Goal: Task Accomplishment & Management: Complete application form

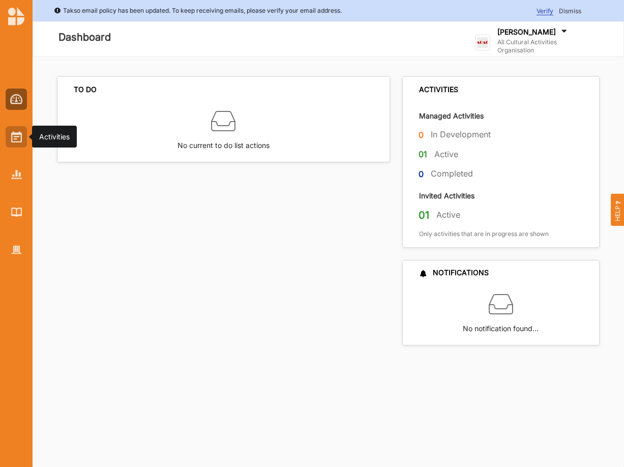
click at [19, 133] on img at bounding box center [16, 136] width 11 height 11
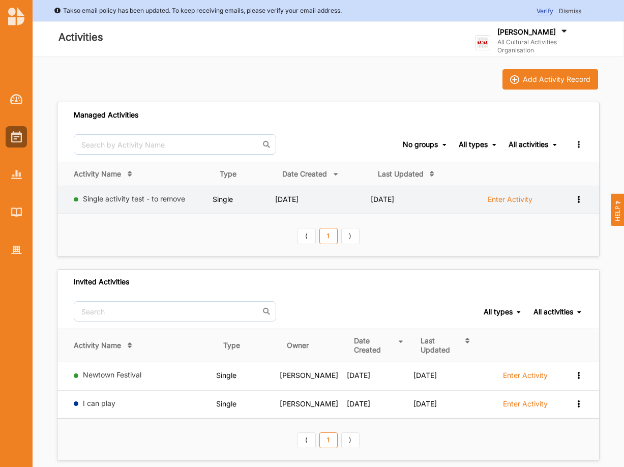
click at [506, 199] on label "Enter Activity" at bounding box center [510, 199] width 45 height 9
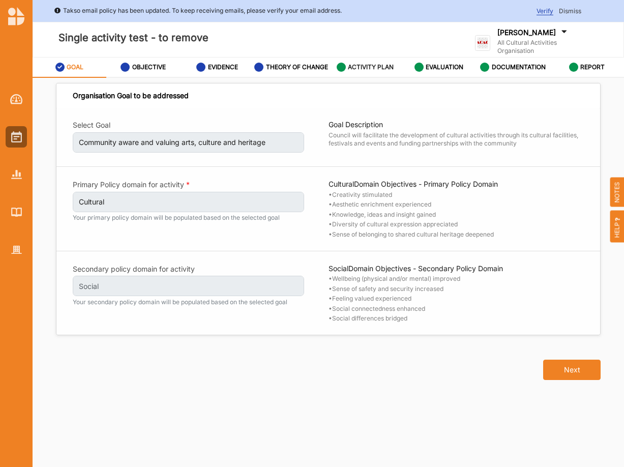
click at [365, 68] on label "ACTIVITY PLAN" at bounding box center [371, 67] width 46 height 8
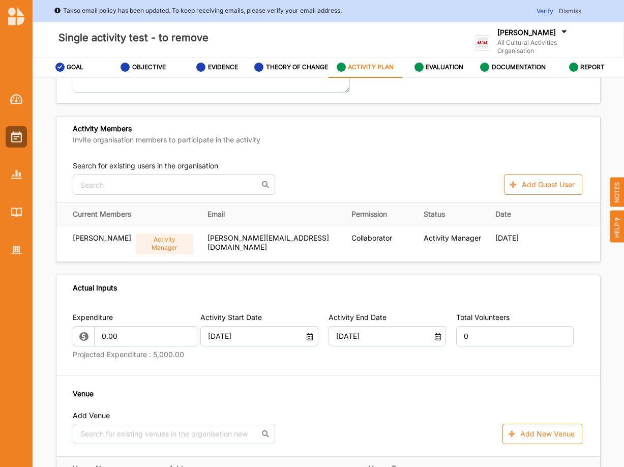
scroll to position [346, 0]
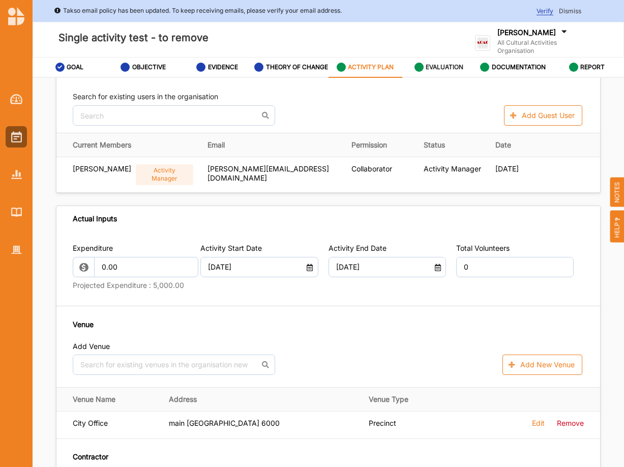
click at [440, 69] on label "EVALUATION" at bounding box center [445, 67] width 38 height 8
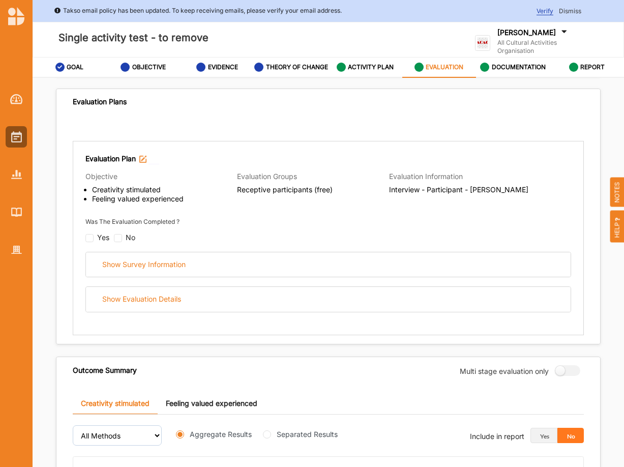
scroll to position [41, 0]
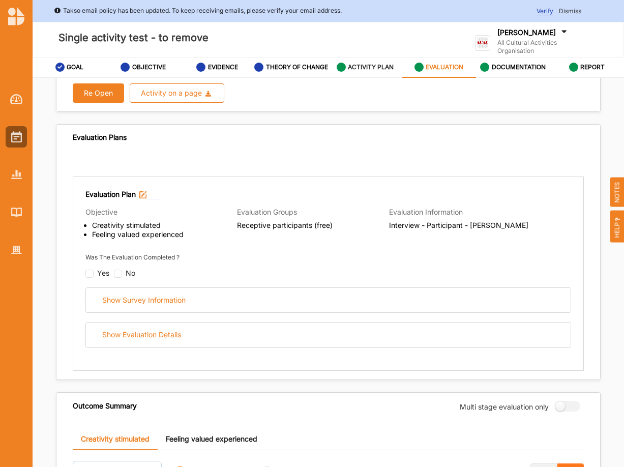
click at [348, 64] on div "ACTIVITY PLAN" at bounding box center [365, 67] width 57 height 18
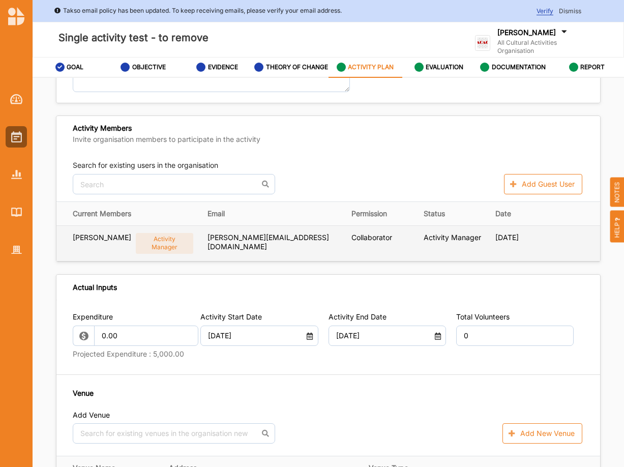
scroll to position [283, 0]
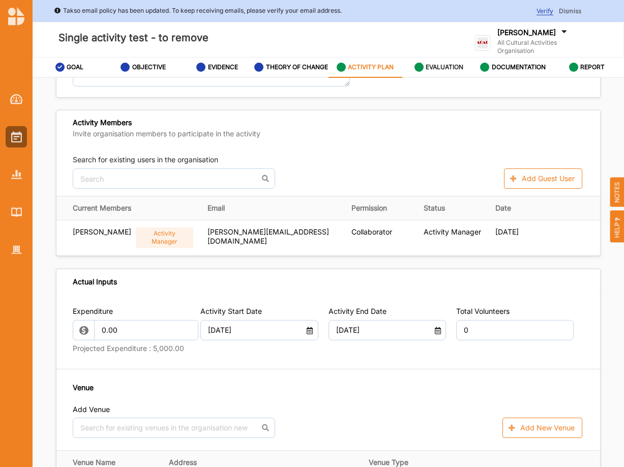
click at [442, 69] on label "EVALUATION" at bounding box center [445, 67] width 38 height 8
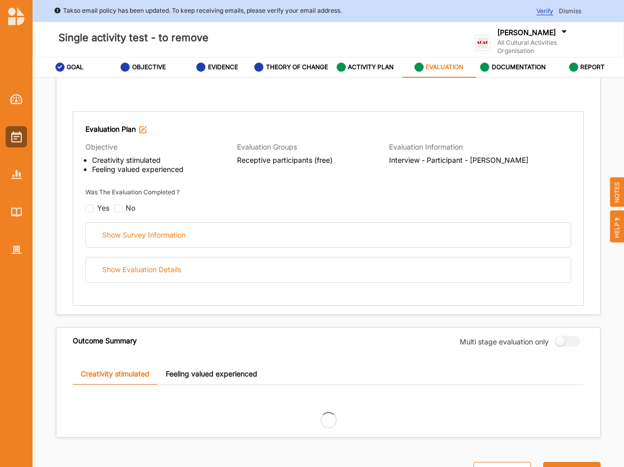
scroll to position [107, 0]
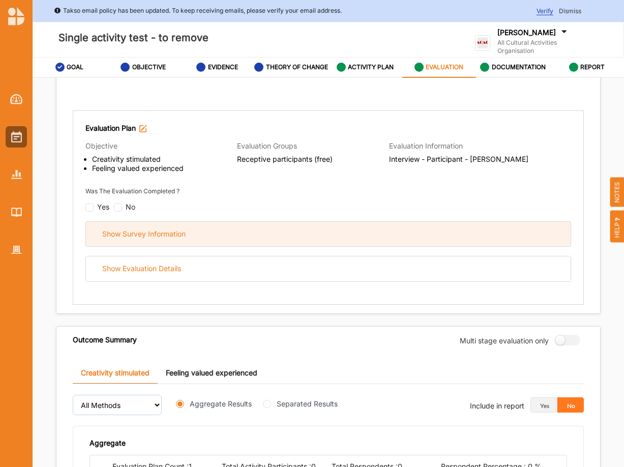
click at [145, 238] on div "Show Survey Information" at bounding box center [143, 233] width 83 height 9
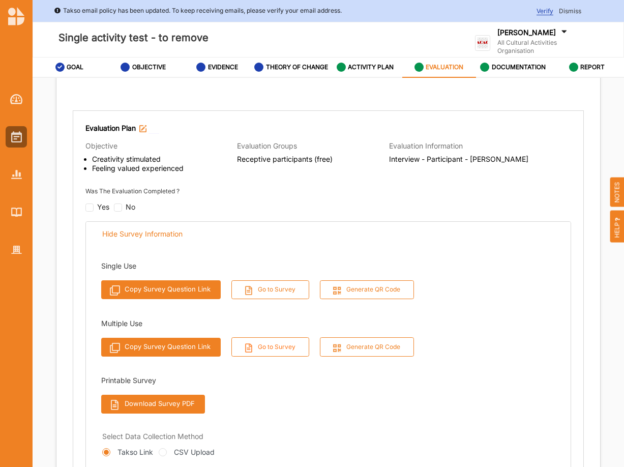
click at [258, 353] on button "Go to Survey" at bounding box center [270, 346] width 78 height 19
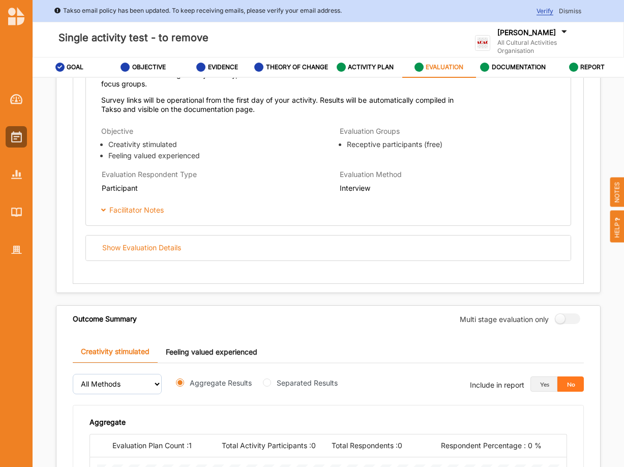
scroll to position [505, 0]
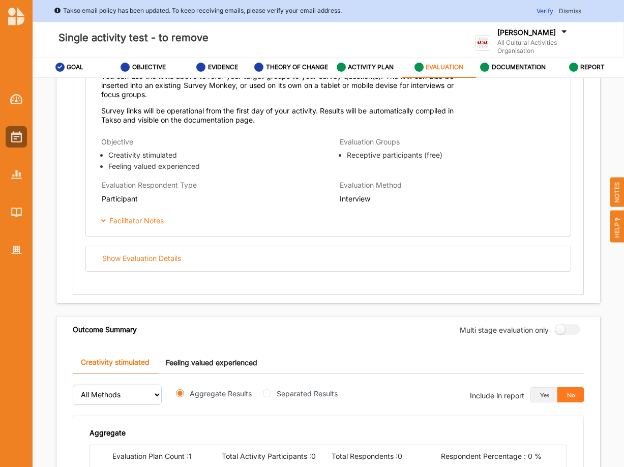
click at [199, 371] on link "Feeling valued experienced" at bounding box center [212, 362] width 108 height 22
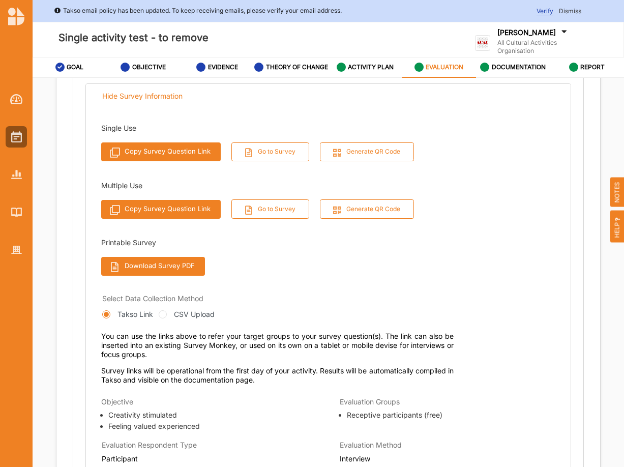
scroll to position [228, 0]
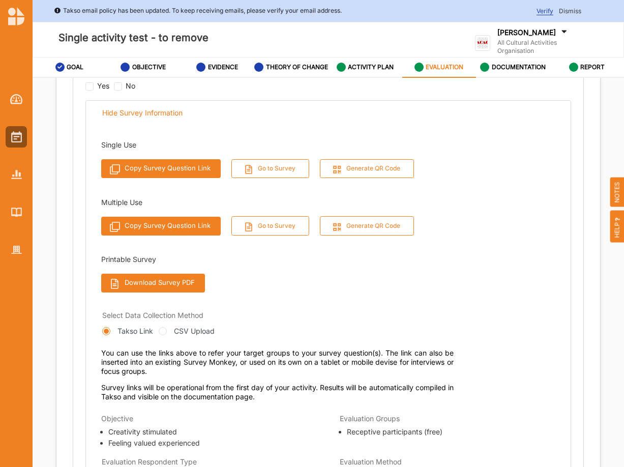
click at [154, 235] on button "Copy Survey Question Link" at bounding box center [161, 226] width 120 height 19
click at [264, 235] on button "Go to Survey" at bounding box center [270, 225] width 78 height 19
click at [444, 67] on label "EVALUATION" at bounding box center [445, 67] width 38 height 8
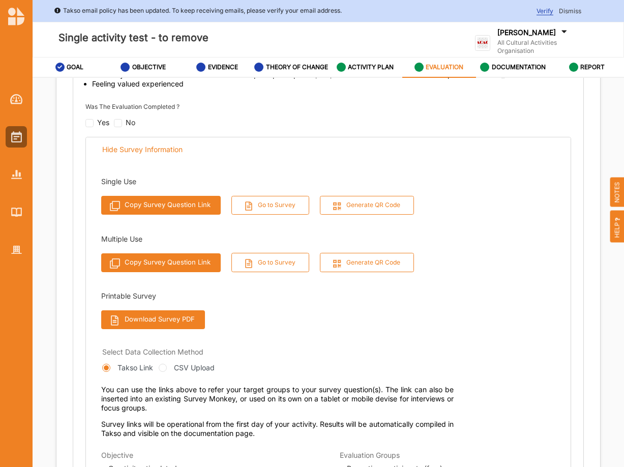
scroll to position [176, 0]
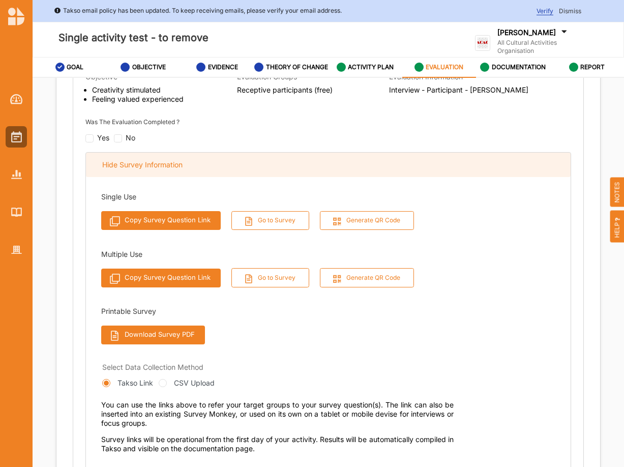
click at [123, 169] on div "Hide Survey Information" at bounding box center [142, 164] width 80 height 9
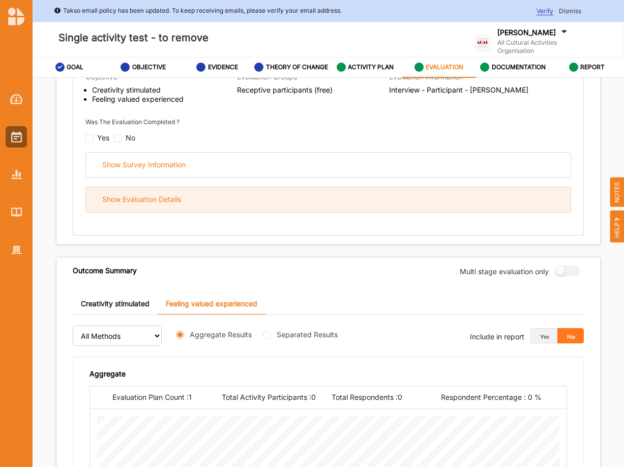
click at [164, 204] on div "Show Evaluation Details" at bounding box center [141, 199] width 79 height 9
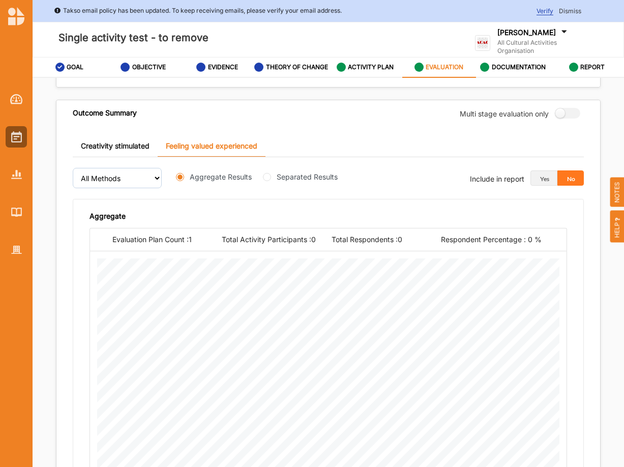
scroll to position [1196, 0]
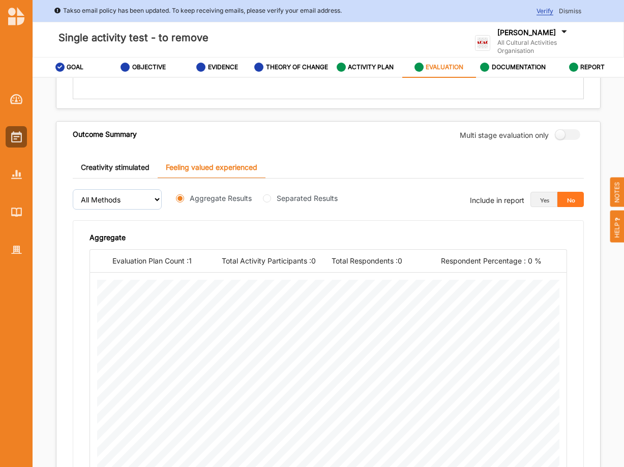
click at [239, 174] on link "Feeling valued experienced" at bounding box center [212, 168] width 108 height 22
click at [268, 202] on input "Separated Results" at bounding box center [267, 198] width 8 height 8
radio input "true"
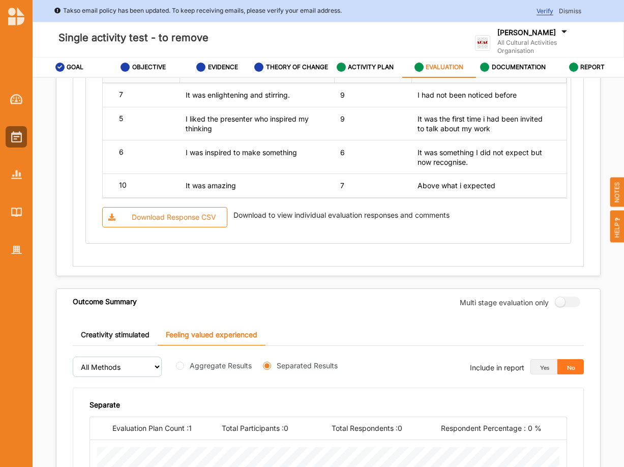
scroll to position [1116, 0]
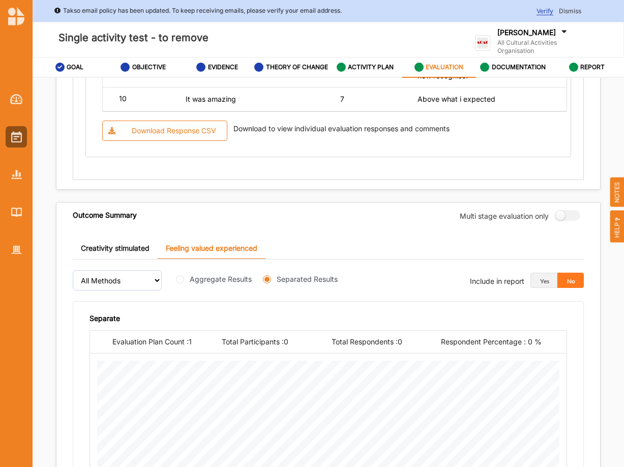
click at [570, 288] on button "No" at bounding box center [571, 280] width 27 height 15
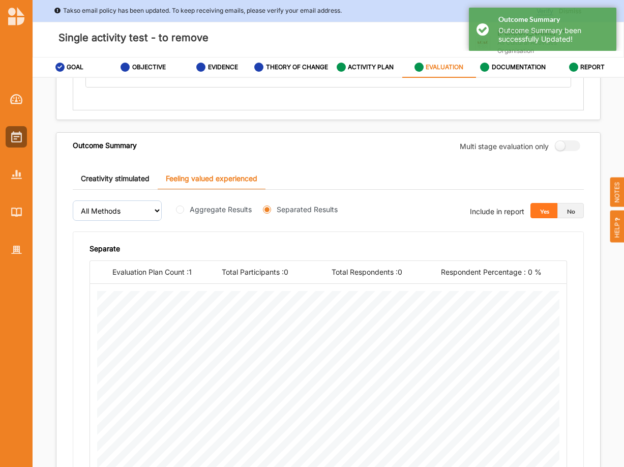
scroll to position [1219, 0]
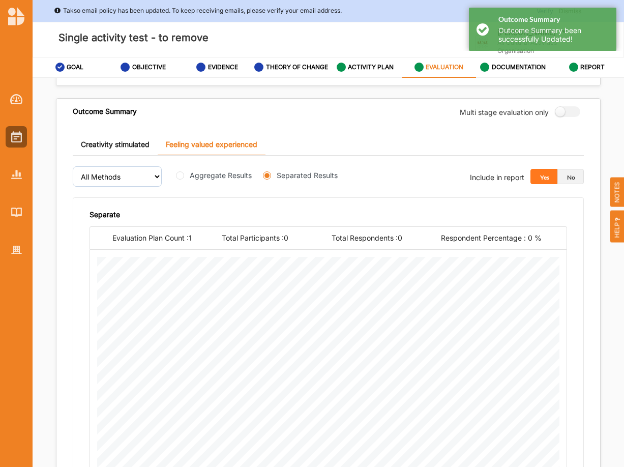
click at [578, 183] on button "No" at bounding box center [571, 176] width 27 height 15
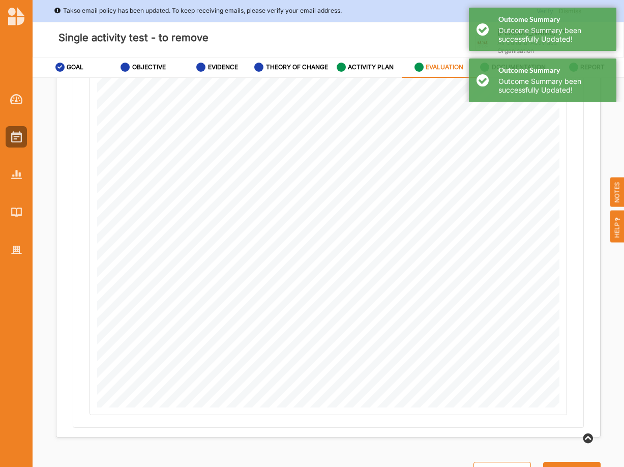
scroll to position [56, 0]
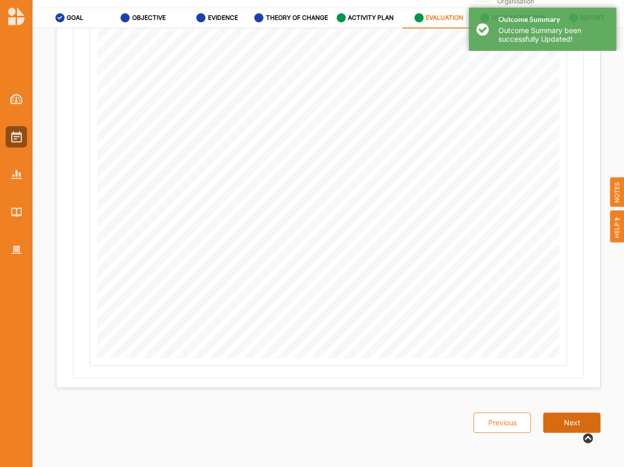
click at [568, 423] on button "Next" at bounding box center [571, 423] width 57 height 20
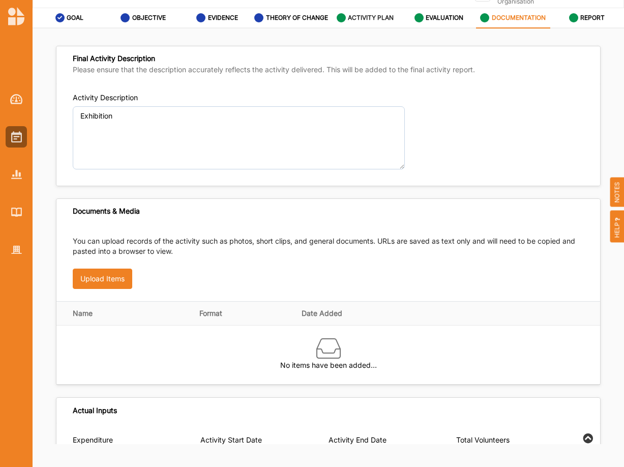
click at [364, 14] on label "ACTIVITY PLAN" at bounding box center [371, 18] width 46 height 8
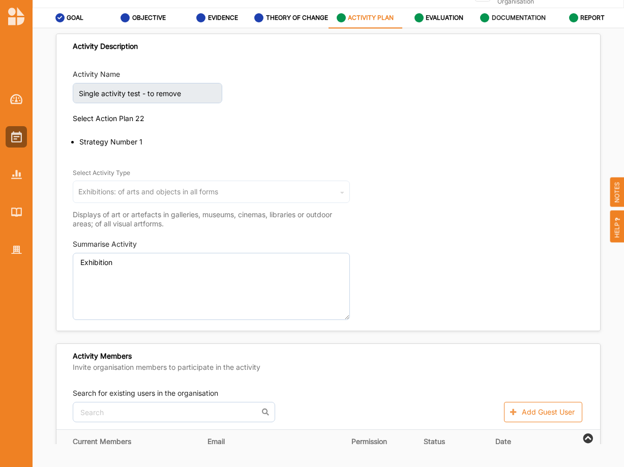
click at [504, 18] on label "DOCUMENTATION" at bounding box center [519, 18] width 54 height 8
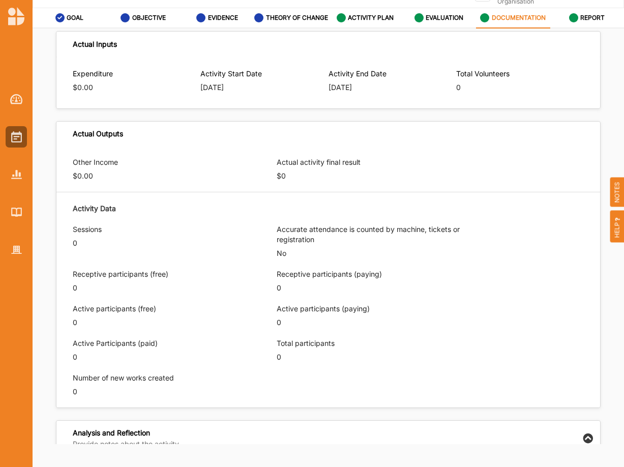
scroll to position [380, 0]
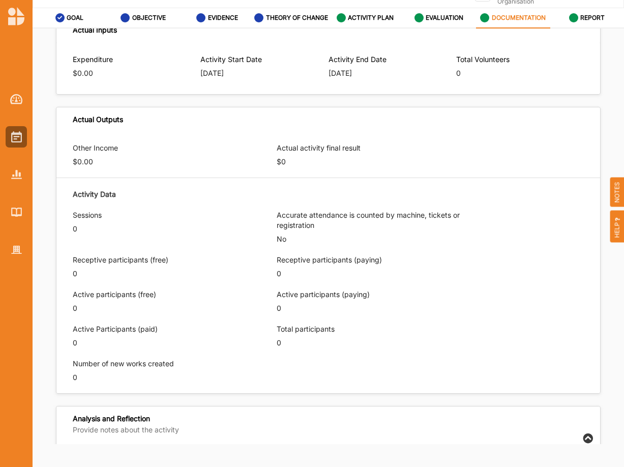
click at [79, 233] on div "0" at bounding box center [169, 229] width 192 height 10
click at [361, 14] on label "ACTIVITY PLAN" at bounding box center [371, 18] width 46 height 8
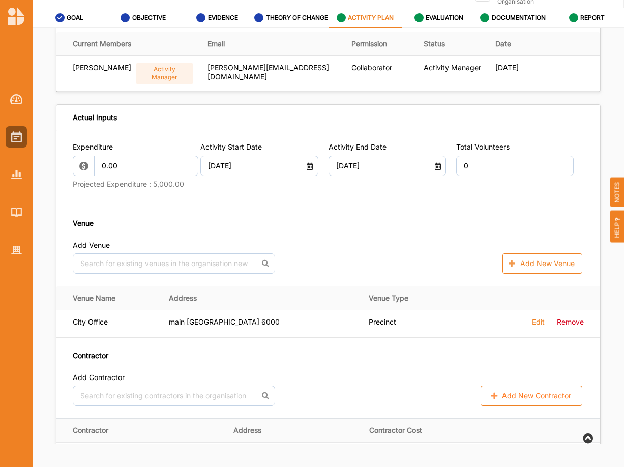
scroll to position [415, 0]
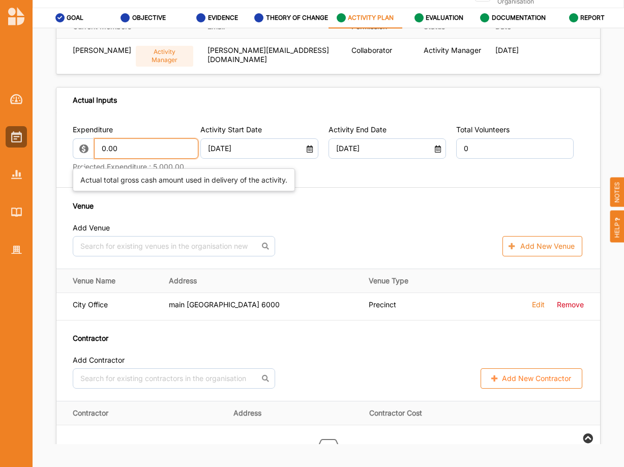
drag, startPoint x: 106, startPoint y: 147, endPoint x: 83, endPoint y: 157, distance: 24.4
click at [94, 157] on input "0.00" at bounding box center [146, 148] width 104 height 20
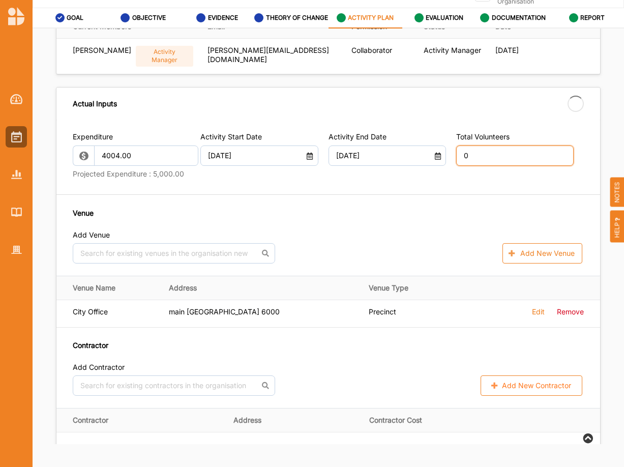
type input "4,004.00"
type input "-4,004.00"
drag, startPoint x: 467, startPoint y: 148, endPoint x: 442, endPoint y: 149, distance: 26.0
click at [456, 149] on input "0" at bounding box center [515, 155] width 118 height 20
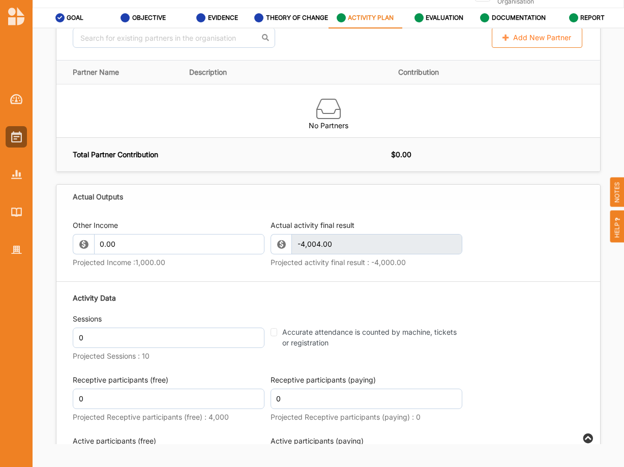
scroll to position [917, 0]
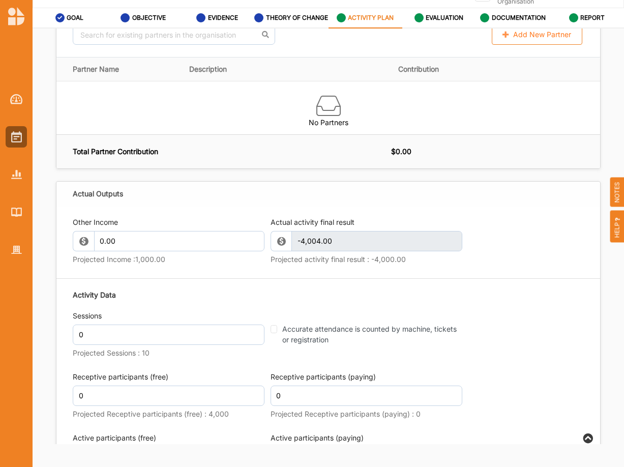
type input "4"
drag, startPoint x: 105, startPoint y: 240, endPoint x: 99, endPoint y: 250, distance: 11.6
click at [99, 247] on input "0.00" at bounding box center [179, 241] width 170 height 20
click at [236, 321] on div "Sessions 0 Projected Sessions : 10" at bounding box center [169, 336] width 192 height 50
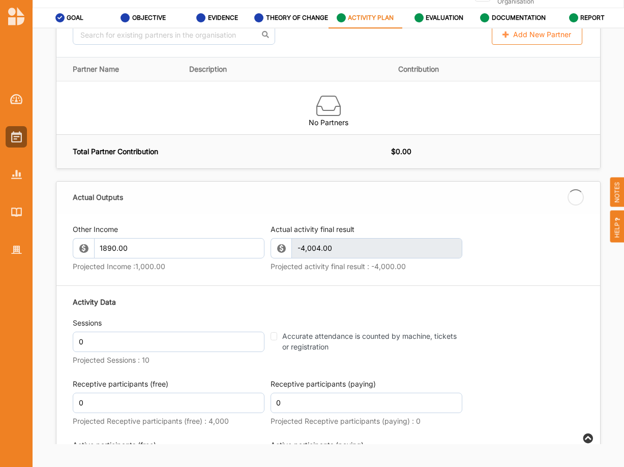
type input "1,890.00"
type input "-2,114.00"
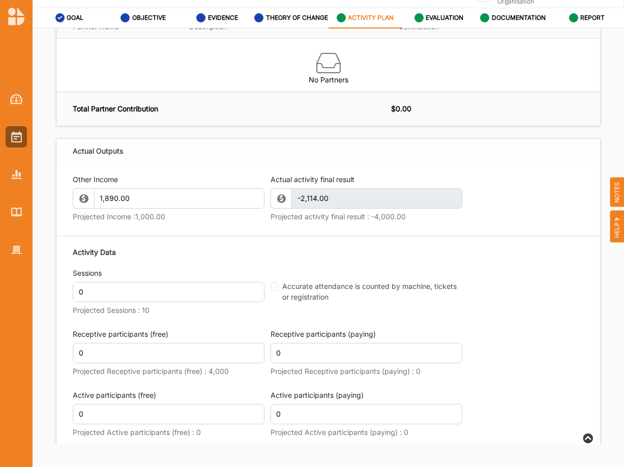
scroll to position [969, 0]
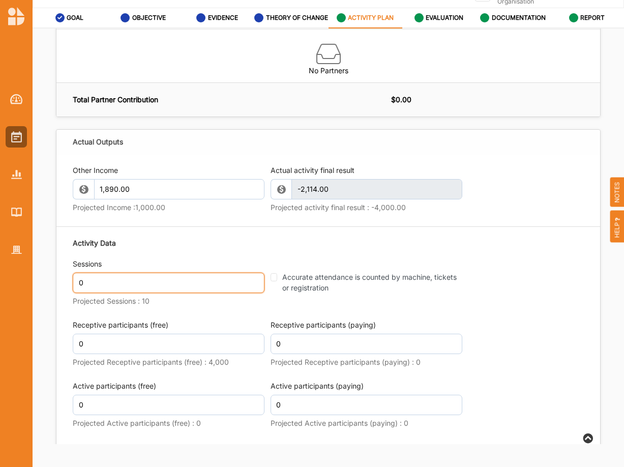
drag, startPoint x: 109, startPoint y: 286, endPoint x: 48, endPoint y: 281, distance: 60.7
click at [73, 281] on input "0" at bounding box center [169, 283] width 192 height 20
type input "10"
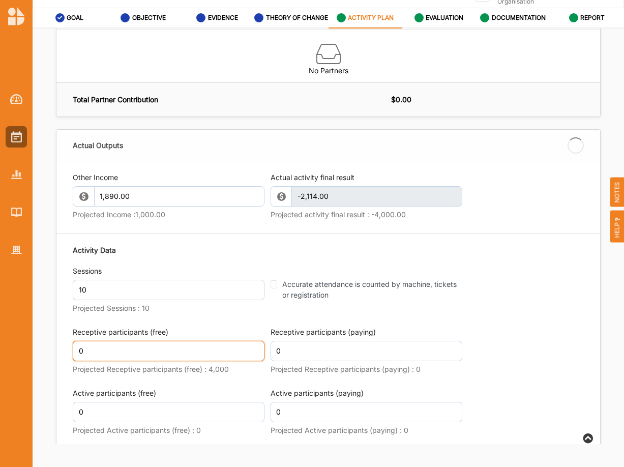
drag, startPoint x: 114, startPoint y: 335, endPoint x: 38, endPoint y: 340, distance: 77.0
click at [73, 341] on input "0" at bounding box center [169, 351] width 192 height 20
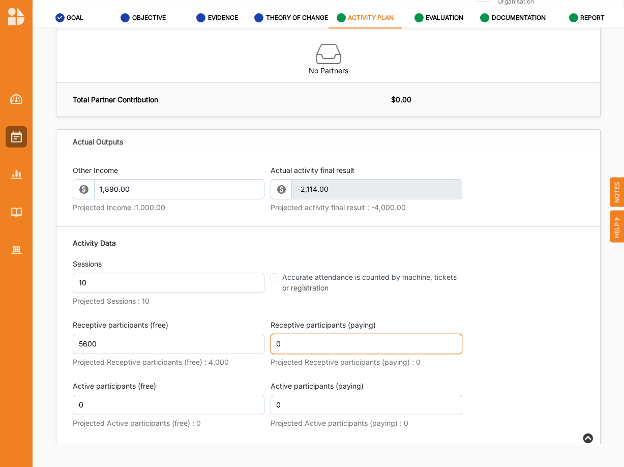
type input "5,600"
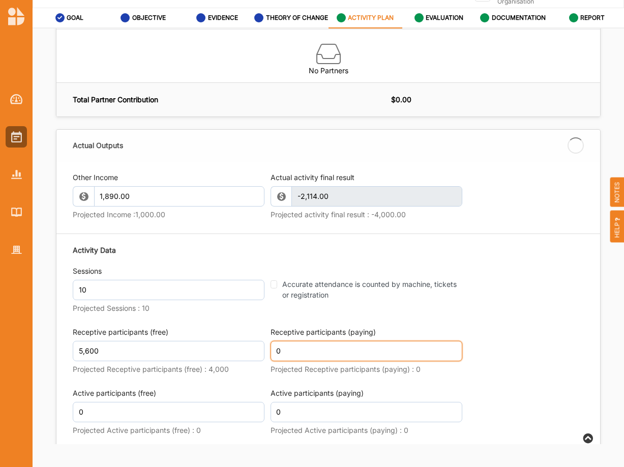
click at [289, 342] on input "0" at bounding box center [367, 351] width 192 height 20
type input "5,600"
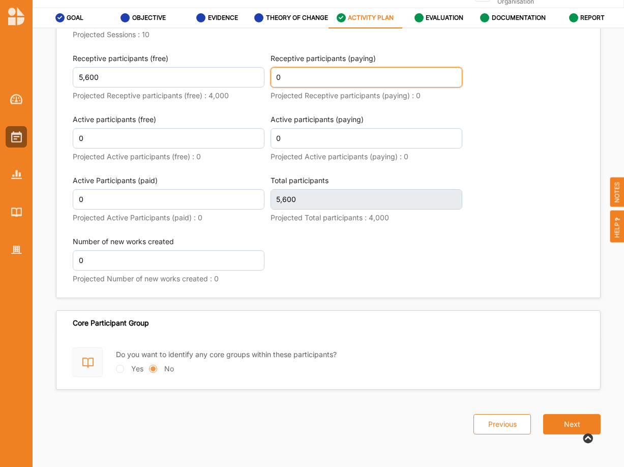
scroll to position [1236, 0]
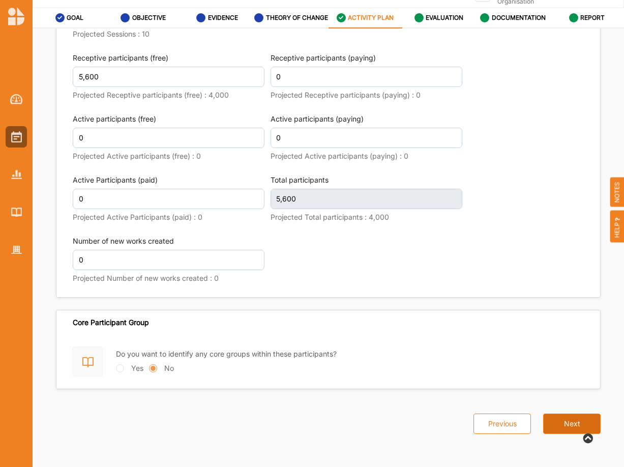
click at [567, 421] on button "Next" at bounding box center [571, 424] width 57 height 20
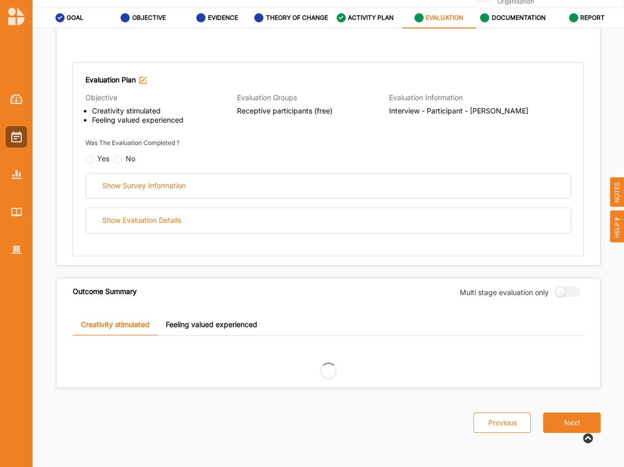
click at [437, 10] on div "EVALUATION" at bounding box center [439, 18] width 49 height 18
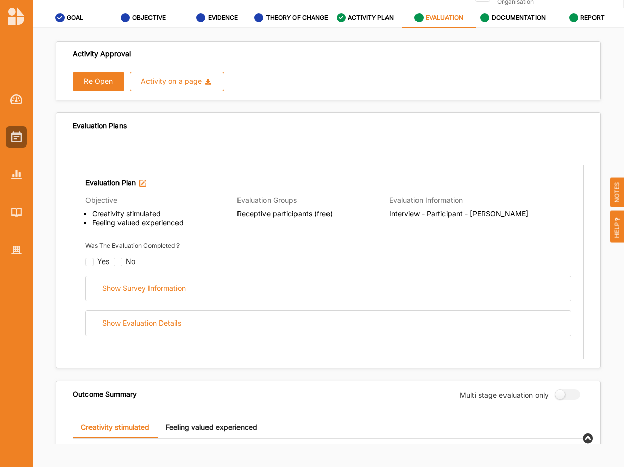
scroll to position [0, 0]
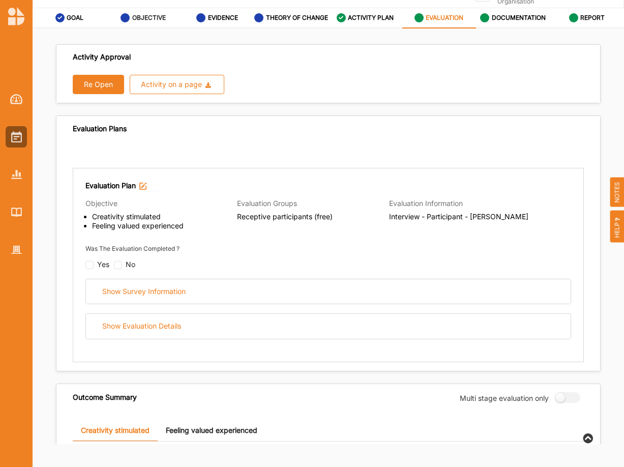
click at [143, 16] on label "OBJECTIVE" at bounding box center [149, 18] width 34 height 8
select select "1"
select select "8"
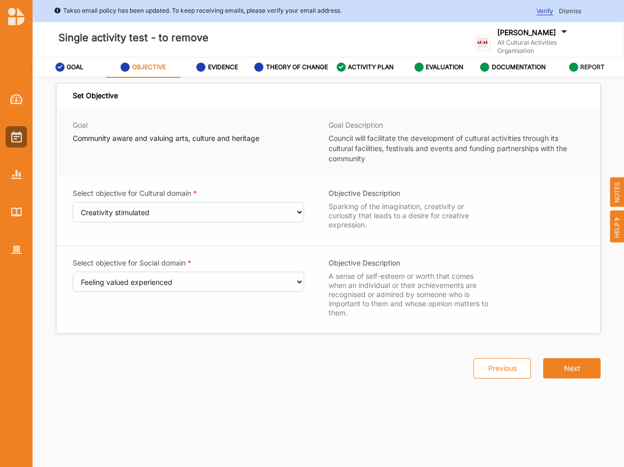
click at [590, 71] on label "REPORT" at bounding box center [592, 67] width 24 height 8
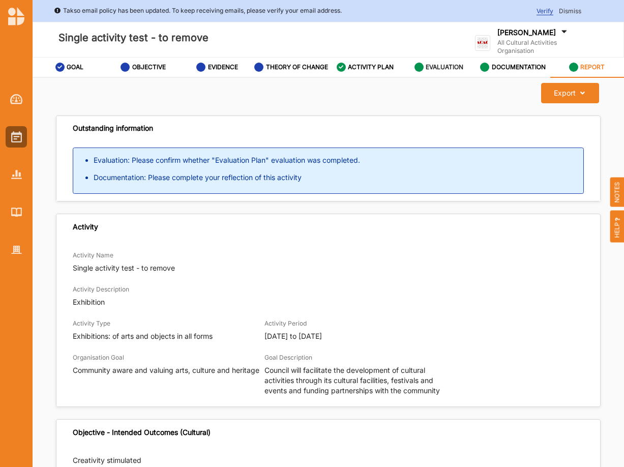
click at [461, 69] on label "EVALUATION" at bounding box center [445, 67] width 38 height 8
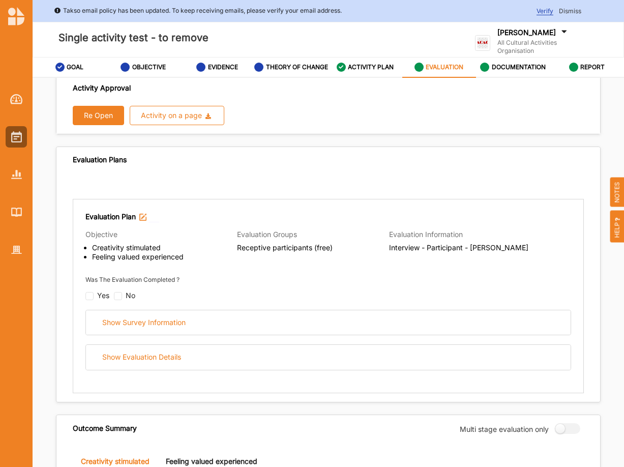
scroll to position [17, 0]
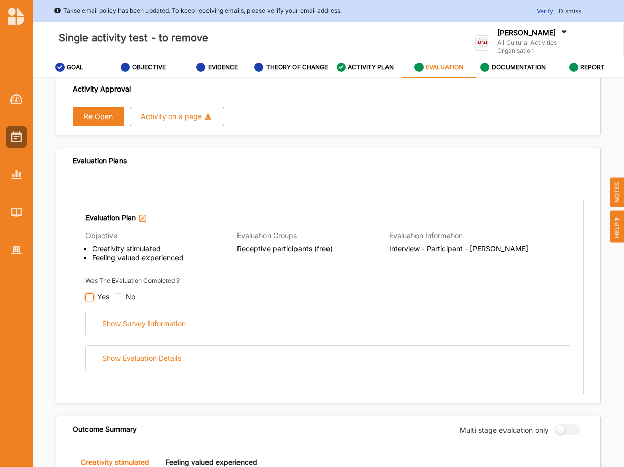
click at [91, 301] on input "checkbox" at bounding box center [89, 297] width 8 height 8
checkbox input "false"
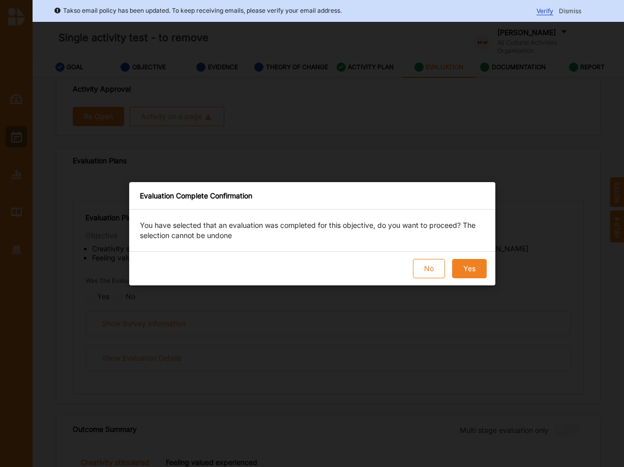
click at [472, 266] on button "Yes" at bounding box center [469, 268] width 35 height 19
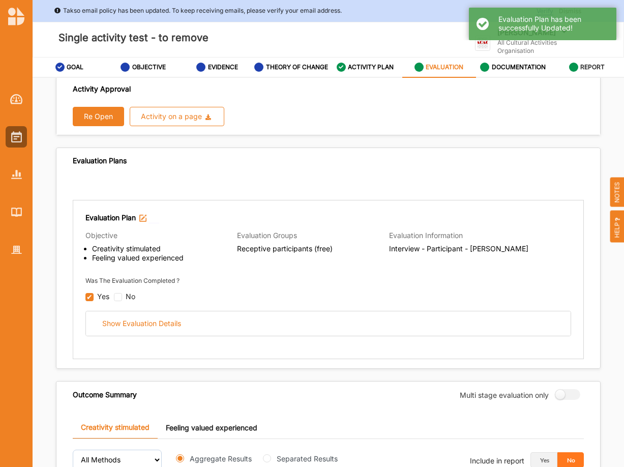
click at [553, 75] on link "REPORT" at bounding box center [587, 67] width 74 height 20
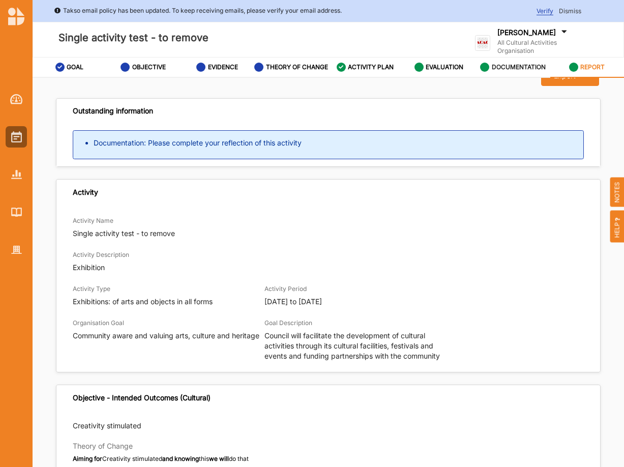
click at [527, 71] on label "DOCUMENTATION" at bounding box center [519, 67] width 54 height 8
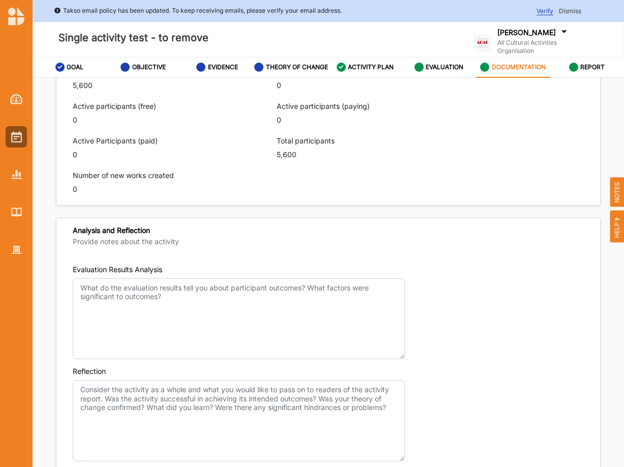
scroll to position [623, 0]
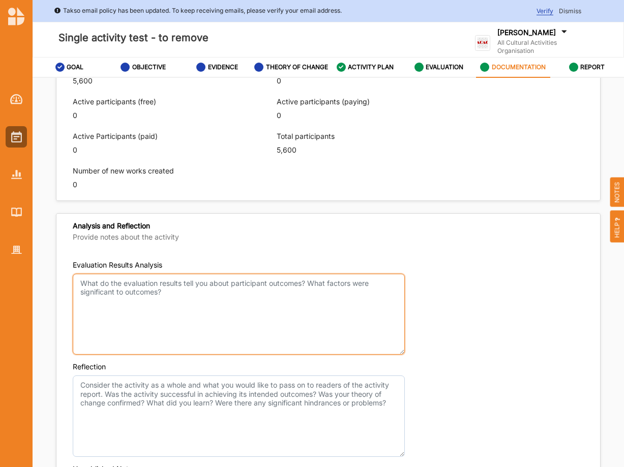
click at [97, 295] on textarea "Evaluation Results Analysis" at bounding box center [239, 314] width 332 height 81
type textarea "Few responses high results"
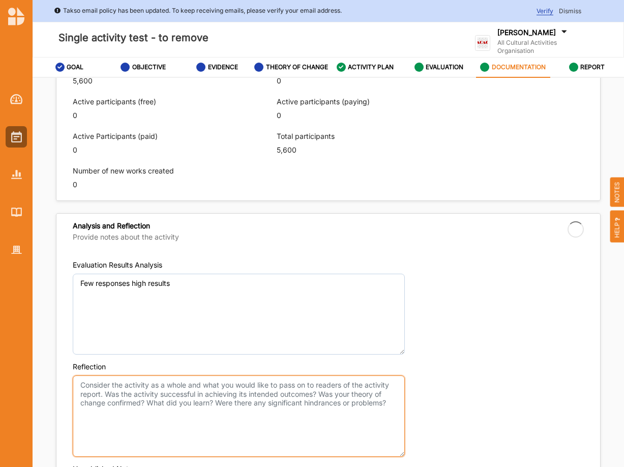
click at [108, 395] on textarea "Reflection" at bounding box center [239, 415] width 332 height 81
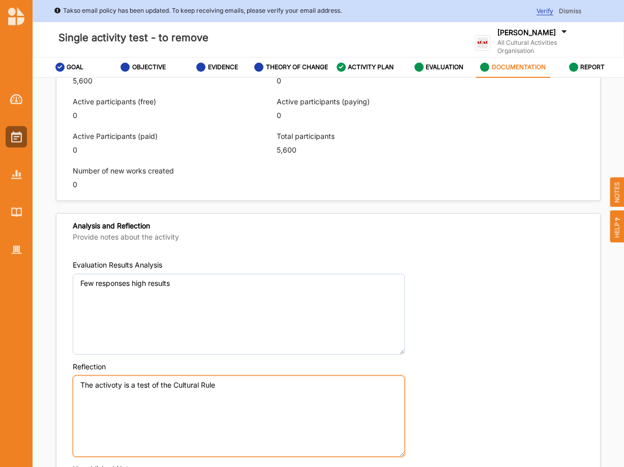
click at [114, 392] on textarea "The activoty is a test of the Cultural Rule" at bounding box center [239, 415] width 332 height 81
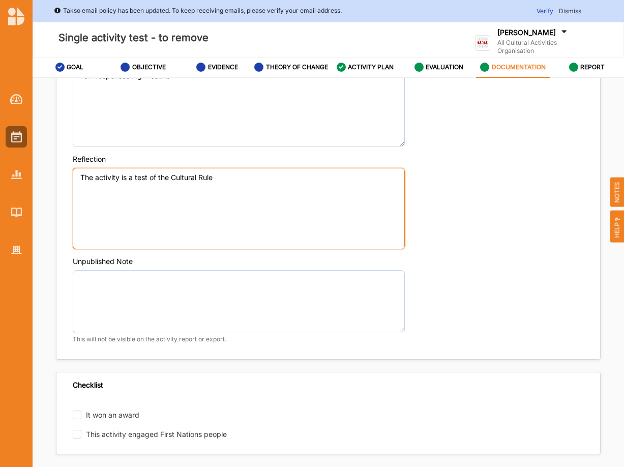
scroll to position [847, 0]
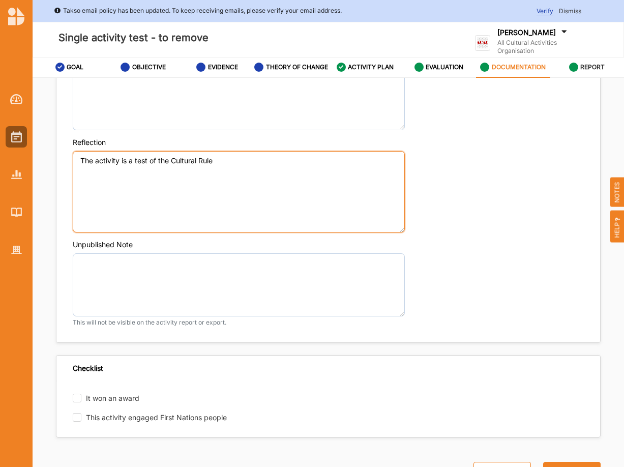
type textarea "The activity is a test of the Cultural Rule"
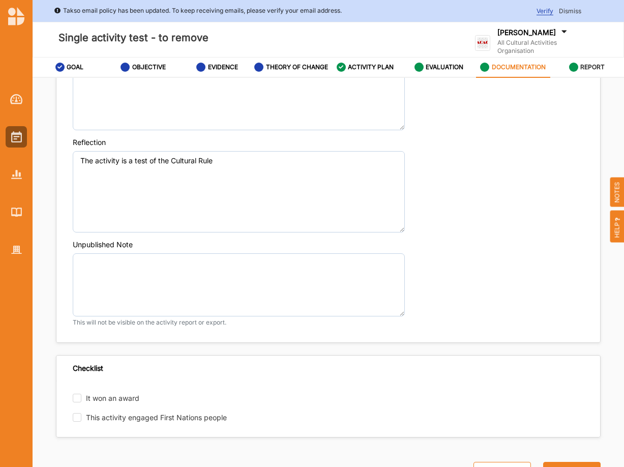
click at [593, 70] on label "REPORT" at bounding box center [592, 67] width 24 height 8
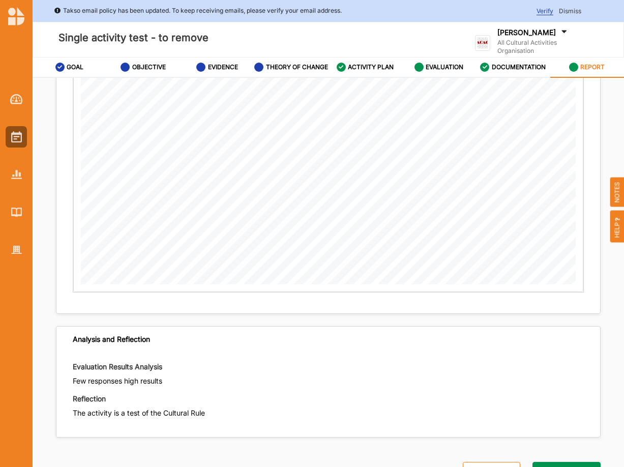
scroll to position [56, 0]
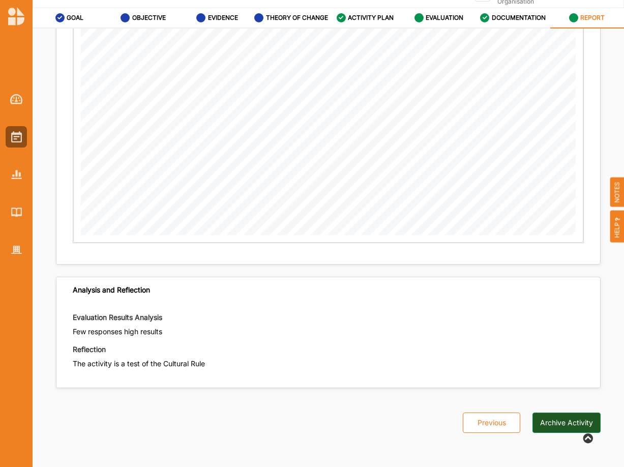
click at [571, 419] on button "Archive Activity" at bounding box center [567, 423] width 68 height 20
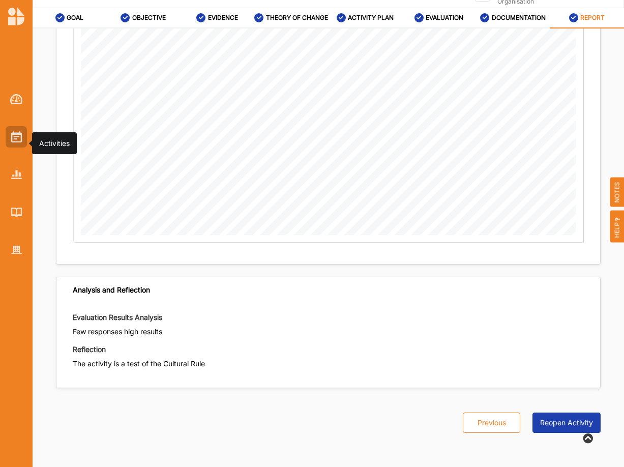
click at [11, 133] on img at bounding box center [16, 136] width 11 height 11
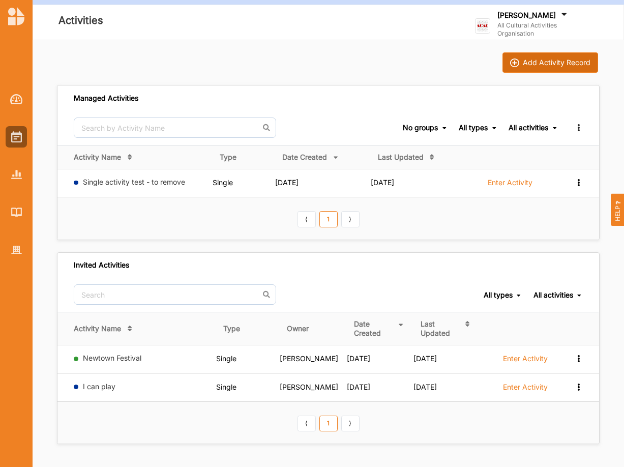
click at [544, 62] on div "Add Activity Record" at bounding box center [557, 62] width 68 height 9
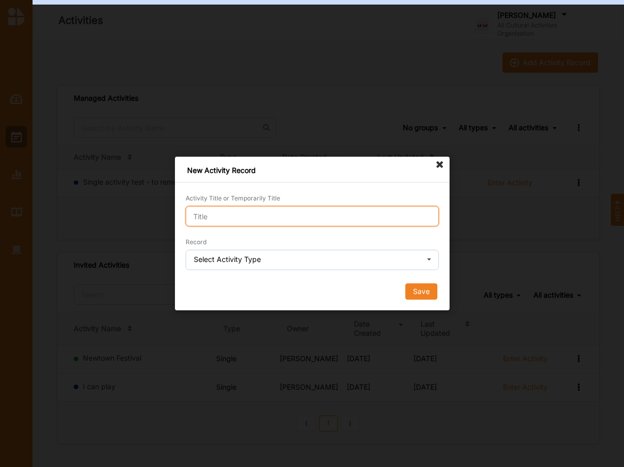
click at [225, 217] on input "Activity Title or Temporarily Title" at bounding box center [312, 216] width 253 height 20
paste input "https://takso-app.com/survey/eyJwcm9qZWN0SWQiOjQxNjgsImV2YWxQbGFuSWQiOjMxMjgsIm…"
type input "https://takso-app.com/survey/eyJwcm9qZWN0SWQiOjQxNjgsImV2YWxQbGFuSWQiOjMxMjgsIm…"
type input "Cultiural Rule Test - Single Activity"
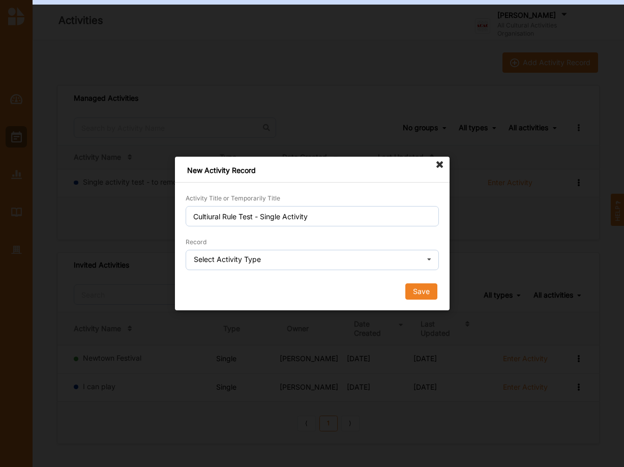
click at [242, 259] on div "Select Activity Type" at bounding box center [227, 259] width 67 height 7
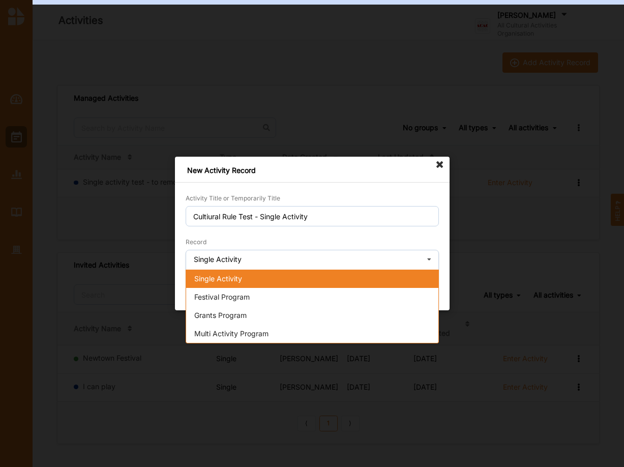
click at [217, 280] on span "Single Activity" at bounding box center [218, 278] width 48 height 9
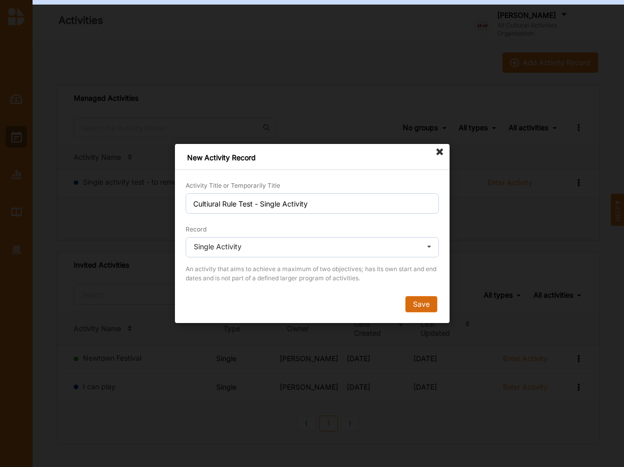
click at [418, 304] on button "Save" at bounding box center [421, 304] width 32 height 16
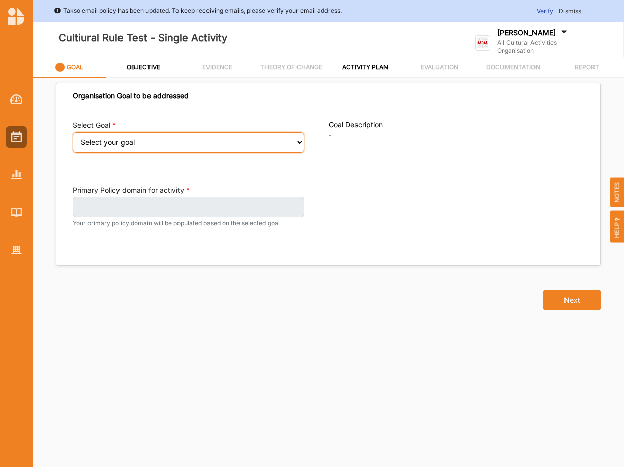
click at [73, 132] on select "Select your goal A healthy, safe and inclusive community A connected and health…" at bounding box center [188, 142] width 231 height 20
select select "395"
click option "A connected and healthy community, which is supportive and confident." at bounding box center [0, 0] width 0 height 0
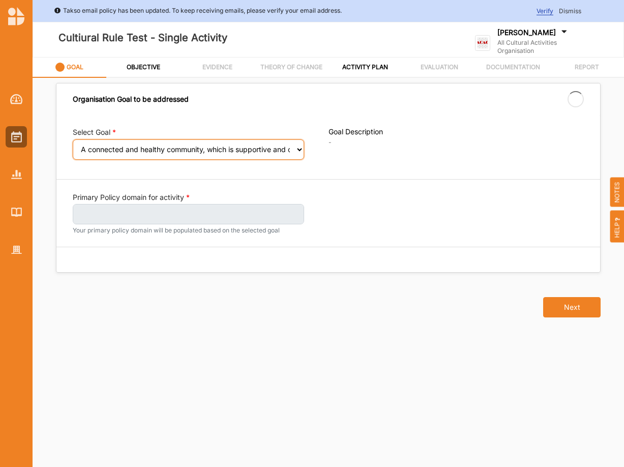
select select "395"
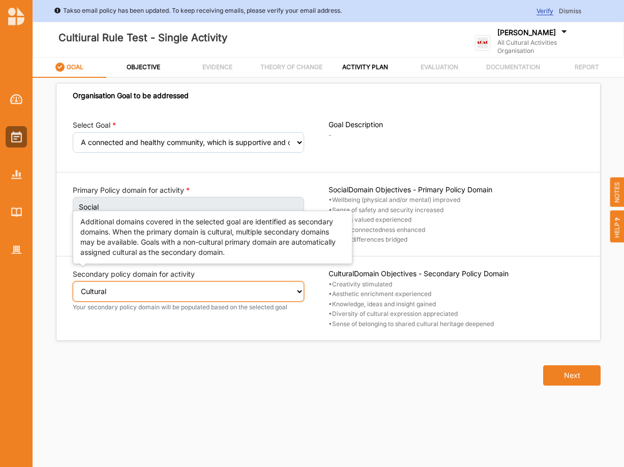
click at [73, 281] on select "Select secondary policy domain No second domain for this activity Cultural Soci…" at bounding box center [188, 291] width 231 height 20
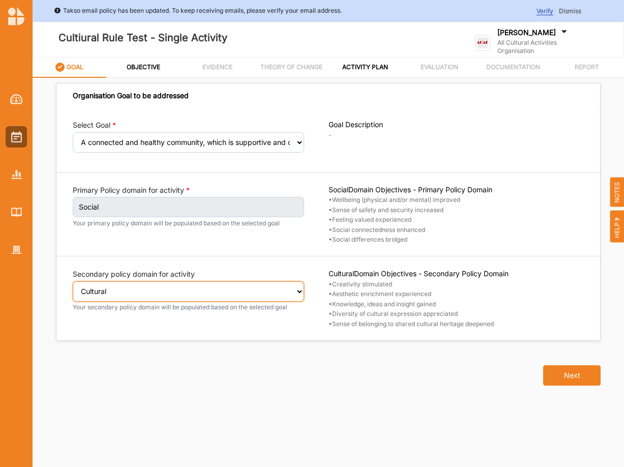
select select "2"
click option "Social" at bounding box center [0, 0] width 0 height 0
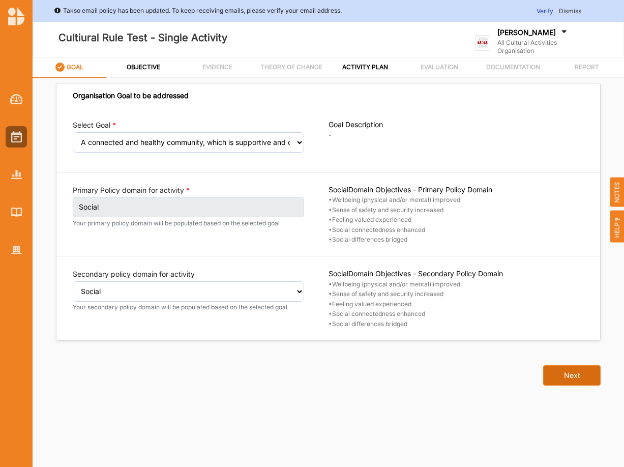
click at [577, 375] on button "Next" at bounding box center [571, 375] width 57 height 20
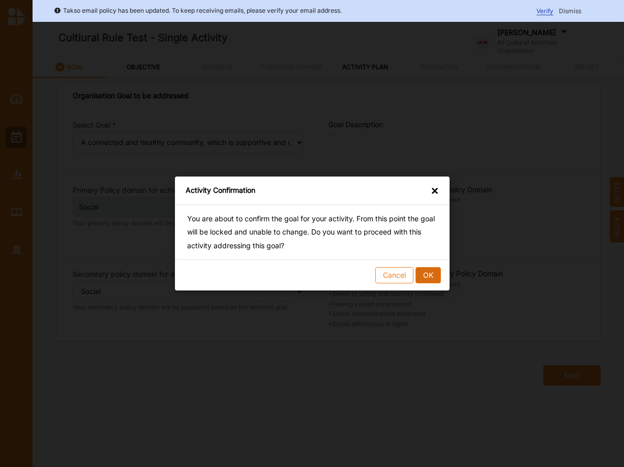
click at [422, 274] on button "OK" at bounding box center [427, 275] width 25 height 16
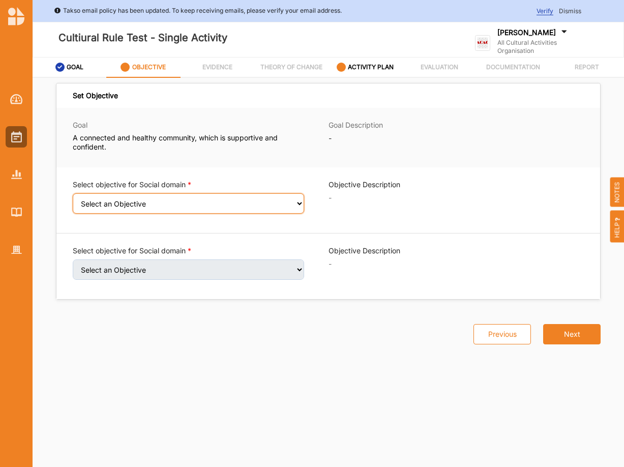
click at [73, 193] on select "Select an Objective Wellbeing (physical and/or mental) improved Sense of safety…" at bounding box center [188, 203] width 231 height 20
select select "6"
click option "Wellbeing (physical and/or mental) improved" at bounding box center [0, 0] width 0 height 0
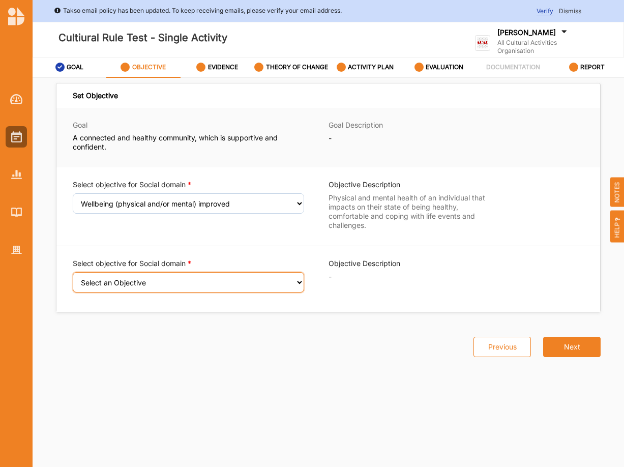
click at [73, 272] on select "Select an Objective Sense of safety and security increased Feeling valued exper…" at bounding box center [188, 282] width 231 height 20
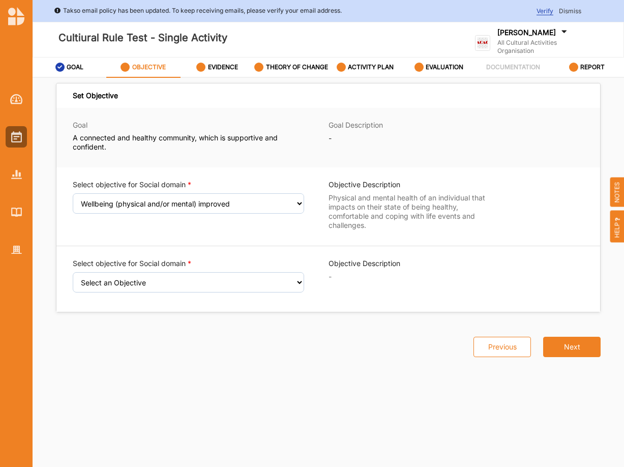
drag, startPoint x: 131, startPoint y: 288, endPoint x: 523, endPoint y: 352, distance: 397.3
click at [525, 353] on button "Previous" at bounding box center [502, 347] width 57 height 20
select select "2"
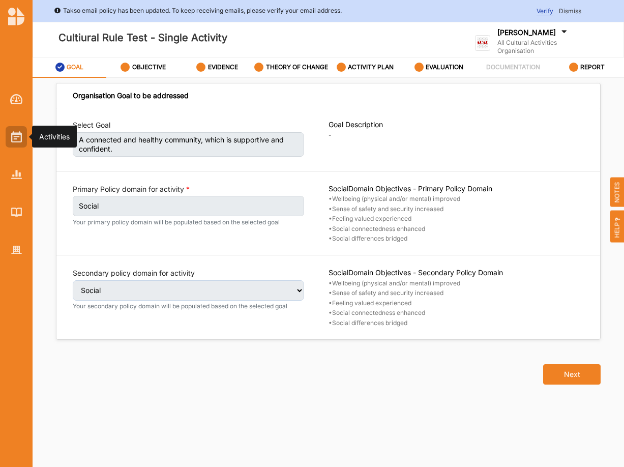
click at [17, 138] on img at bounding box center [16, 136] width 11 height 11
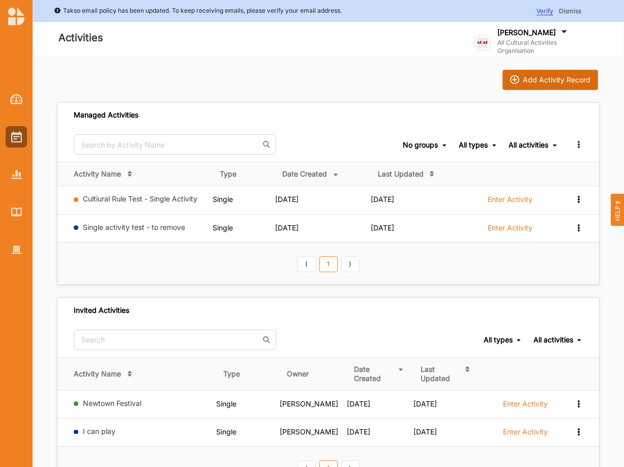
click at [551, 78] on div "Add Activity Record" at bounding box center [557, 79] width 68 height 9
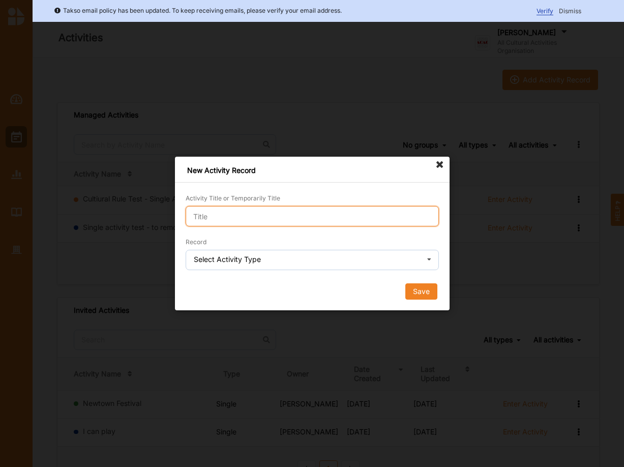
click at [274, 216] on input "Activity Title or Temporarily Title" at bounding box center [312, 216] width 253 height 20
type input "Another cultural rule test - remove"
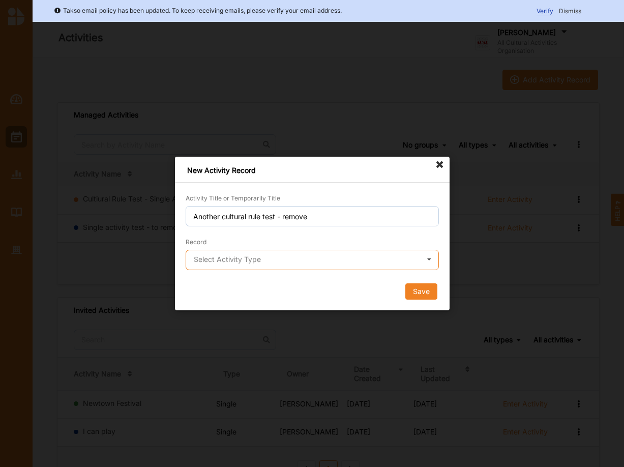
click at [350, 256] on input "text" at bounding box center [313, 260] width 252 height 20
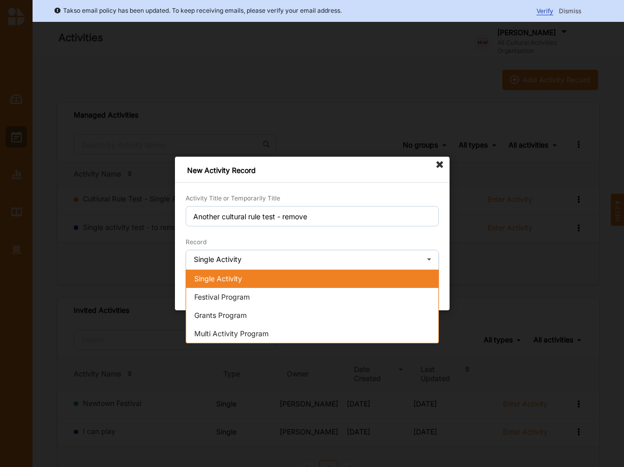
click at [235, 279] on span "Single Activity" at bounding box center [218, 278] width 48 height 9
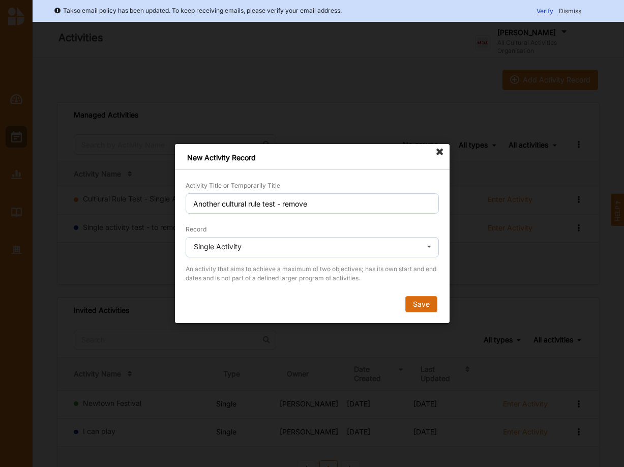
click at [427, 305] on button "Save" at bounding box center [421, 304] width 32 height 16
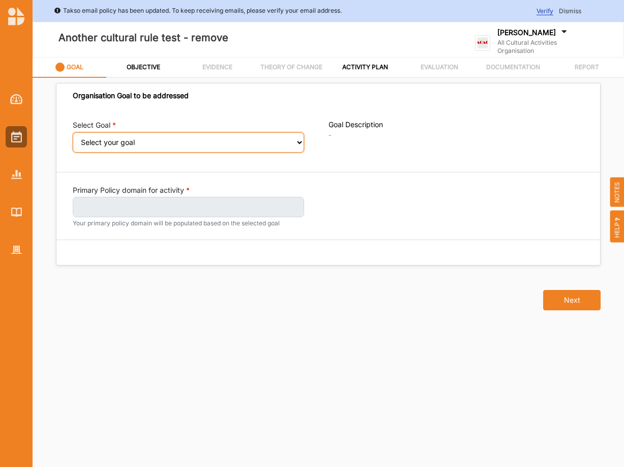
click at [73, 132] on select "Select your goal A healthy, safe and inclusive community A connected and health…" at bounding box center [188, 142] width 231 height 20
select select "395"
click option "A connected and healthy community, which is supportive and confident." at bounding box center [0, 0] width 0 height 0
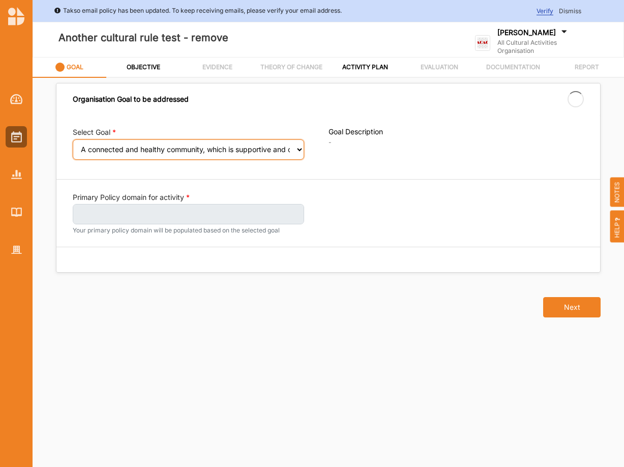
select select "395"
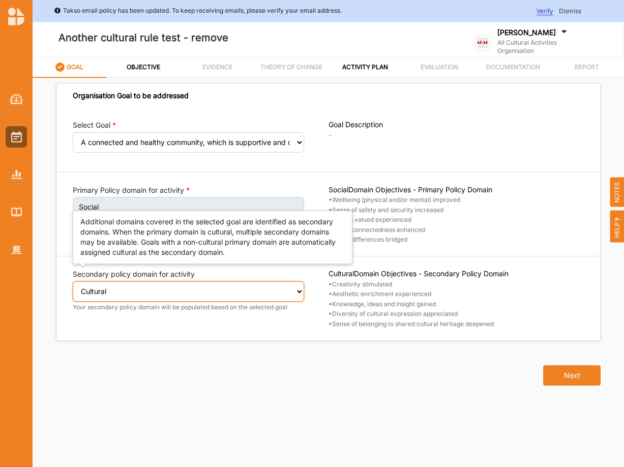
click at [73, 281] on select "Select secondary policy domain No second domain for this activity Cultural Soci…" at bounding box center [188, 291] width 231 height 20
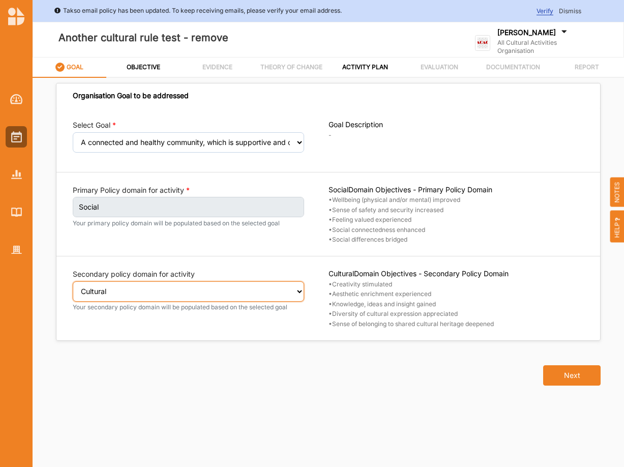
select select "2"
click option "Social" at bounding box center [0, 0] width 0 height 0
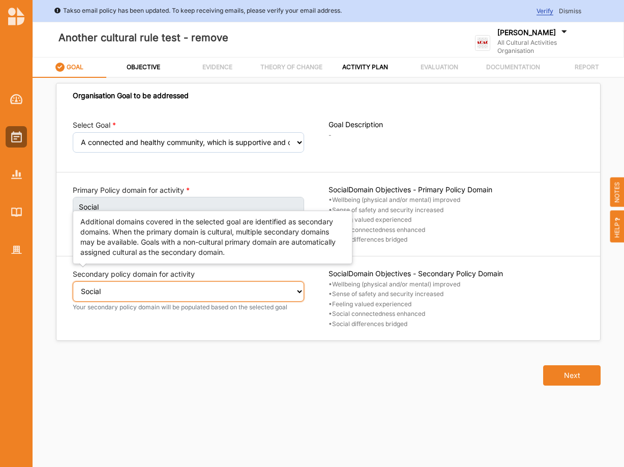
click at [73, 281] on select "Select secondary policy domain No second domain for this activity Cultural Soci…" at bounding box center [188, 291] width 231 height 20
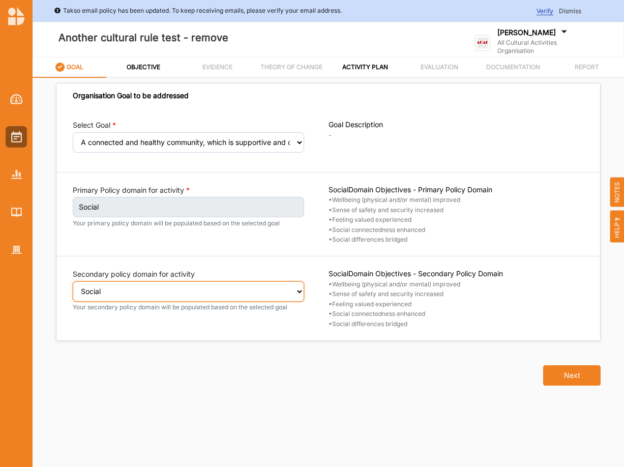
click at [298, 292] on select "Select secondary policy domain No second domain for this activity Cultural Soci…" at bounding box center [188, 291] width 231 height 20
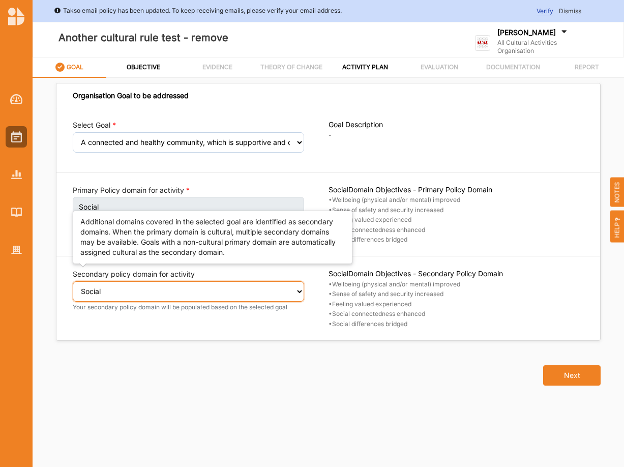
click option "Social" at bounding box center [0, 0] width 0 height 0
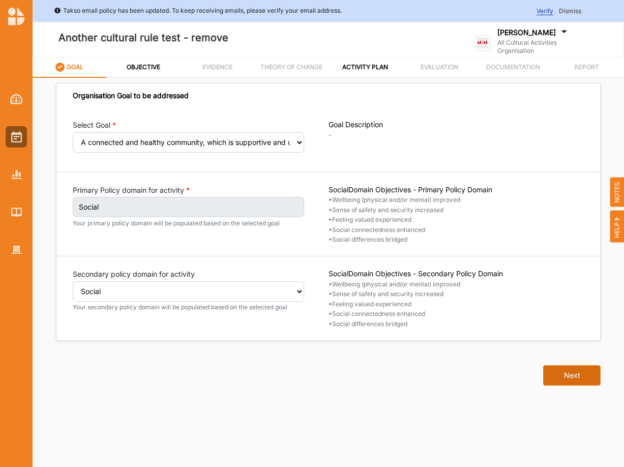
click at [586, 369] on button "Next" at bounding box center [571, 375] width 57 height 20
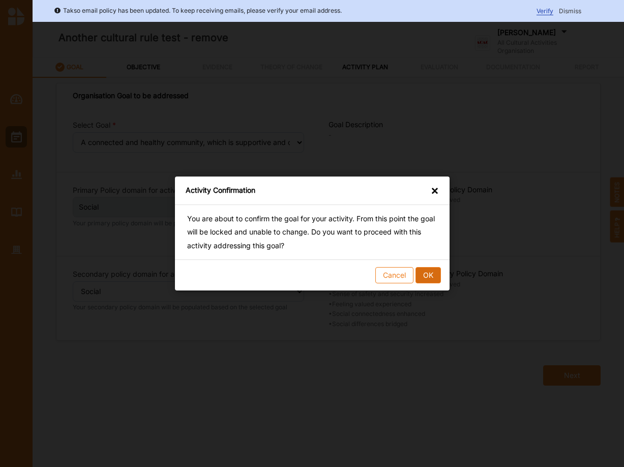
click at [430, 272] on button "OK" at bounding box center [427, 275] width 25 height 16
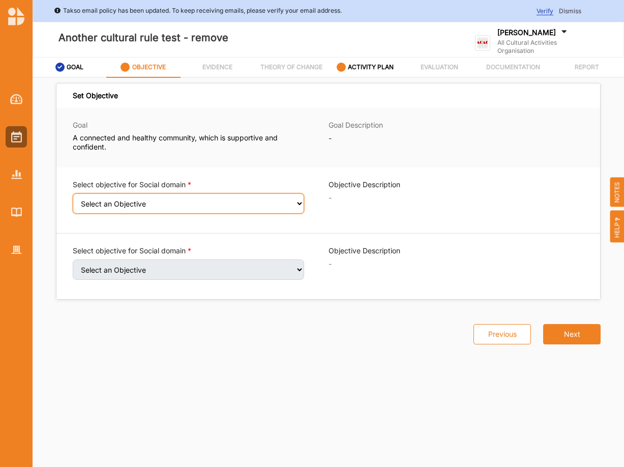
click at [73, 193] on select "Select an Objective Wellbeing (physical and/or mental) improved Sense of safety…" at bounding box center [188, 203] width 231 height 20
select select "6"
click option "Wellbeing (physical and/or mental) improved" at bounding box center [0, 0] width 0 height 0
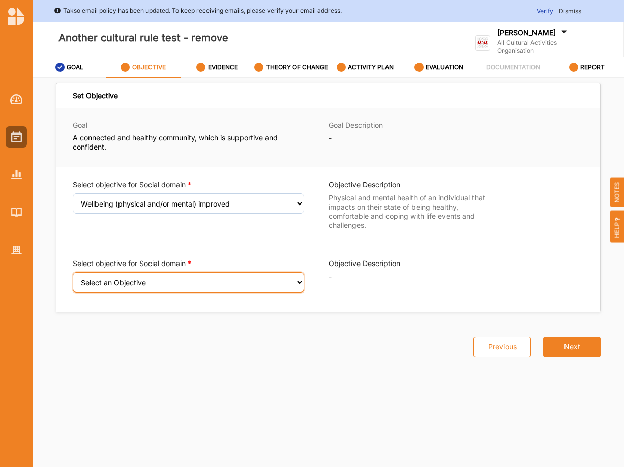
click at [73, 272] on select "Select an Objective Sense of safety and security increased Feeling valued exper…" at bounding box center [188, 282] width 231 height 20
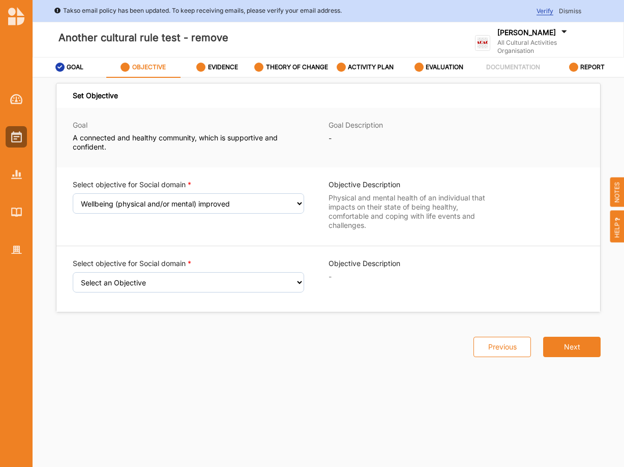
click at [516, 350] on button "Previous" at bounding box center [502, 347] width 57 height 20
select select "2"
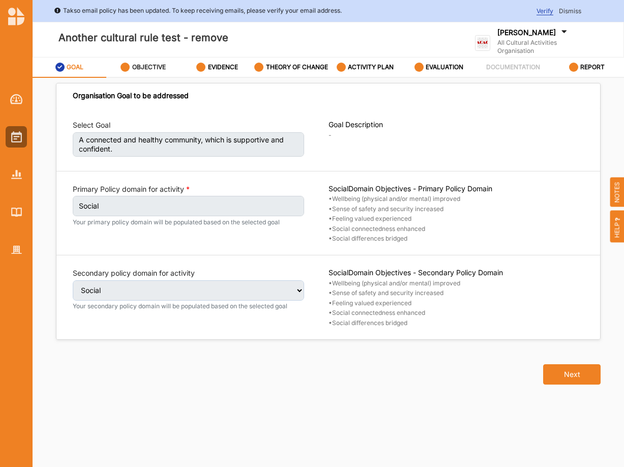
click at [142, 68] on label "OBJECTIVE" at bounding box center [149, 67] width 34 height 8
select select "6"
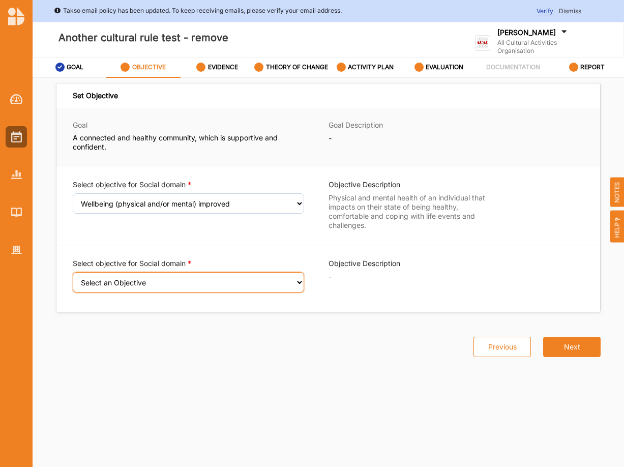
click at [73, 272] on select "Select an Objective Sense of safety and security increased Feeling valued exper…" at bounding box center [188, 282] width 231 height 20
select select "26"
click option "Social differences bridged" at bounding box center [0, 0] width 0 height 0
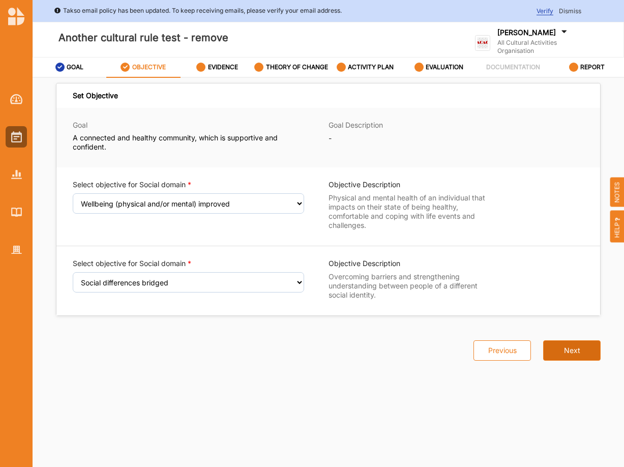
click at [578, 358] on button "Next" at bounding box center [571, 350] width 57 height 20
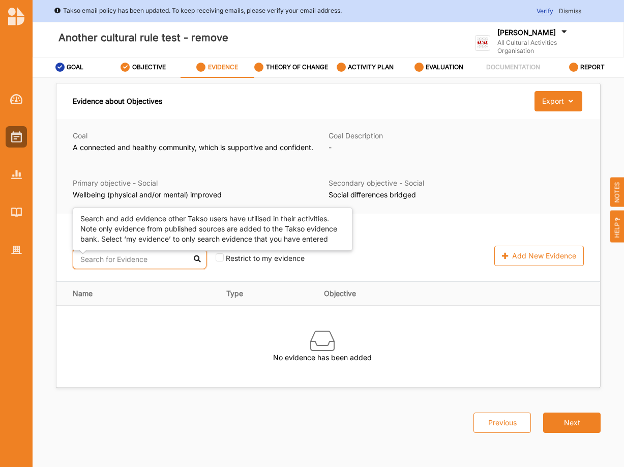
click at [139, 266] on input "text" at bounding box center [140, 259] width 134 height 20
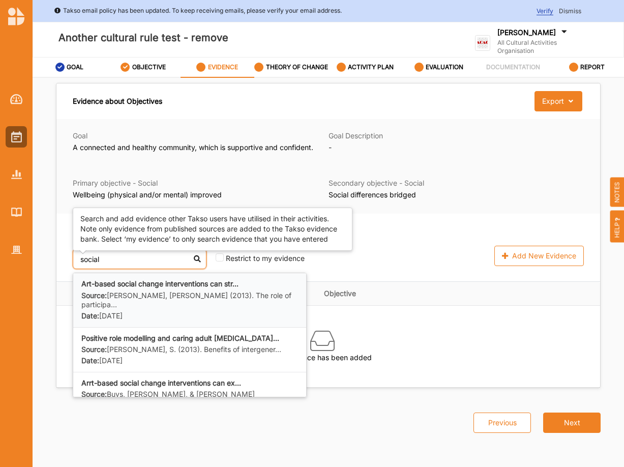
click at [128, 288] on b "Art-based social change interventions can str..." at bounding box center [159, 283] width 157 height 9
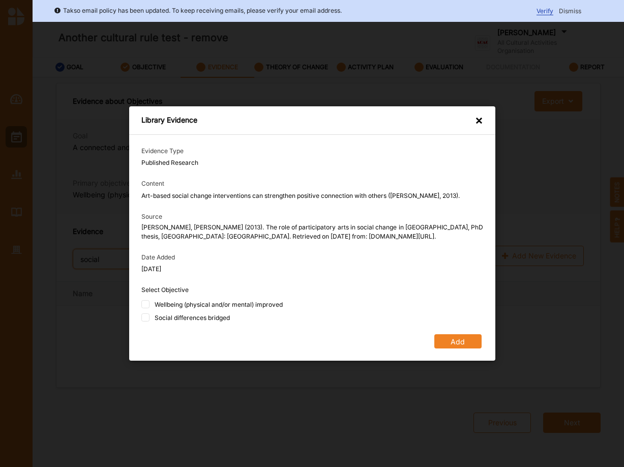
type input "social"
click at [186, 309] on div "Wellbeing (physical and/or mental) improved" at bounding box center [218, 304] width 128 height 9
click at [150, 308] on input "Wellbeing (physical and/or mental) improved" at bounding box center [145, 304] width 8 height 8
checkbox input "true"
click at [181, 316] on div "Social differences bridged" at bounding box center [191, 317] width 75 height 9
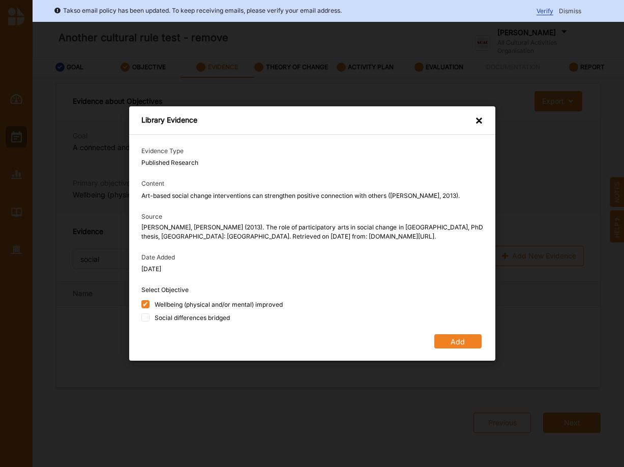
click at [150, 316] on input "Social differences bridged" at bounding box center [145, 317] width 8 height 8
checkbox input "true"
click at [452, 344] on button "Add" at bounding box center [457, 341] width 47 height 14
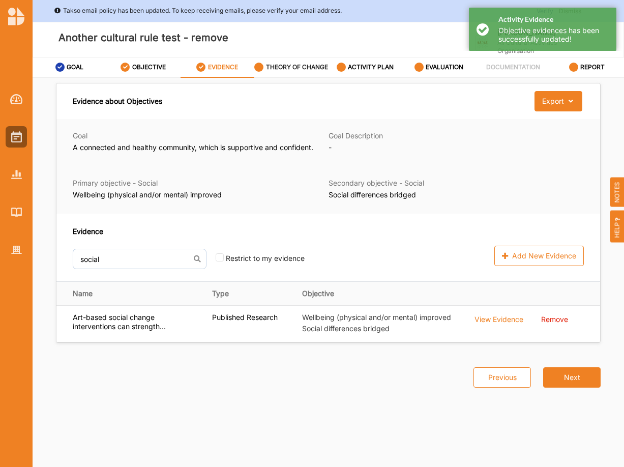
click at [289, 70] on label "THEORY OF CHANGE" at bounding box center [297, 67] width 62 height 8
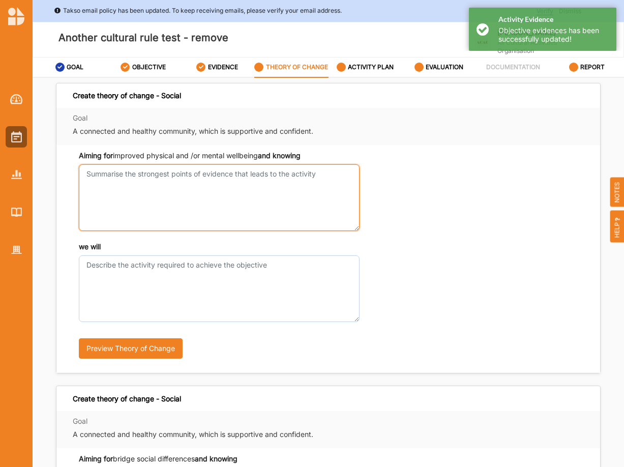
click at [205, 182] on textarea "Aiming for improved physical and /or mental wellbeing and knowing" at bounding box center [219, 197] width 281 height 67
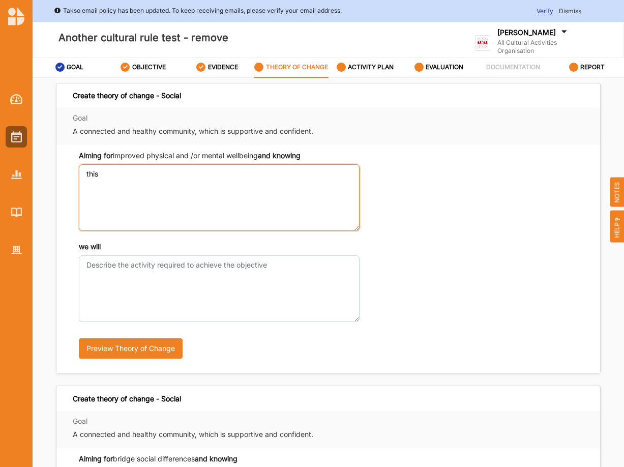
type textarea "this"
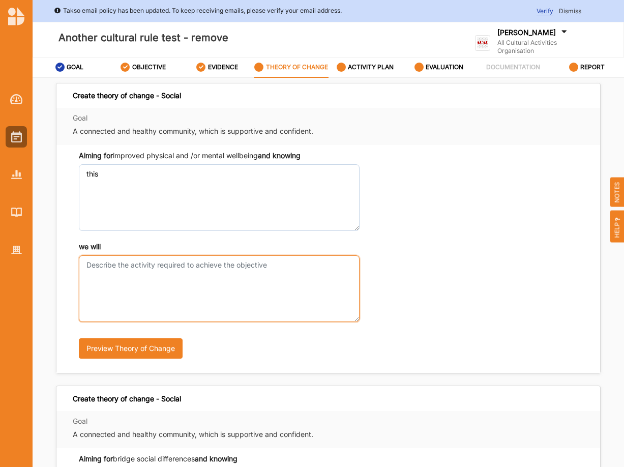
click at [134, 274] on textarea "we will" at bounding box center [219, 288] width 281 height 67
type textarea "t"
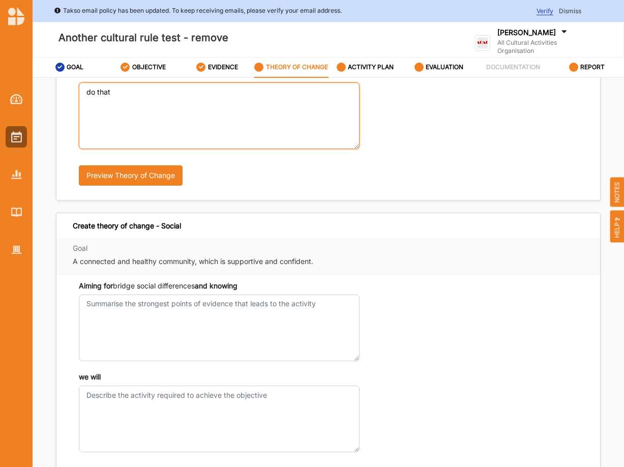
type textarea "do that"
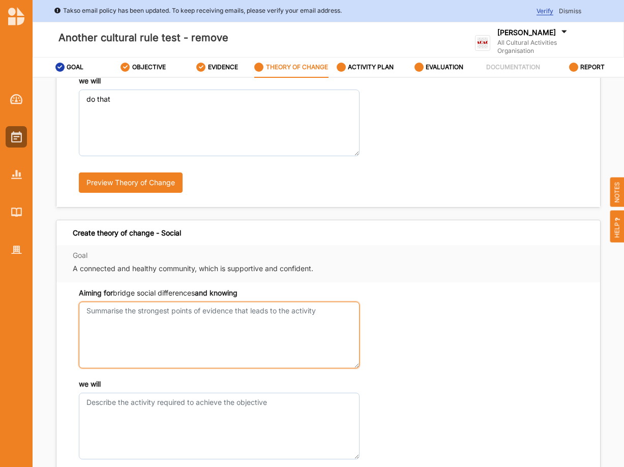
click at [121, 311] on textarea "Aiming for improved physical and /or mental wellbeing and knowing" at bounding box center [219, 335] width 281 height 67
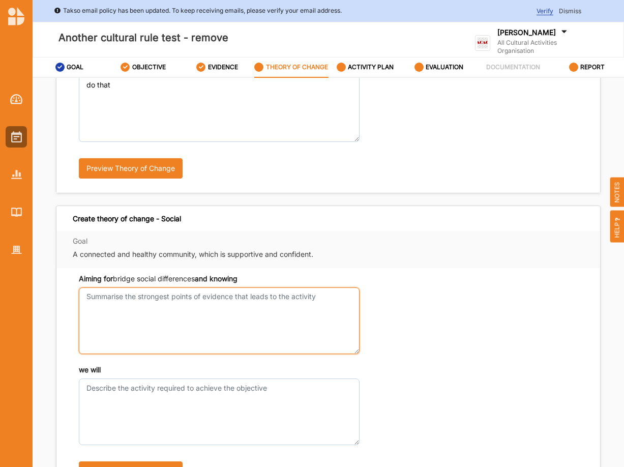
scroll to position [173, 0]
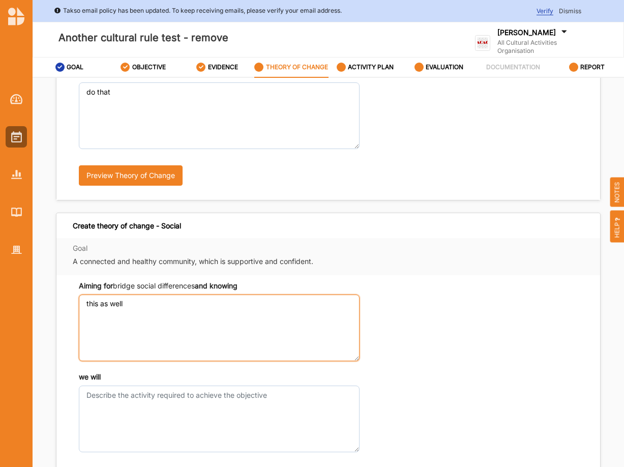
type textarea "this as well"
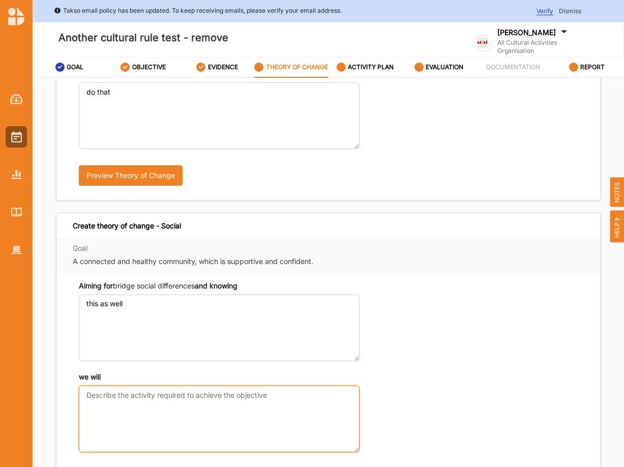
click at [116, 395] on textarea "we will" at bounding box center [219, 419] width 281 height 67
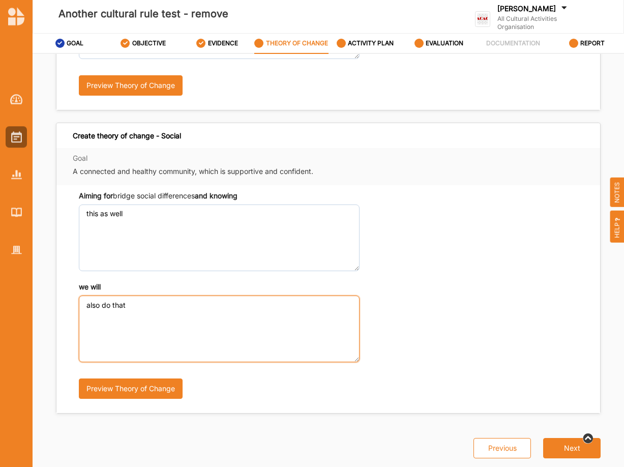
scroll to position [52, 0]
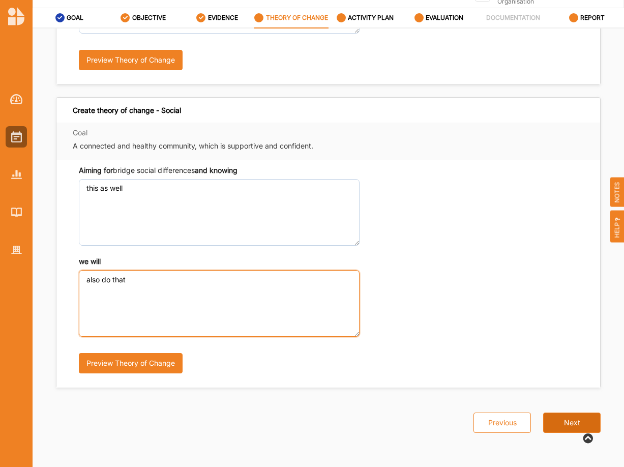
type textarea "also do that"
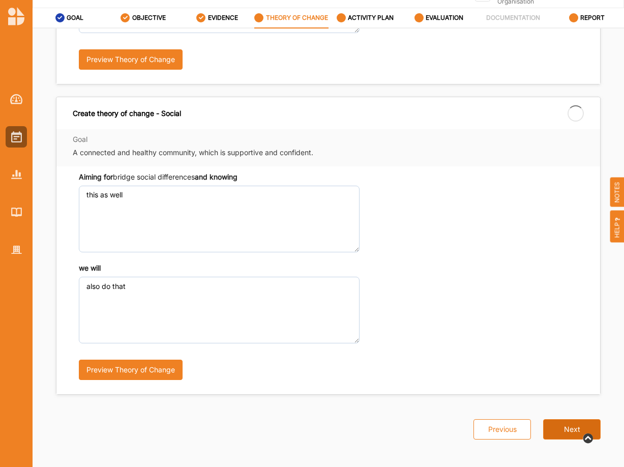
click at [578, 429] on button "Next" at bounding box center [571, 429] width 57 height 20
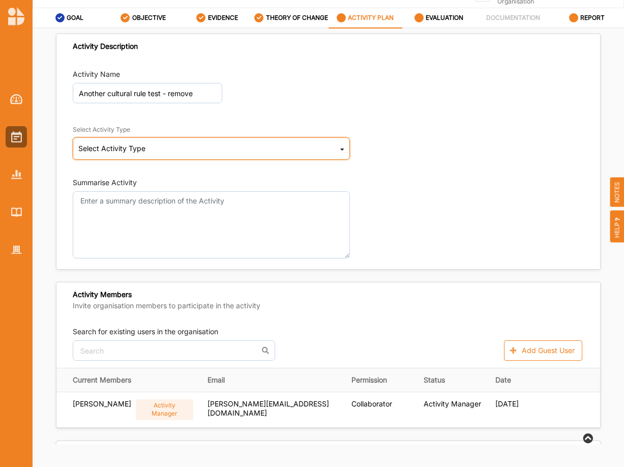
click at [164, 155] on div "Select Activity Type Cultural infrastructure development Acquisitions and Commi…" at bounding box center [211, 148] width 277 height 22
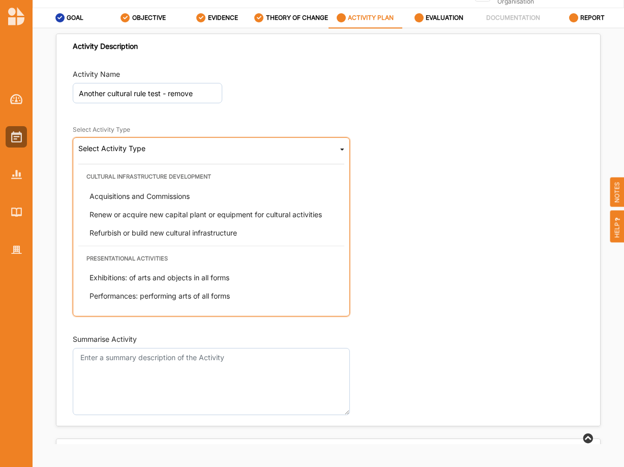
click at [165, 154] on div "Select Activity Type Cultural infrastructure development Acquisitions and Commi…" at bounding box center [211, 226] width 277 height 179
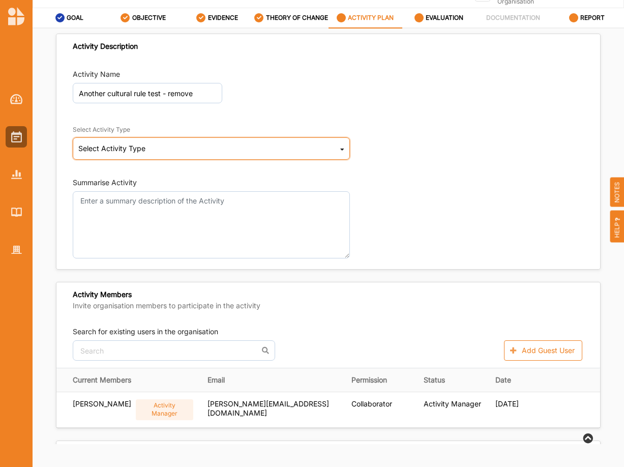
click at [166, 154] on div "Select Activity Type Cultural infrastructure development Acquisitions and Commi…" at bounding box center [211, 148] width 277 height 22
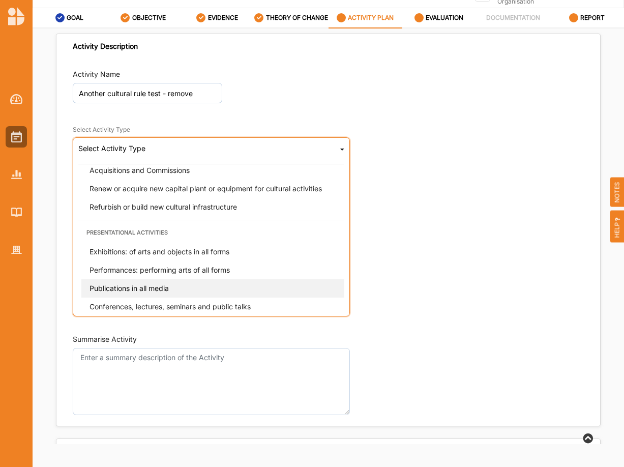
scroll to position [69, 0]
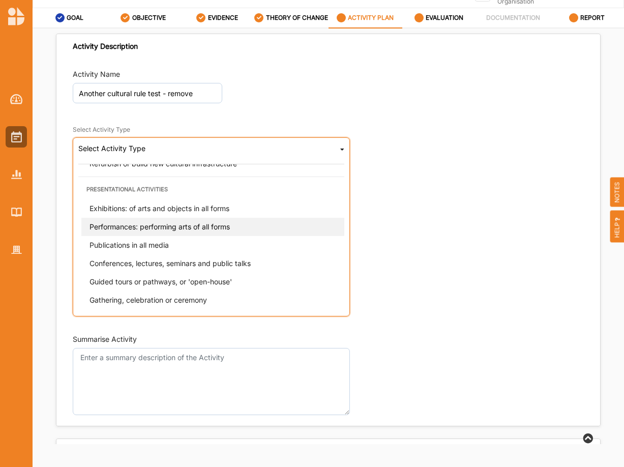
click at [162, 231] on span "Performances: performing arts of all forms" at bounding box center [160, 226] width 140 height 9
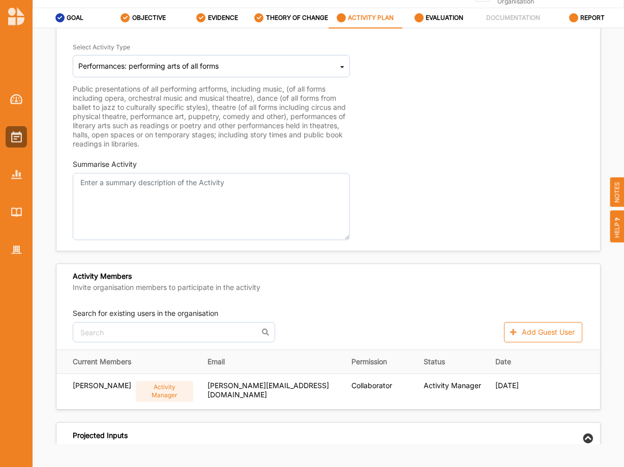
scroll to position [86, 0]
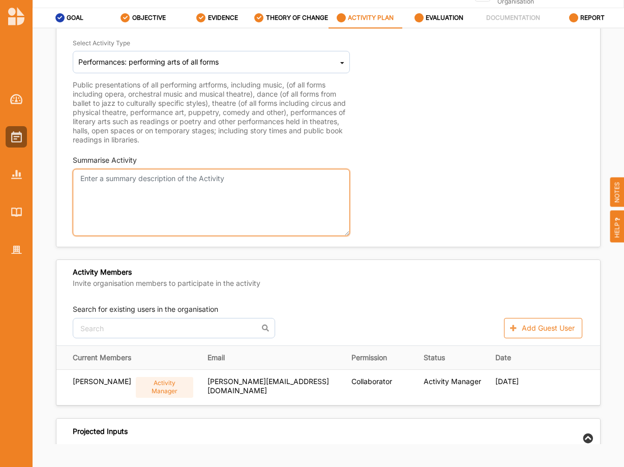
click at [202, 194] on textarea "Summarise Activity" at bounding box center [211, 202] width 277 height 67
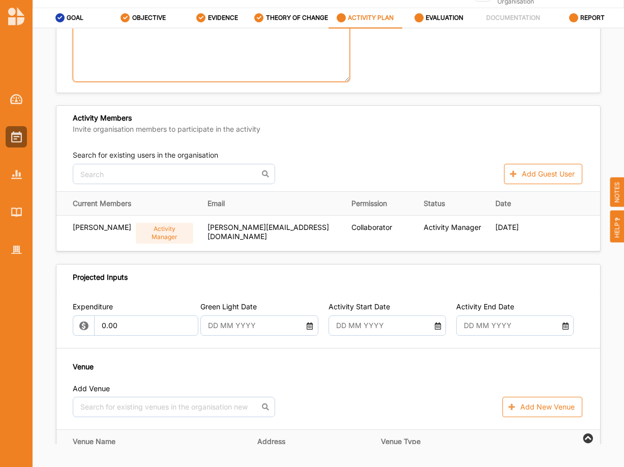
scroll to position [259, 0]
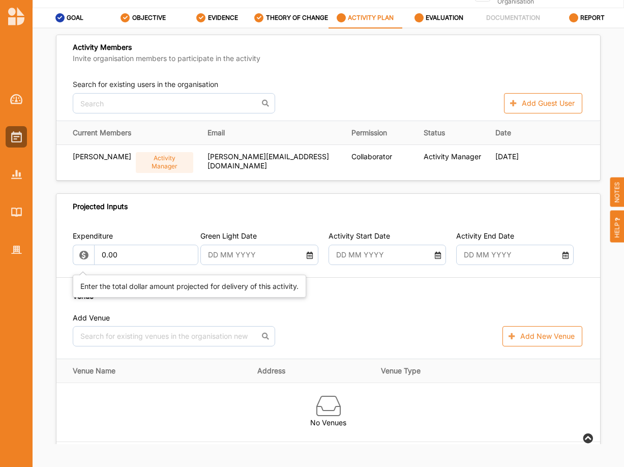
type textarea "A lot of dancing"
click at [113, 255] on input "0.00" at bounding box center [146, 255] width 104 height 20
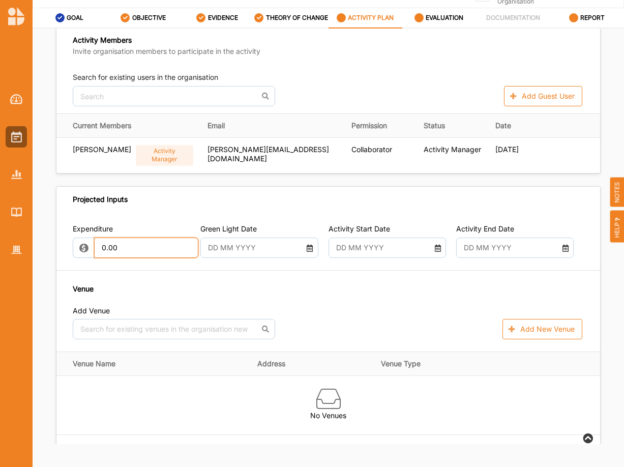
scroll to position [311, 0]
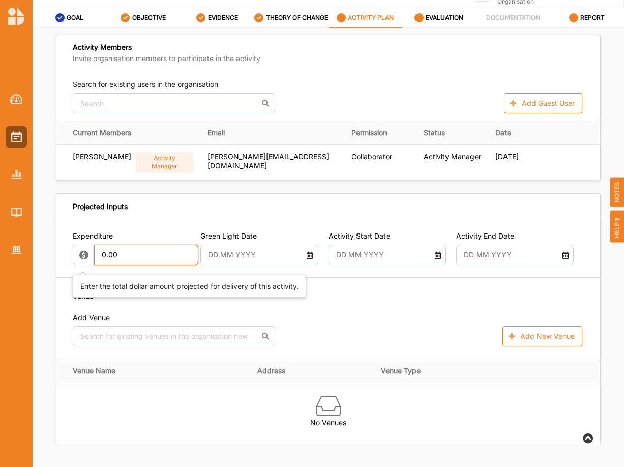
drag, startPoint x: 100, startPoint y: 250, endPoint x: 70, endPoint y: 249, distance: 30.0
click at [94, 249] on input "0.00" at bounding box center [146, 255] width 104 height 20
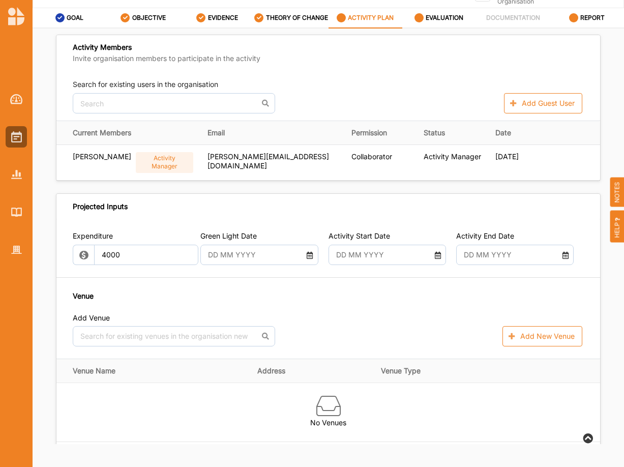
click at [310, 257] on div at bounding box center [259, 255] width 118 height 20
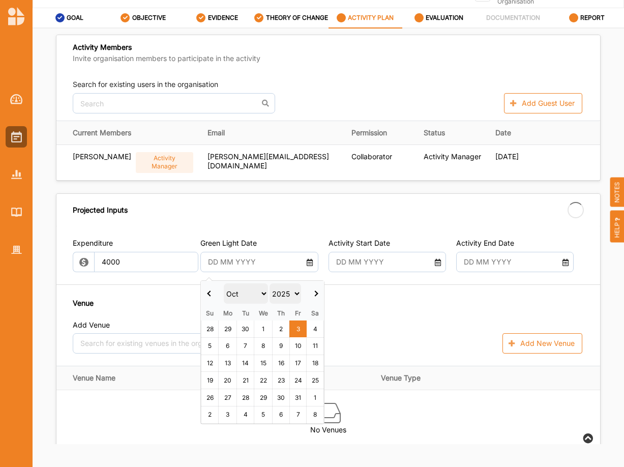
type input "4,000.00"
type input "-4,000.00"
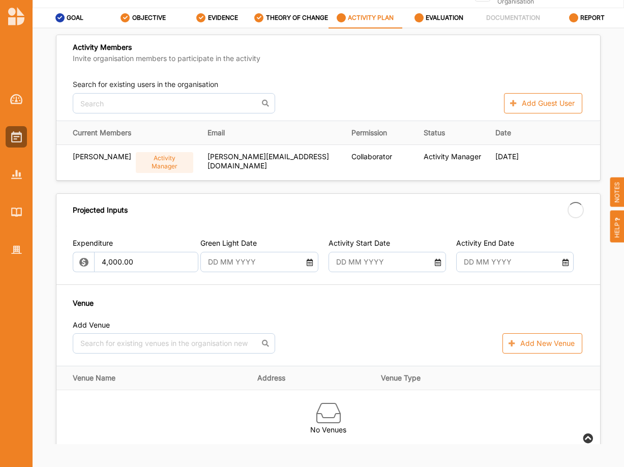
type input "[DATE]"
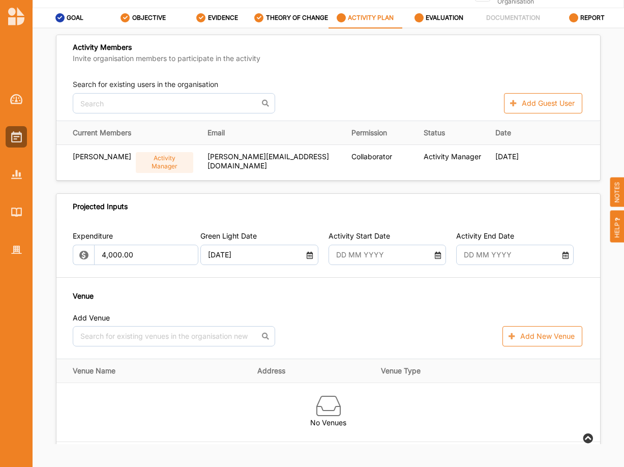
click at [438, 257] on icon at bounding box center [437, 253] width 8 height 7
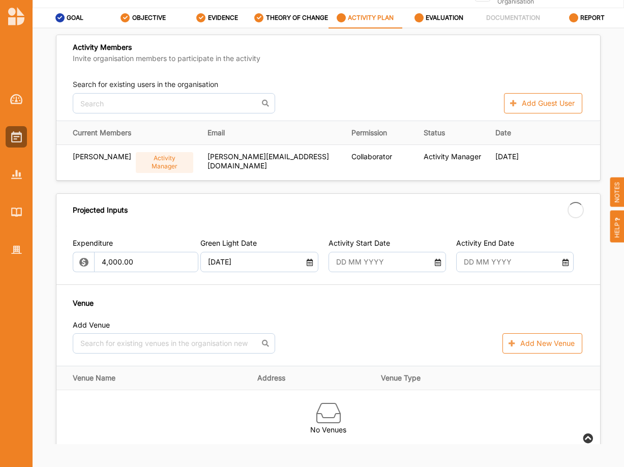
type input "[DATE]"
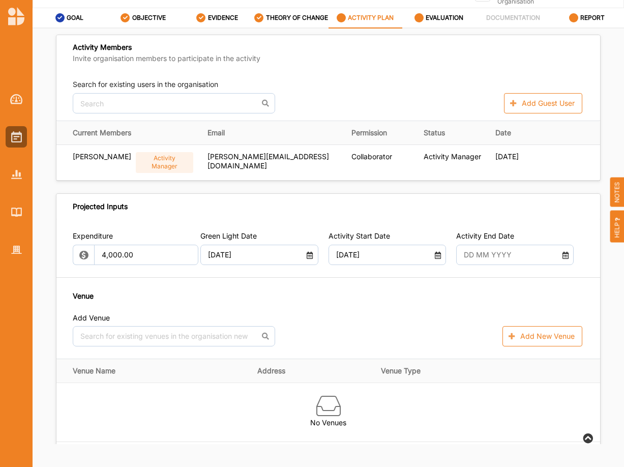
click at [567, 256] on icon at bounding box center [566, 253] width 8 height 7
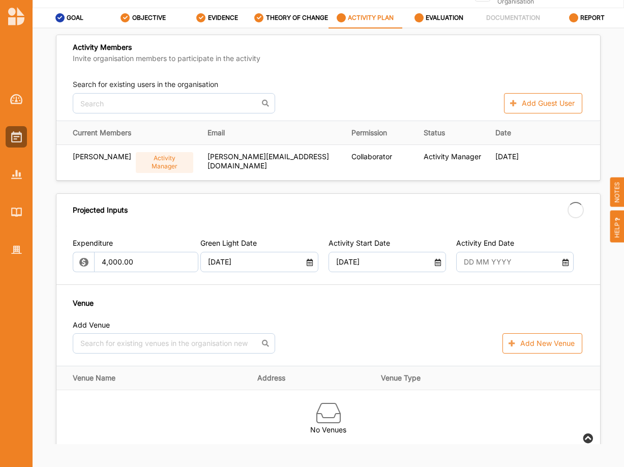
type input "06 Oct 2025"
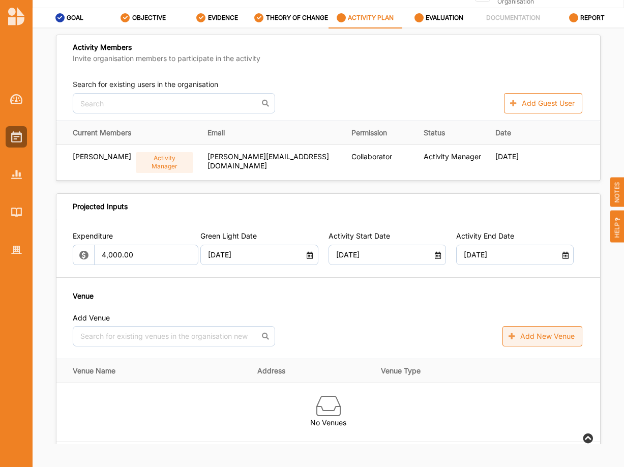
click at [522, 339] on button "Add New Venue" at bounding box center [543, 336] width 80 height 20
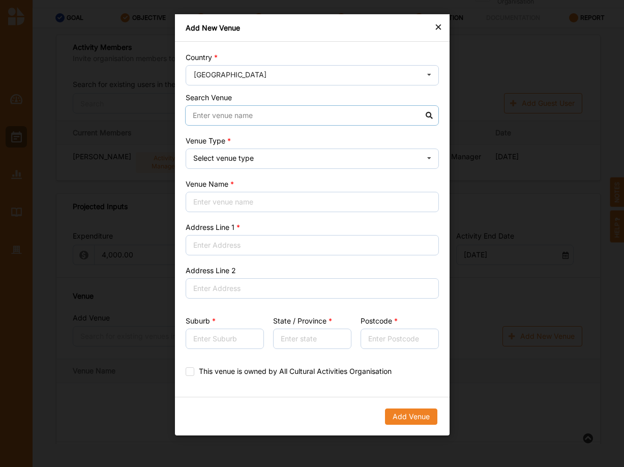
drag, startPoint x: 205, startPoint y: 120, endPoint x: 208, endPoint y: 127, distance: 7.6
click at [205, 121] on input at bounding box center [312, 115] width 254 height 20
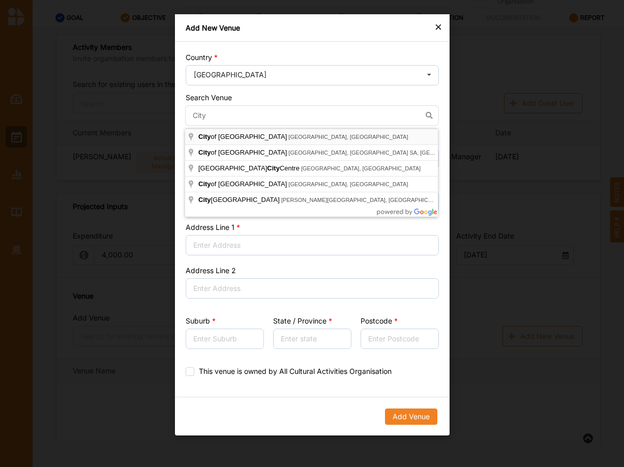
type input "City of Melbourne, VIC, Australia"
type input "Melbourne City"
type input "Victoria"
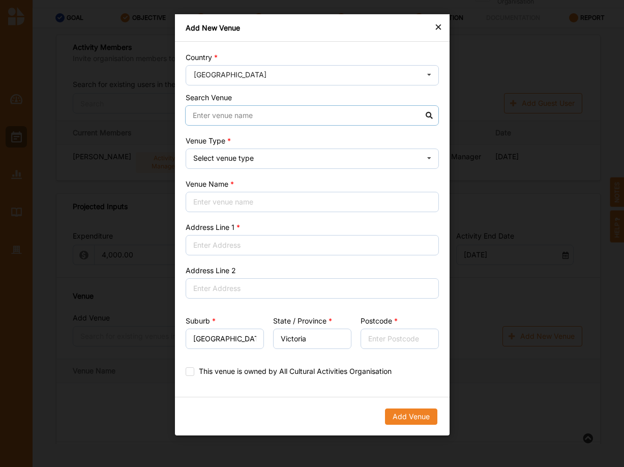
click at [230, 122] on input at bounding box center [312, 115] width 254 height 20
click at [223, 197] on input "Venue Name" at bounding box center [312, 202] width 253 height 20
click at [216, 118] on input at bounding box center [312, 115] width 254 height 20
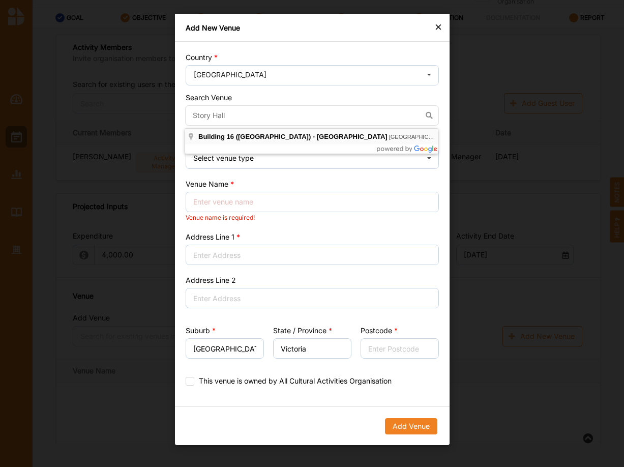
type input "Building 16 (Storey Hall) - RMIT University, Swanston Street, Melbourne VIC, Au…"
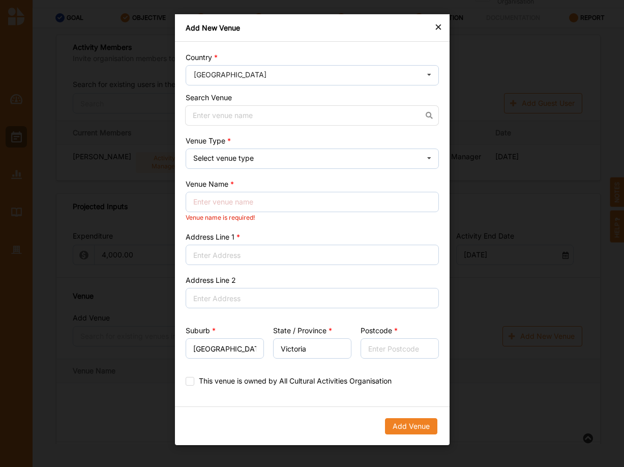
type input "348, Swanston Street"
type input "Melbourne"
type input "3000"
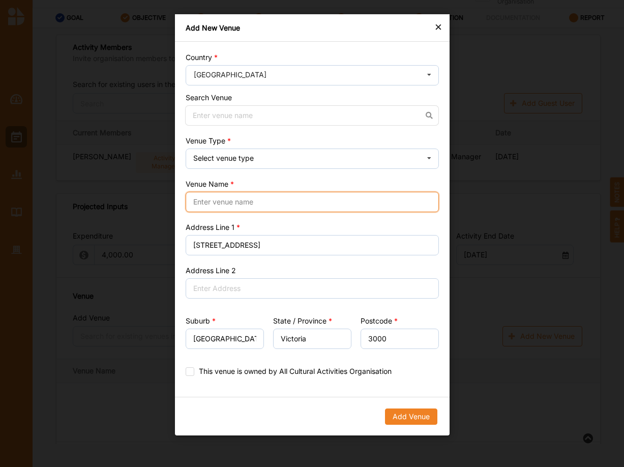
click at [241, 199] on input "Venue Name" at bounding box center [312, 202] width 253 height 20
type input "Story Hall"
click at [296, 370] on label "This venue is owned by All Cultural Activities Organisation" at bounding box center [289, 371] width 206 height 8
click at [194, 370] on input "This venue is owned by All Cultural Activities Organisation" at bounding box center [190, 371] width 8 height 8
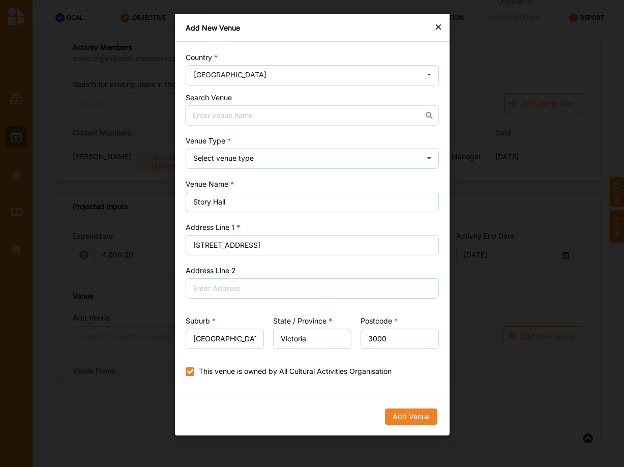
checkbox input "true"
click at [405, 409] on button "Add Venue" at bounding box center [411, 416] width 52 height 16
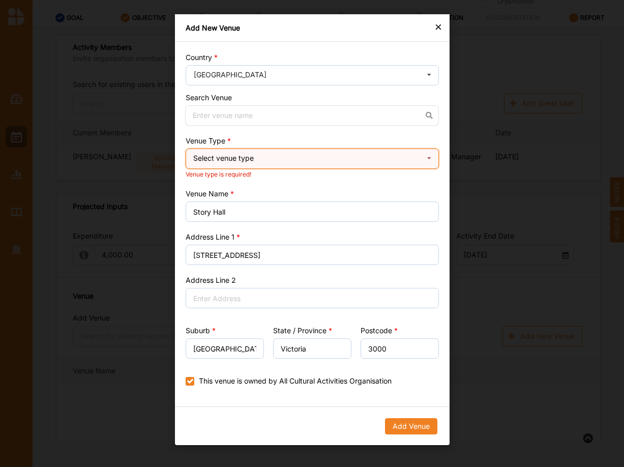
click at [239, 160] on div "Select venue type" at bounding box center [223, 158] width 61 height 7
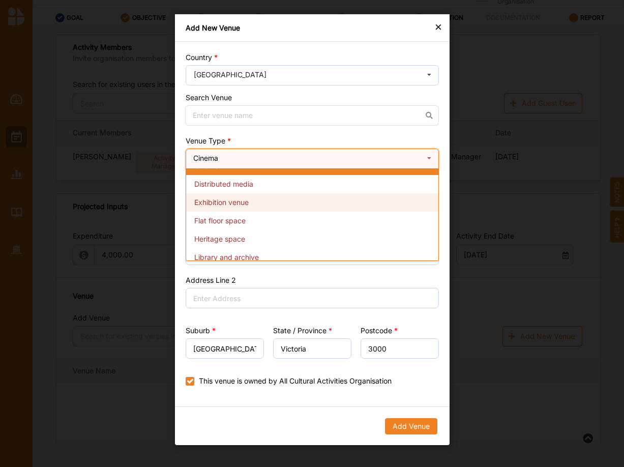
scroll to position [17, 0]
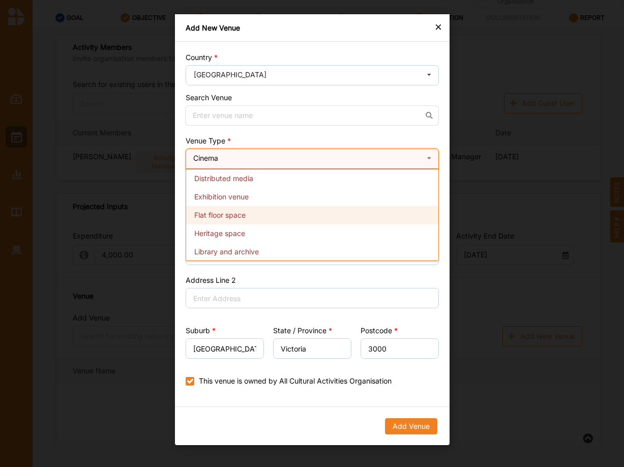
click at [243, 214] on span "Flat floor space" at bounding box center [219, 215] width 51 height 9
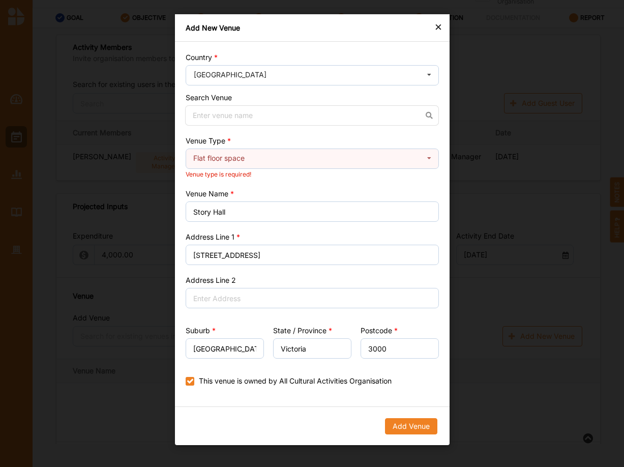
click at [302, 190] on div "Venue Name Story Hall" at bounding box center [312, 205] width 253 height 33
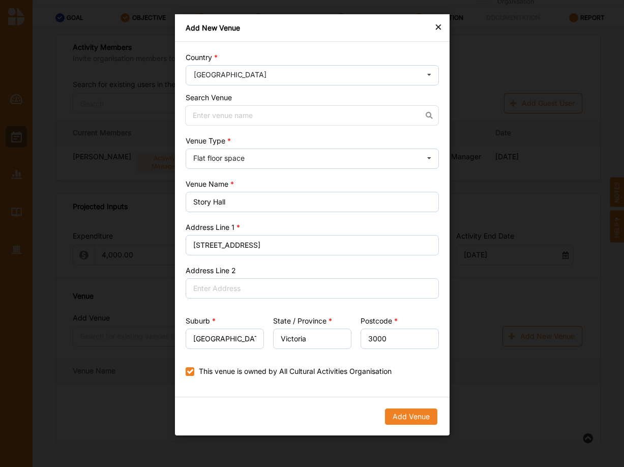
click at [405, 430] on div "Add Venue" at bounding box center [312, 417] width 275 height 38
click at [407, 413] on button "Add Venue" at bounding box center [411, 416] width 52 height 16
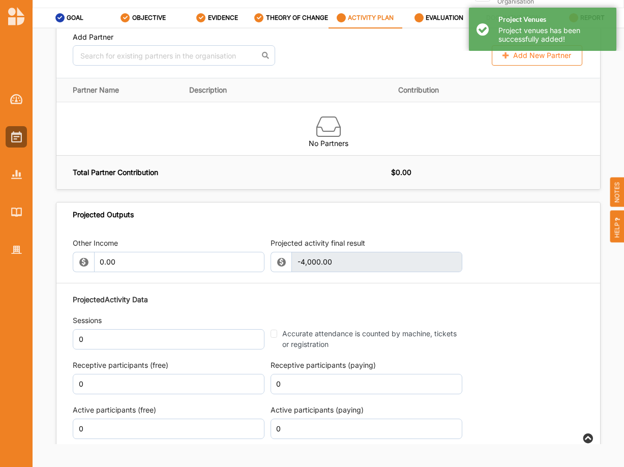
scroll to position [969, 0]
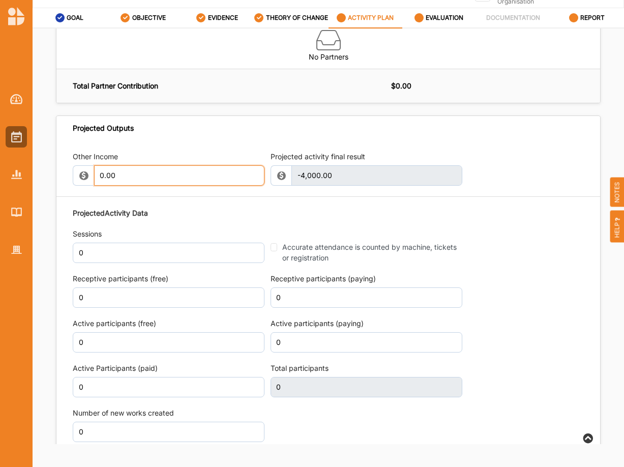
drag, startPoint x: 115, startPoint y: 180, endPoint x: 76, endPoint y: 178, distance: 39.2
click at [94, 178] on input "0.00" at bounding box center [179, 175] width 170 height 20
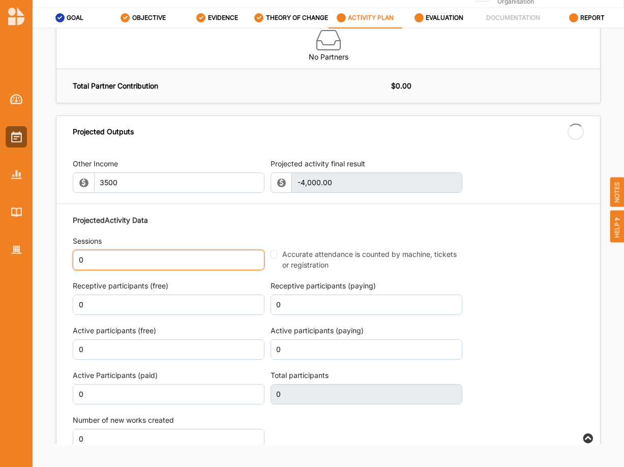
click at [125, 250] on input "0" at bounding box center [169, 260] width 192 height 20
type input "3,500.00"
type input "-500.00"
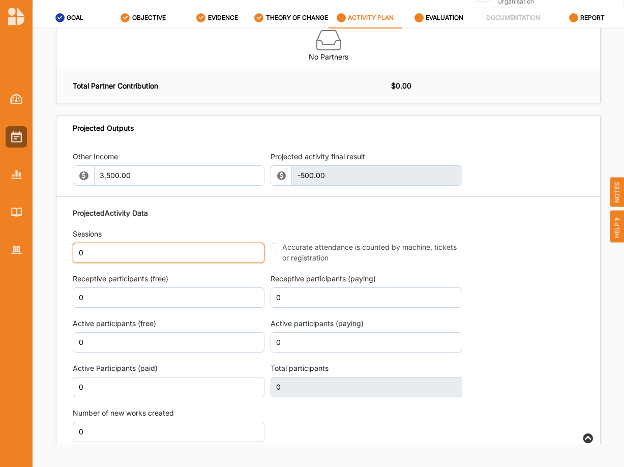
drag, startPoint x: 99, startPoint y: 258, endPoint x: 65, endPoint y: 252, distance: 34.7
click at [73, 252] on input "0" at bounding box center [169, 253] width 192 height 20
type input "2"
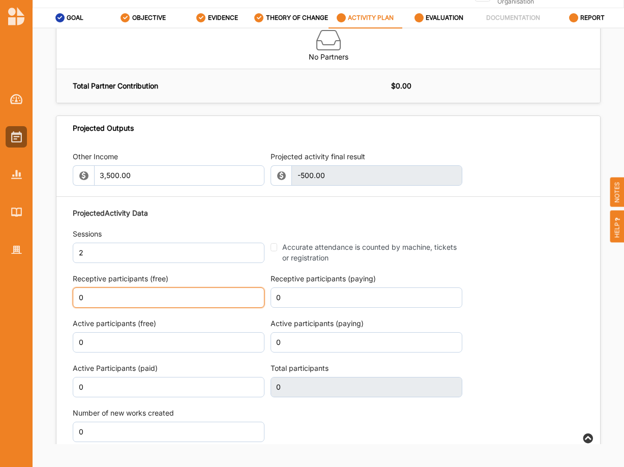
drag, startPoint x: 89, startPoint y: 297, endPoint x: 31, endPoint y: 299, distance: 58.6
click at [73, 300] on input "0" at bounding box center [169, 297] width 192 height 20
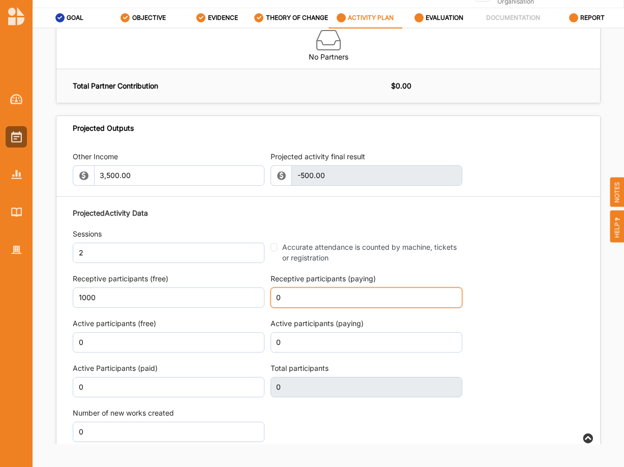
type input "1,000"
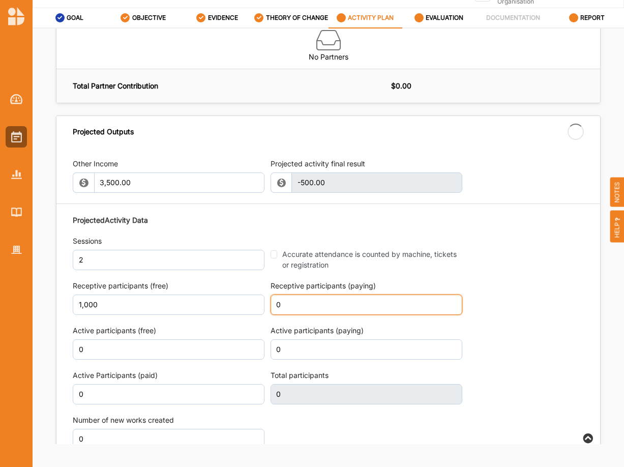
click at [301, 296] on input "0" at bounding box center [367, 305] width 192 height 20
type input "1,000"
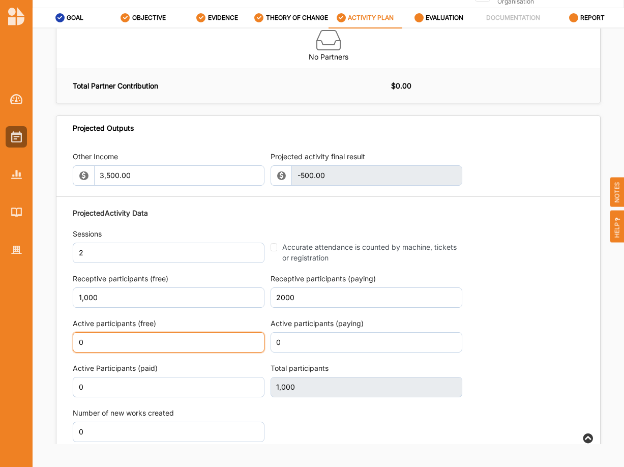
type input "2,000"
click at [163, 345] on input "0" at bounding box center [169, 342] width 192 height 20
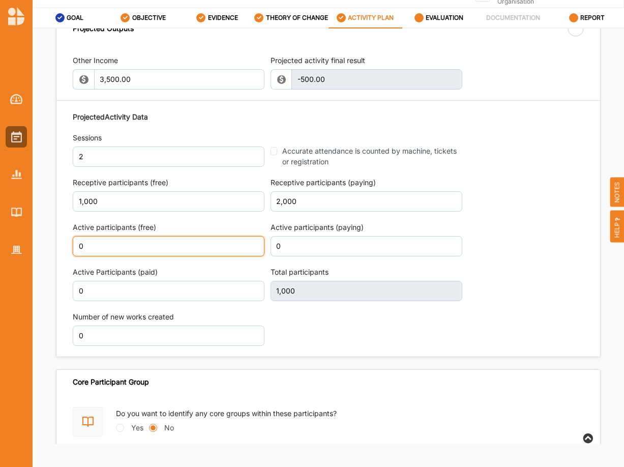
scroll to position [1069, 0]
type input "3,000"
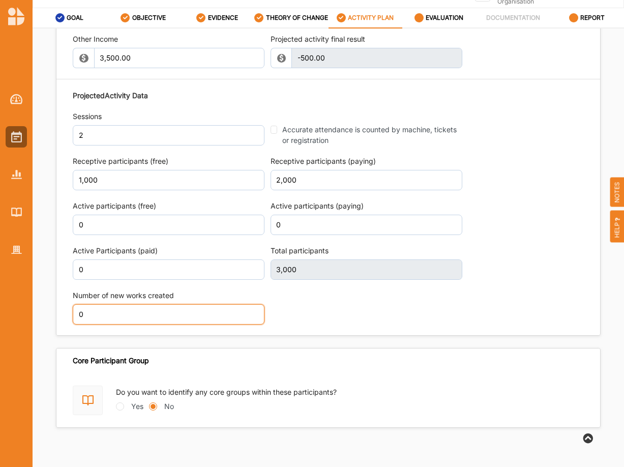
scroll to position [1093, 0]
drag, startPoint x: 85, startPoint y: 319, endPoint x: 66, endPoint y: 321, distance: 18.9
click at [73, 321] on input "0" at bounding box center [169, 314] width 192 height 20
type input "1"
click at [120, 407] on input "Yes" at bounding box center [120, 406] width 8 height 8
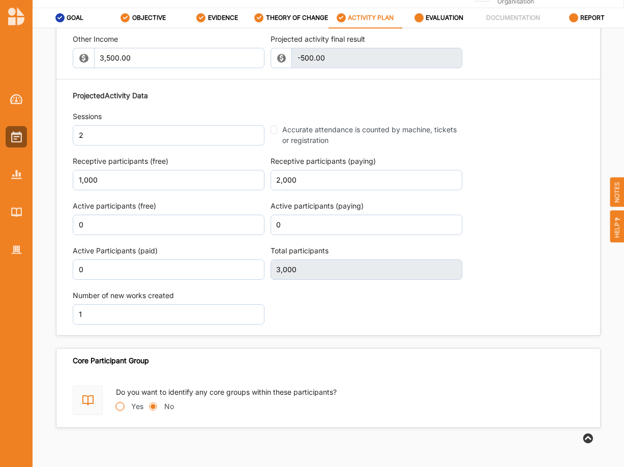
radio input "true"
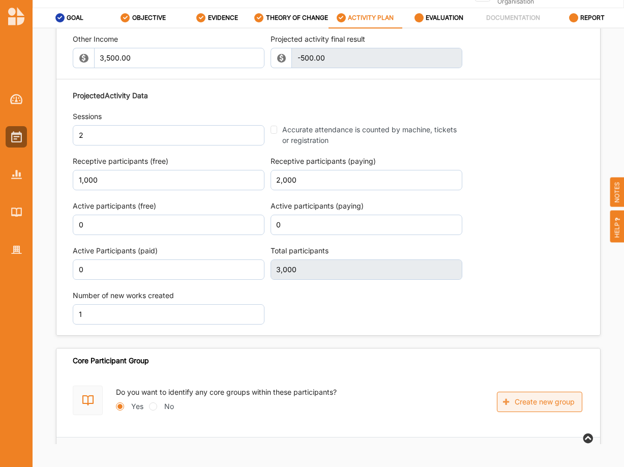
click at [532, 403] on button "Create new group" at bounding box center [539, 402] width 85 height 20
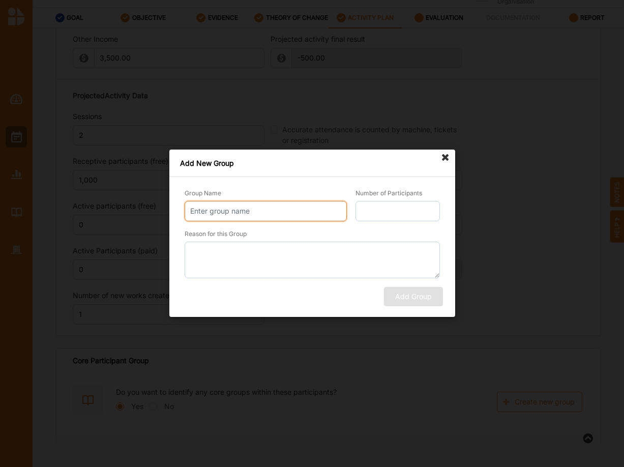
click at [207, 211] on input "Group Name" at bounding box center [265, 211] width 162 height 20
type input "School Groups"
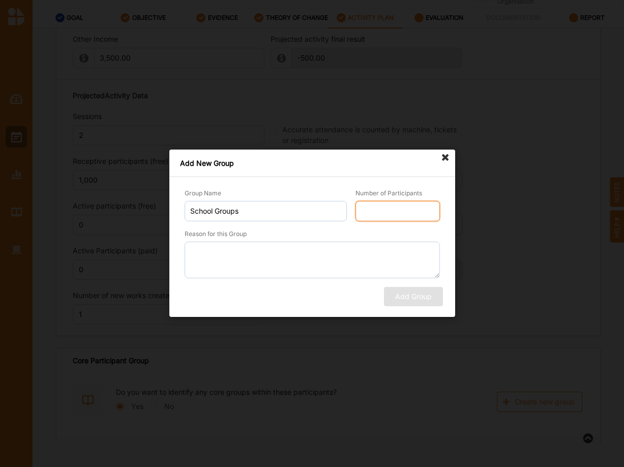
click at [404, 216] on input "Number of Participants" at bounding box center [398, 211] width 84 height 20
type input "1000"
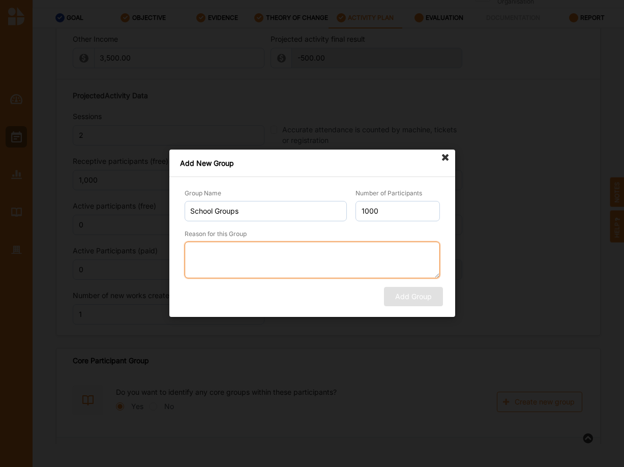
click at [376, 260] on textarea "Reason for this Group" at bounding box center [312, 260] width 256 height 37
click at [211, 250] on textarea "Theyb get free tickerts" at bounding box center [312, 260] width 256 height 37
drag, startPoint x: 249, startPoint y: 250, endPoint x: 247, endPoint y: 282, distance: 32.1
click at [249, 250] on textarea "They get free tickerts" at bounding box center [312, 260] width 256 height 37
type textarea "They get free tickets"
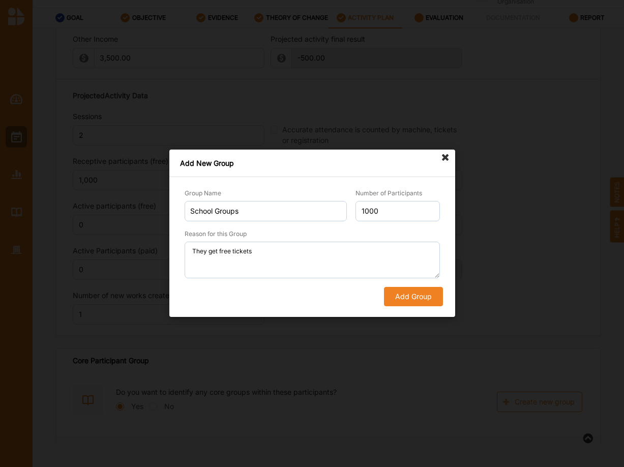
click at [417, 291] on button "Add Group" at bounding box center [413, 296] width 59 height 19
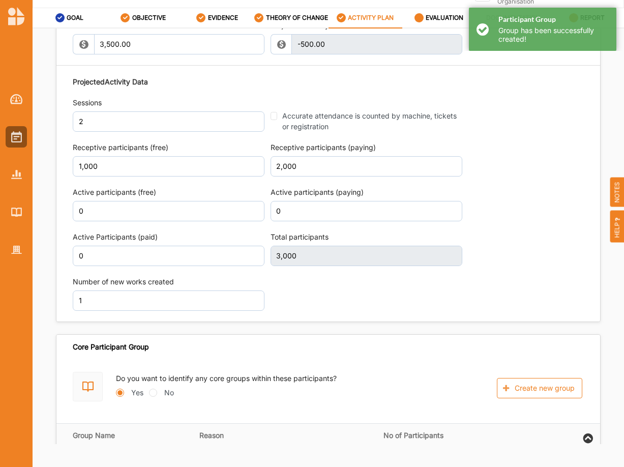
scroll to position [1182, 0]
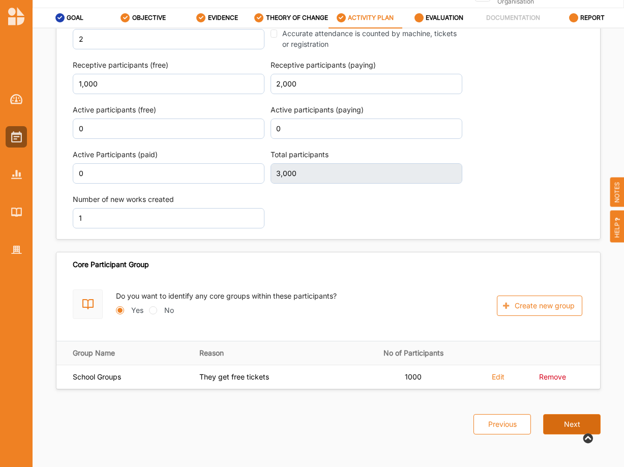
click at [575, 421] on button "Next" at bounding box center [571, 424] width 57 height 20
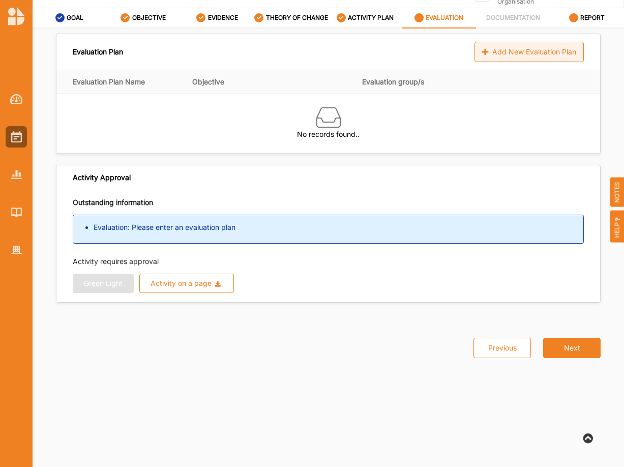
click at [524, 54] on div "Add New Evaluation Plan" at bounding box center [529, 52] width 109 height 20
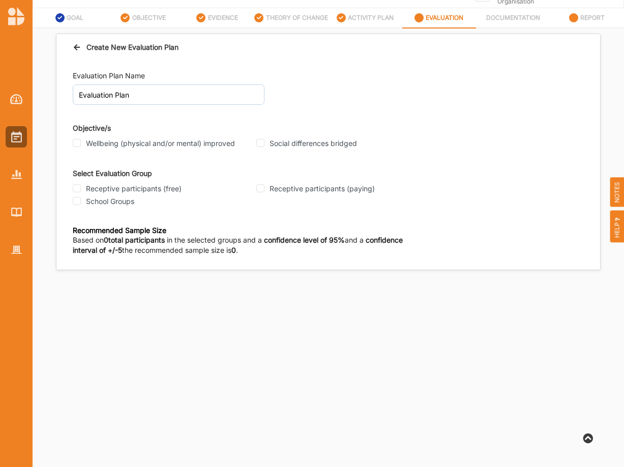
drag, startPoint x: 144, startPoint y: 146, endPoint x: 242, endPoint y: 156, distance: 98.7
click at [144, 145] on label "Wellbeing (physical and/or mental) improved" at bounding box center [160, 143] width 149 height 9
click at [81, 145] on input "Wellbeing (physical and/or mental) improved" at bounding box center [77, 143] width 8 height 8
checkbox input "true"
click at [281, 148] on label "Social differences bridged" at bounding box center [313, 143] width 87 height 9
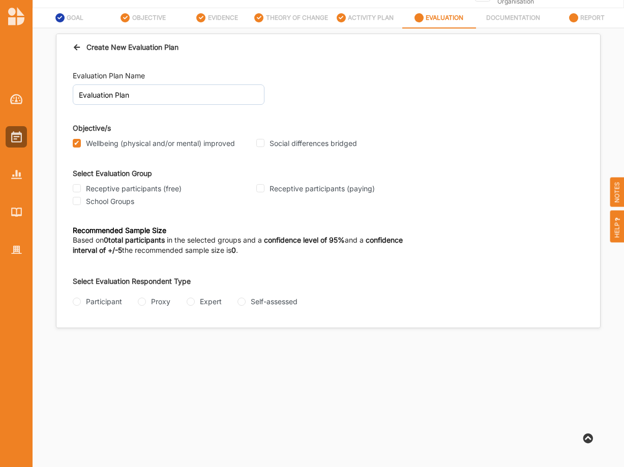
click at [265, 147] on input "Social differences bridged" at bounding box center [260, 143] width 8 height 8
checkbox input "true"
click at [86, 193] on label "Receptive participants (free)" at bounding box center [134, 188] width 96 height 9
click at [81, 192] on input "Receptive participants (free)" at bounding box center [77, 188] width 8 height 8
checkbox input "true"
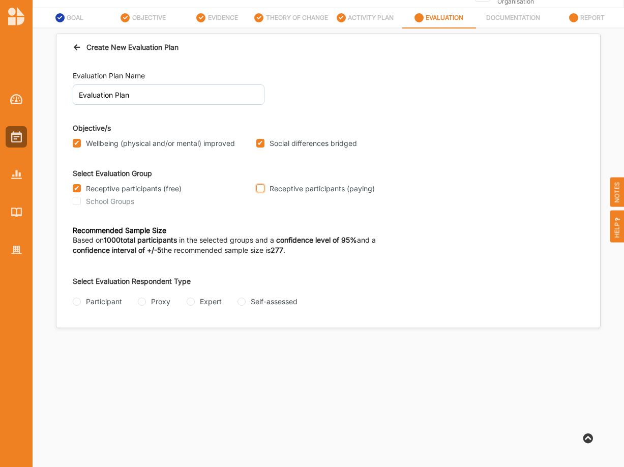
click at [261, 192] on input "Receptive participants (paying)" at bounding box center [260, 188] width 8 height 8
click at [78, 206] on div "School Groups" at bounding box center [162, 201] width 178 height 9
click at [263, 192] on input "Receptive participants (paying)" at bounding box center [260, 188] width 8 height 8
click at [262, 192] on input "Receptive participants (paying)" at bounding box center [260, 188] width 8 height 8
checkbox input "true"
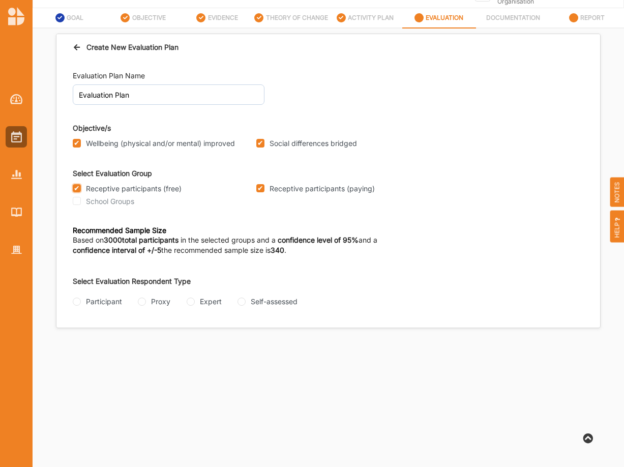
click at [78, 192] on input "Receptive participants (free)" at bounding box center [77, 188] width 8 height 8
click at [77, 192] on input "Receptive participants (free)" at bounding box center [77, 188] width 8 height 8
click at [79, 192] on input "Receptive participants (free)" at bounding box center [77, 188] width 8 height 8
checkbox input "false"
click at [262, 192] on input "Receptive participants (paying)" at bounding box center [260, 188] width 8 height 8
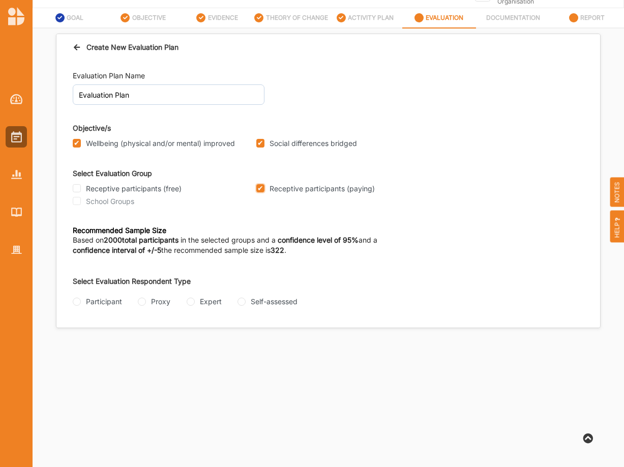
checkbox input "false"
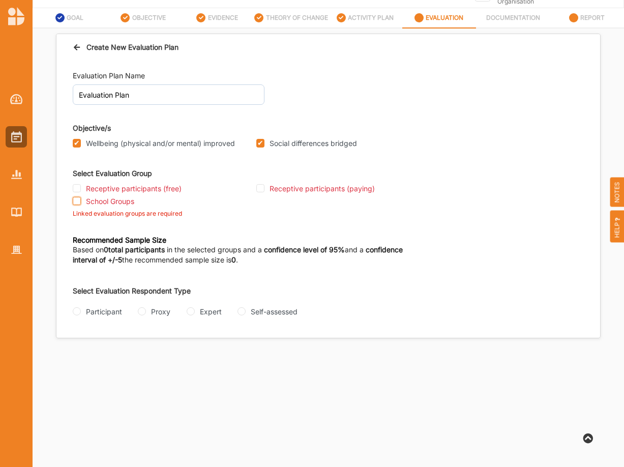
click at [76, 205] on input "School Groups" at bounding box center [77, 201] width 8 height 8
checkbox input "true"
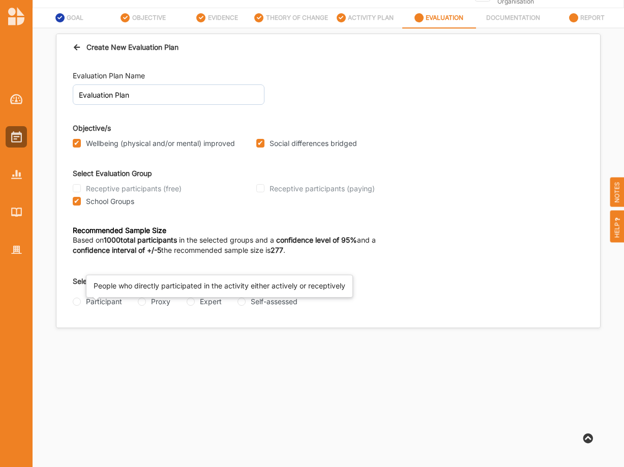
click at [112, 303] on div "Participant" at bounding box center [104, 301] width 36 height 11
click at [81, 303] on input "Participant" at bounding box center [77, 302] width 8 height 8
radio input "true"
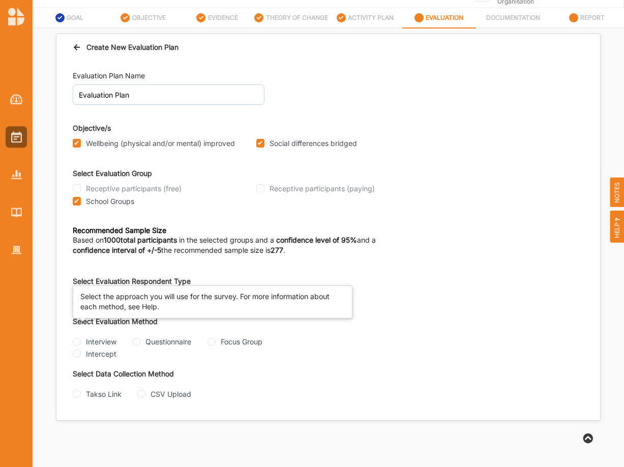
scroll to position [56, 0]
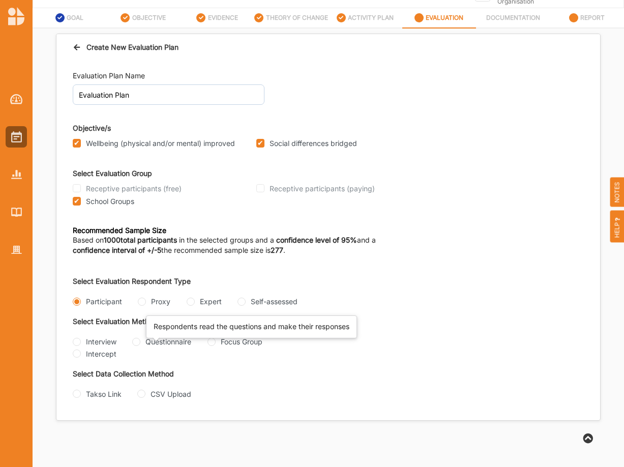
click at [157, 343] on div "Questionnaire" at bounding box center [168, 341] width 46 height 11
click at [140, 343] on input "Questionnaire" at bounding box center [136, 342] width 8 height 8
radio input "true"
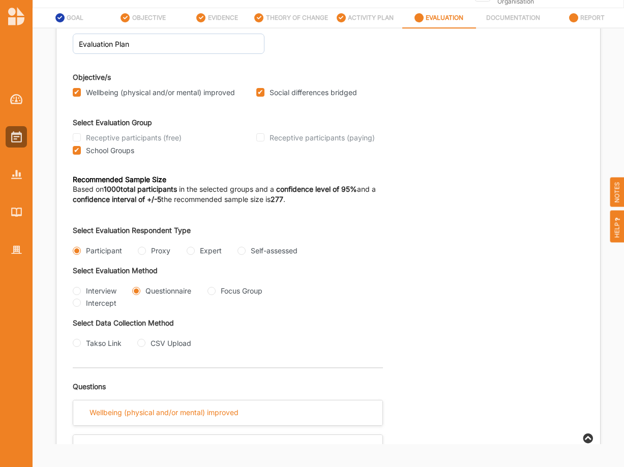
scroll to position [52, 0]
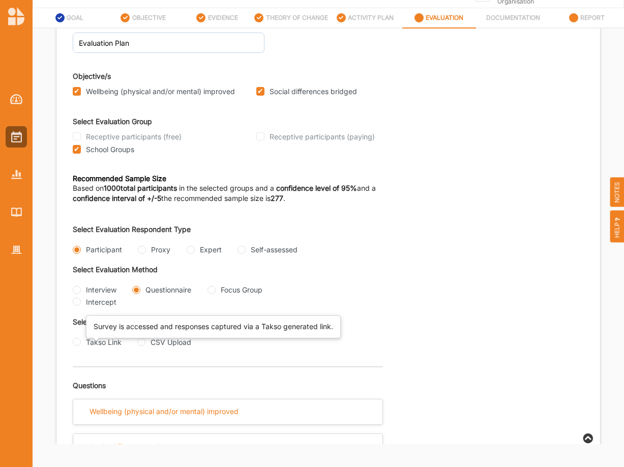
click at [98, 343] on div "Takso Link" at bounding box center [104, 342] width 36 height 11
click at [81, 343] on input "Takso Link" at bounding box center [77, 342] width 8 height 8
radio input "true"
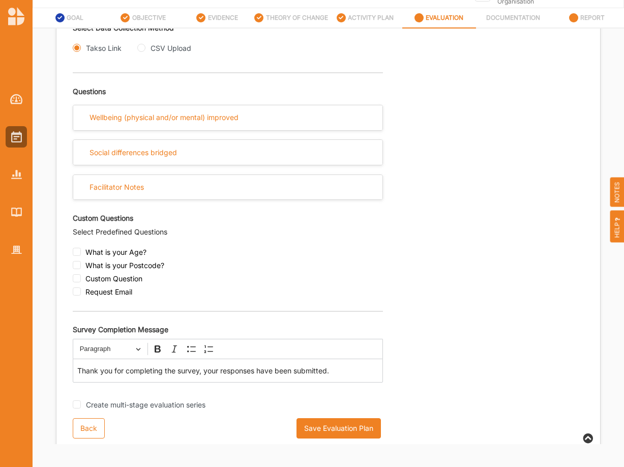
scroll to position [352, 0]
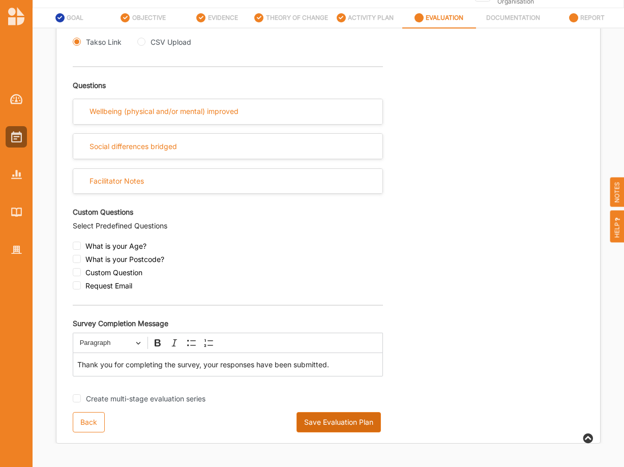
click at [335, 422] on button "Save Evaluation Plan" at bounding box center [339, 422] width 84 height 20
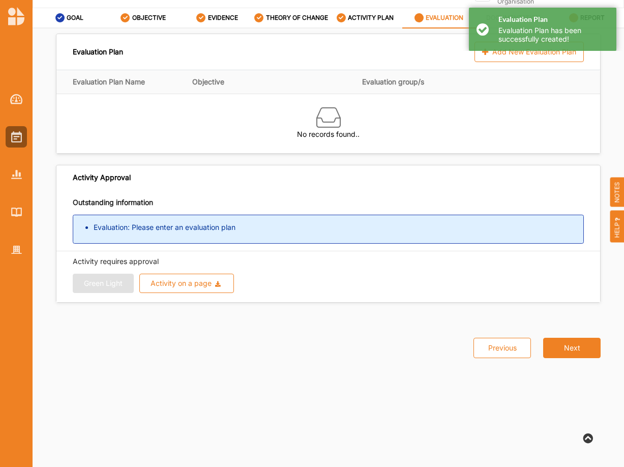
scroll to position [0, 0]
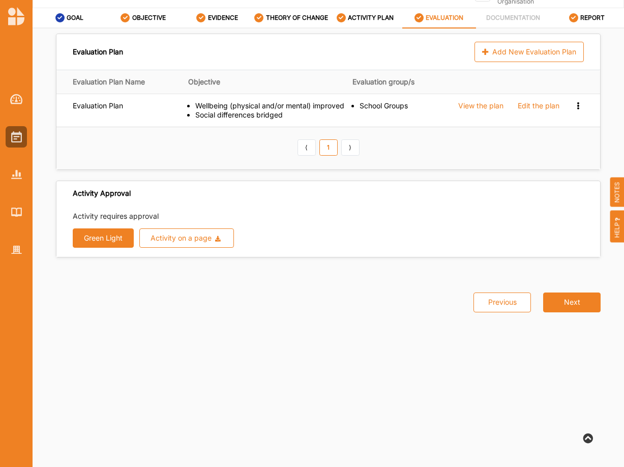
click at [107, 248] on button "Green Light" at bounding box center [103, 237] width 61 height 19
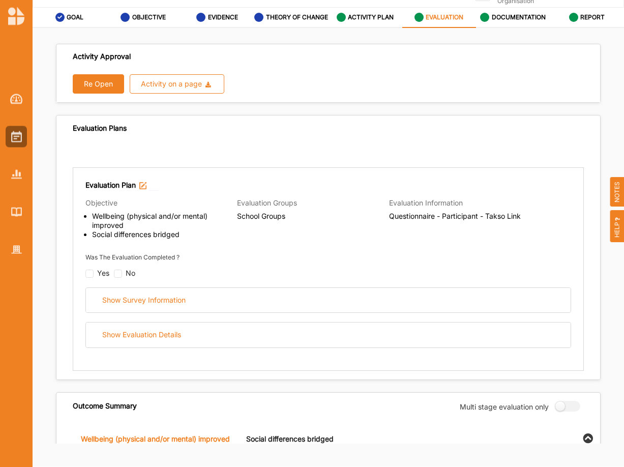
scroll to position [21, 0]
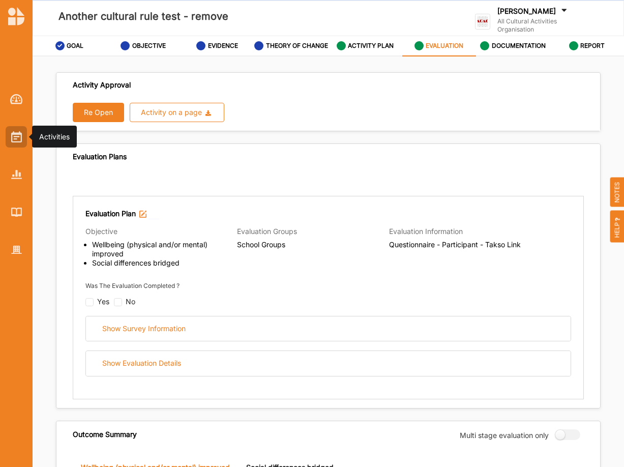
click at [15, 138] on img at bounding box center [16, 136] width 11 height 11
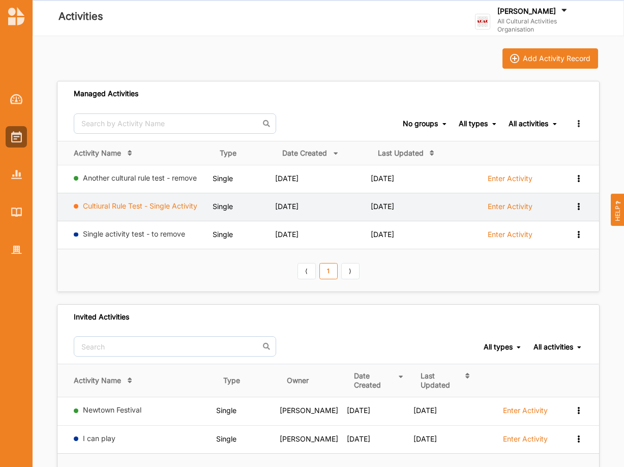
click at [104, 207] on link "Cultiural Rule Test - Single Activity" at bounding box center [140, 205] width 114 height 9
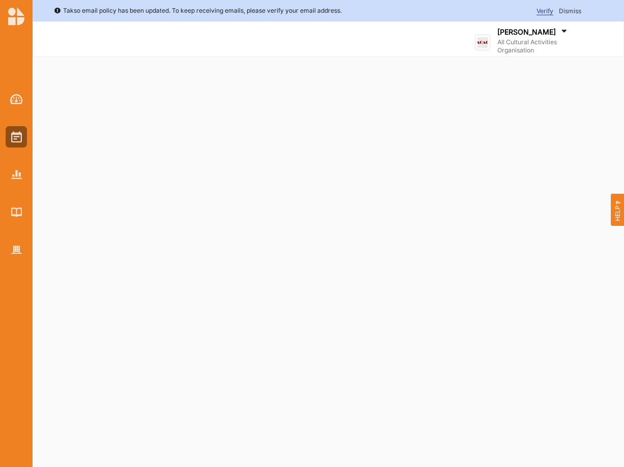
select select "2"
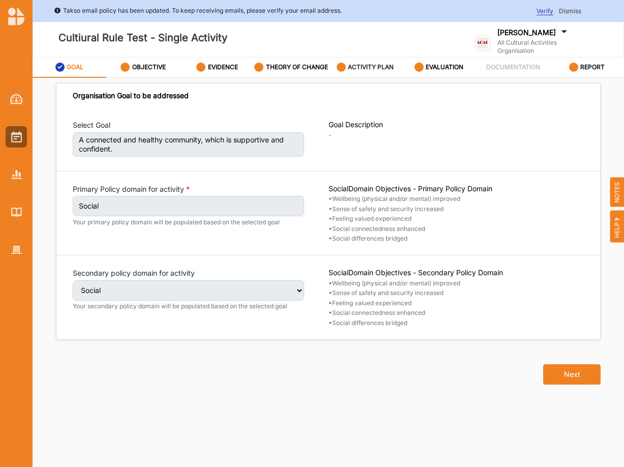
click at [375, 64] on div "ACTIVITY PLAN" at bounding box center [365, 67] width 57 height 18
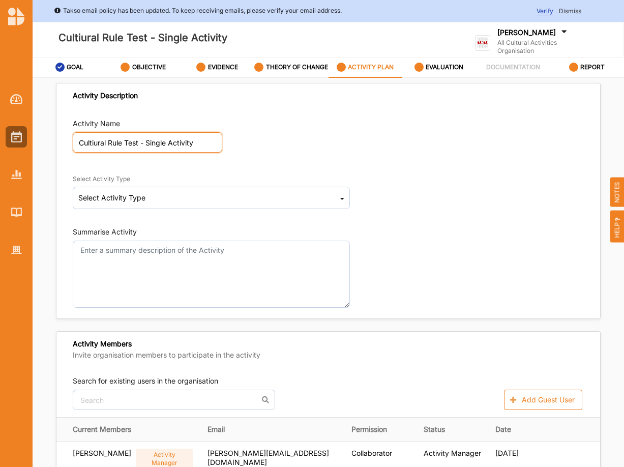
click at [95, 151] on input "Cultiural Rule Test - Single Activity" at bounding box center [148, 142] width 150 height 20
type input "Cultural Rule Test - Single Activity"
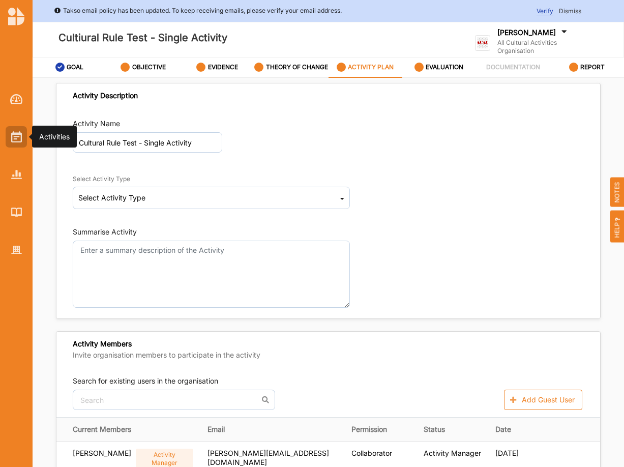
click at [16, 138] on img at bounding box center [16, 136] width 11 height 11
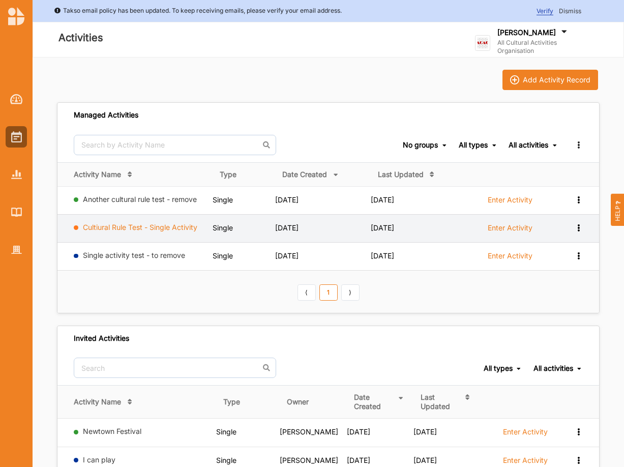
click at [116, 226] on link "Cultiural Rule Test - Single Activity" at bounding box center [140, 227] width 114 height 9
select select "2"
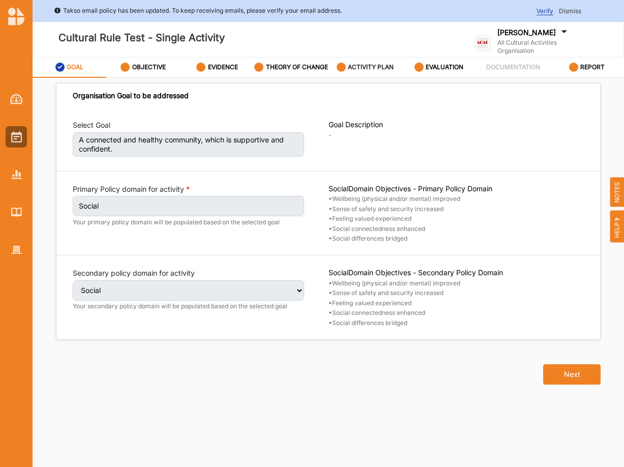
click at [366, 66] on div "ACTIVITY PLAN" at bounding box center [365, 67] width 57 height 18
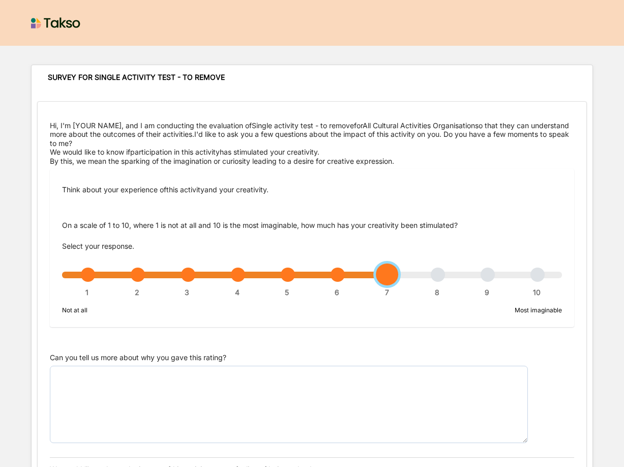
click at [394, 276] on div "1 2 3 4 5 6 7 8 9 10" at bounding box center [312, 279] width 500 height 7
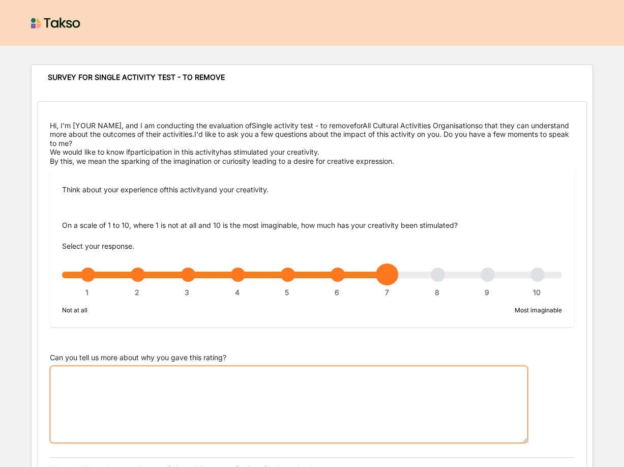
click at [247, 376] on textarea "Can you tell us more about why you gave this rating?" at bounding box center [289, 404] width 478 height 77
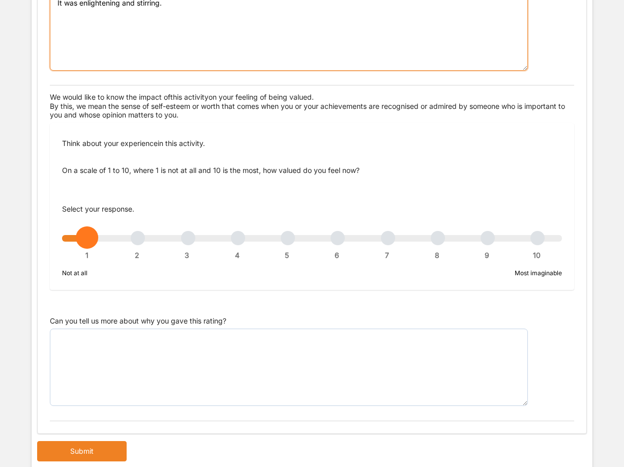
scroll to position [363, 0]
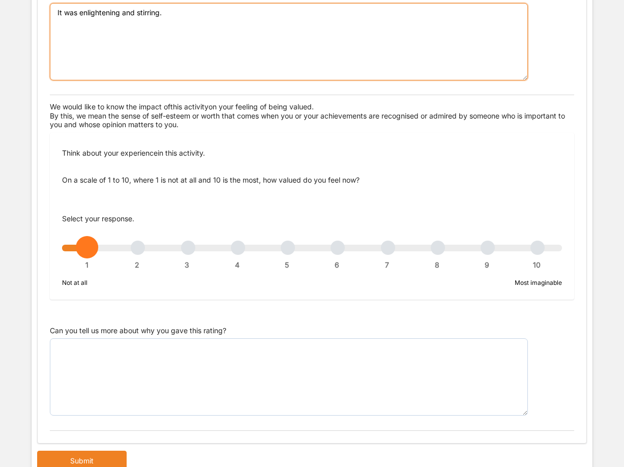
type textarea "It was enlightening and stirring."
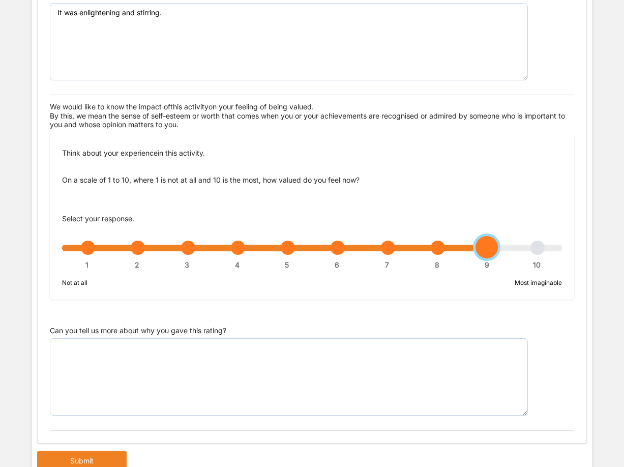
click at [488, 249] on div "1 2 3 4 5 6 7 8 9 10" at bounding box center [312, 252] width 500 height 7
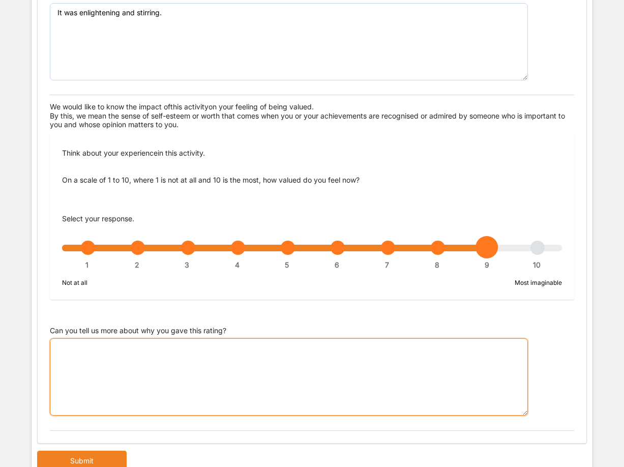
click at [308, 359] on textarea "Can you tell us more about why you gave this rating?" at bounding box center [289, 376] width 478 height 77
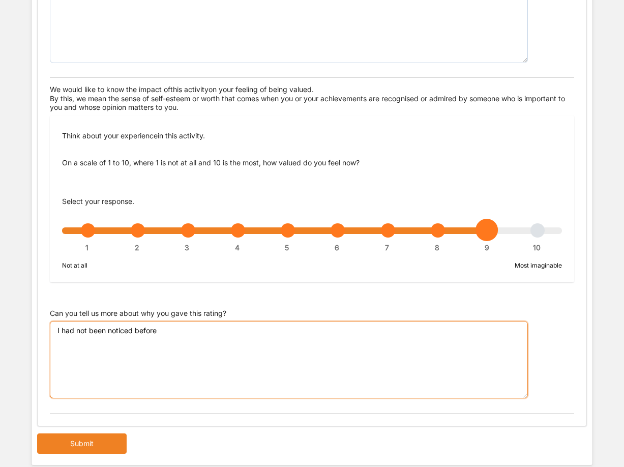
scroll to position [397, 0]
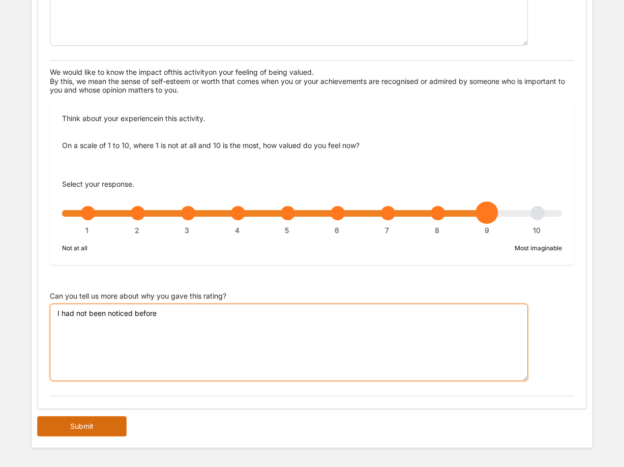
type textarea "I had not been noticed before"
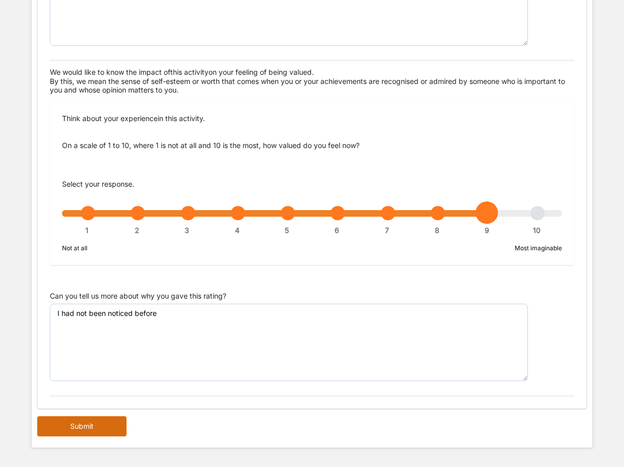
click at [111, 422] on button "Submit" at bounding box center [82, 426] width 90 height 20
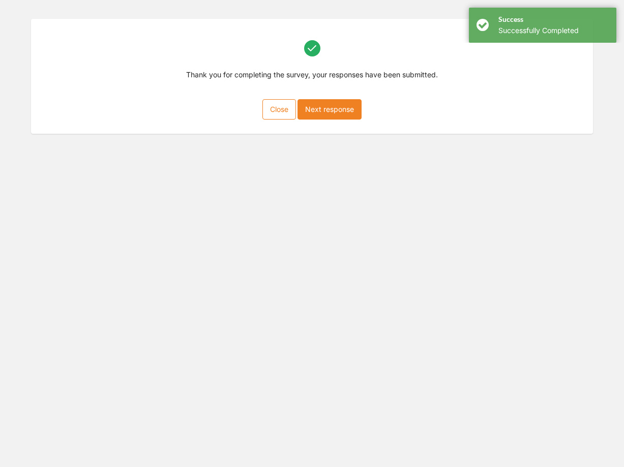
scroll to position [46, 0]
click at [329, 106] on button "Next response" at bounding box center [330, 109] width 64 height 20
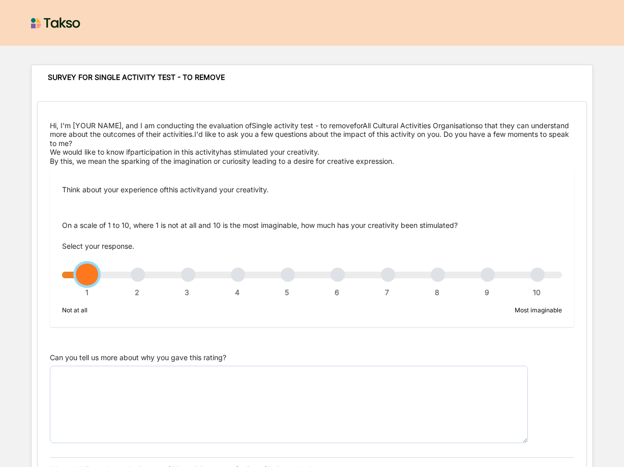
click at [284, 276] on div "1 2 3 4 5 6 7 8 9 10" at bounding box center [312, 279] width 500 height 7
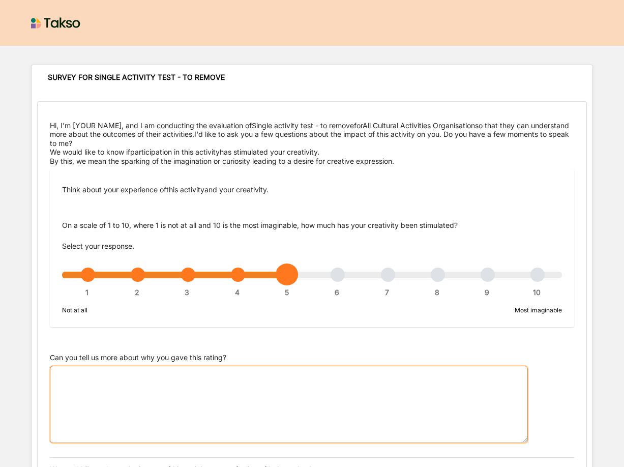
click at [241, 374] on textarea "Can you tell us more about why you gave this rating?" at bounding box center [289, 404] width 478 height 77
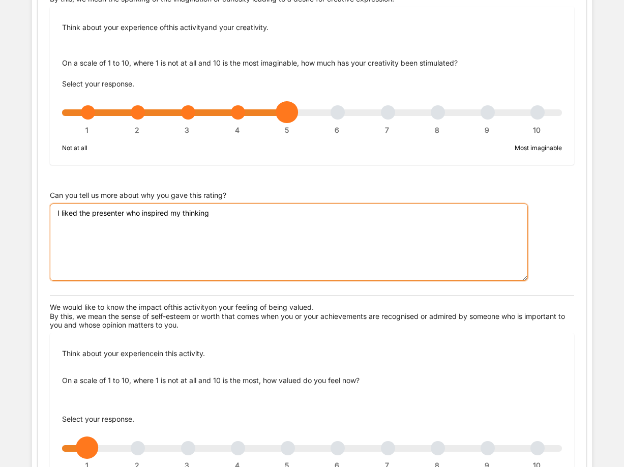
scroll to position [225, 0]
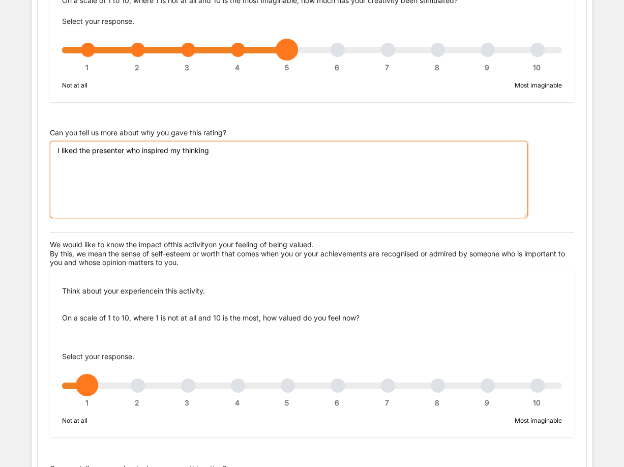
type textarea "I liked the presenter who inspired my thinking"
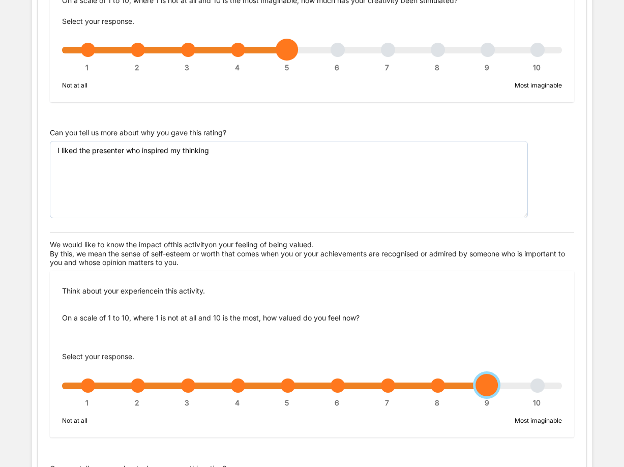
click at [494, 387] on div "1 2 3 4 5 6 7 8 9 10" at bounding box center [312, 390] width 500 height 7
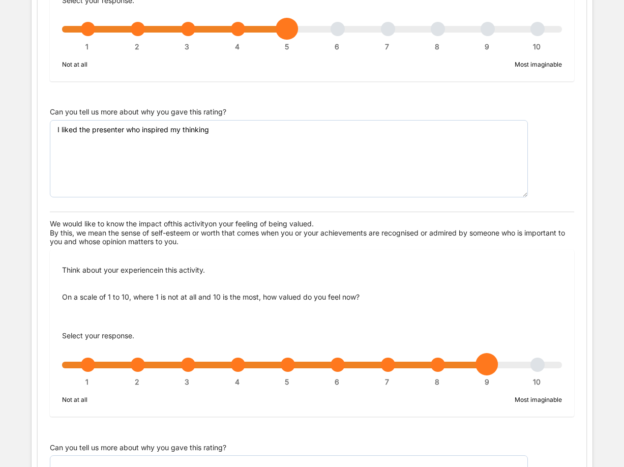
scroll to position [311, 0]
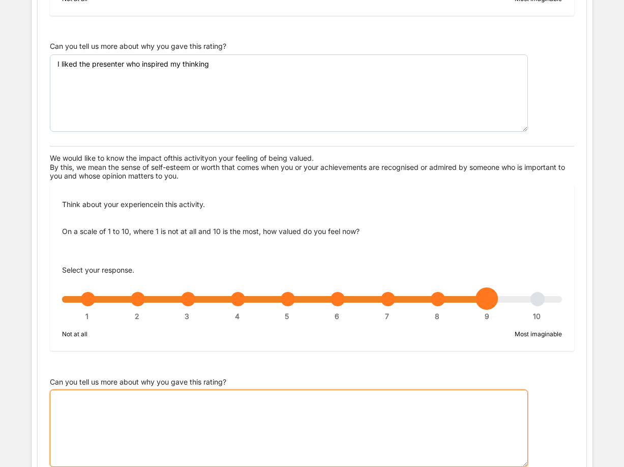
click at [119, 398] on textarea "Can you tell us more about why you gave this rating?" at bounding box center [289, 428] width 478 height 77
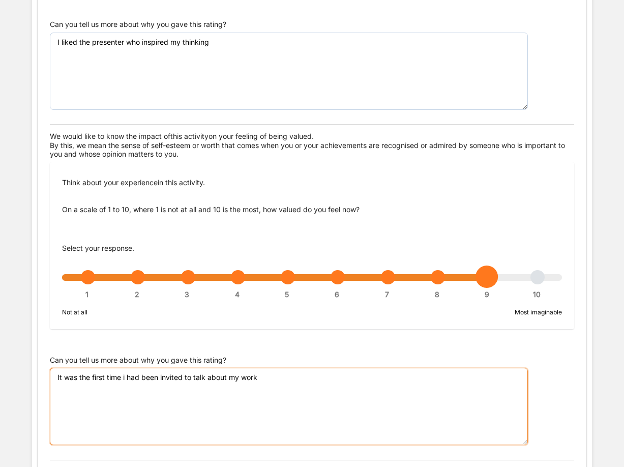
scroll to position [397, 0]
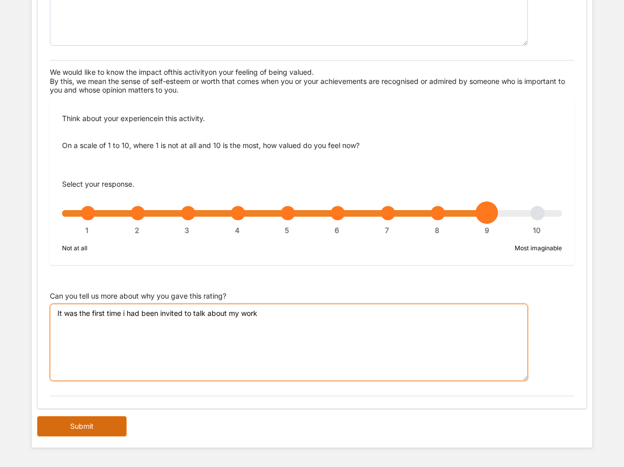
type textarea "It was the first time i had been invited to talk about my work"
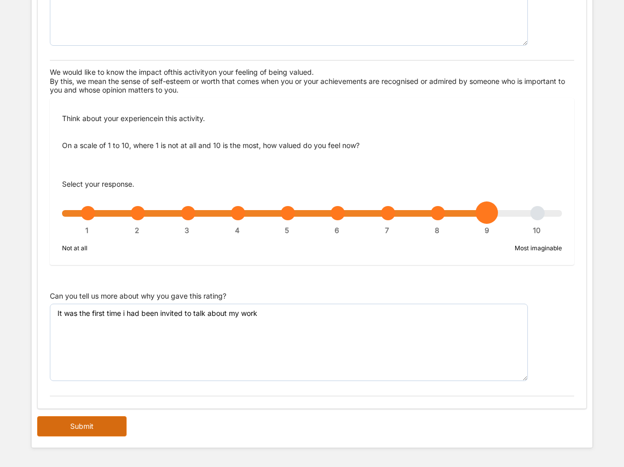
click at [90, 422] on button "Submit" at bounding box center [82, 426] width 90 height 20
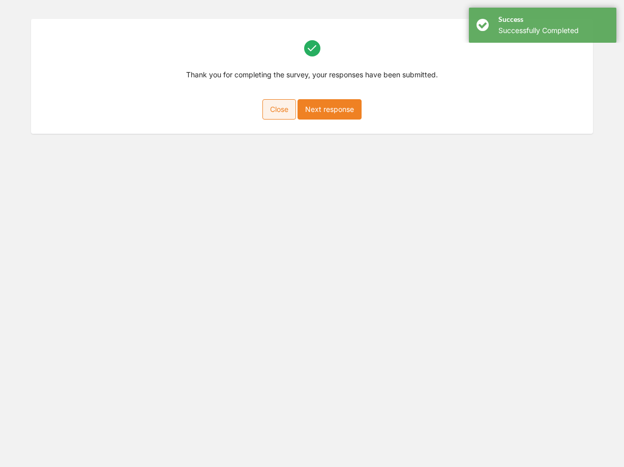
click at [286, 108] on button "Close" at bounding box center [279, 109] width 34 height 20
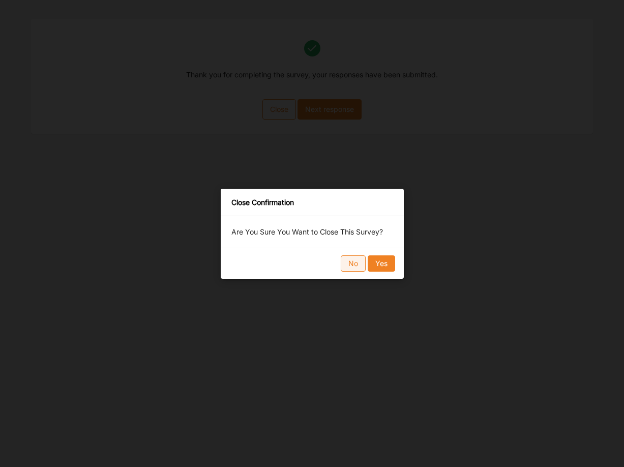
click at [348, 261] on button "No" at bounding box center [353, 263] width 25 height 16
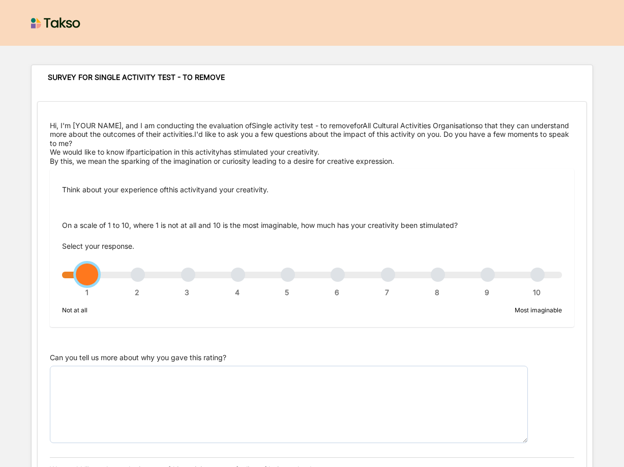
click at [339, 276] on div "1 2 3 4 5 6 7 8 9 10" at bounding box center [312, 279] width 500 height 7
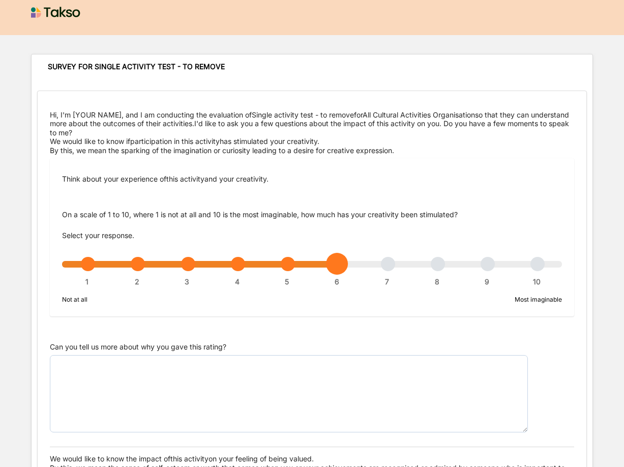
scroll to position [17, 0]
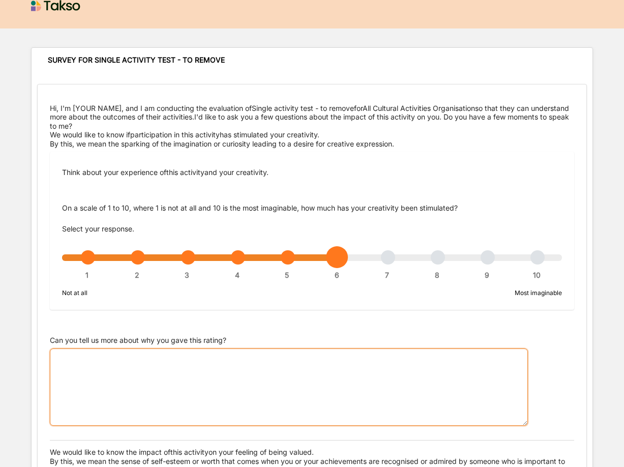
click at [331, 368] on textarea "Can you tell us more about why you gave this rating?" at bounding box center [289, 386] width 478 height 77
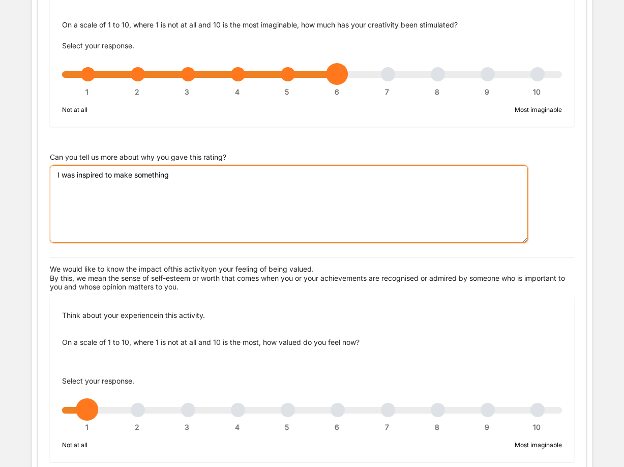
scroll to position [259, 0]
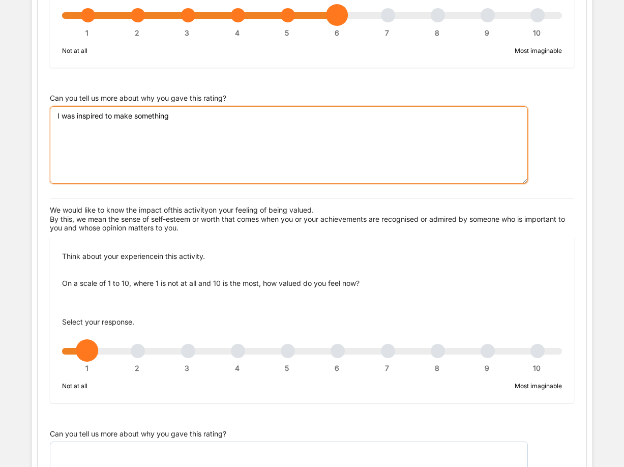
type textarea "I was inspired to make something"
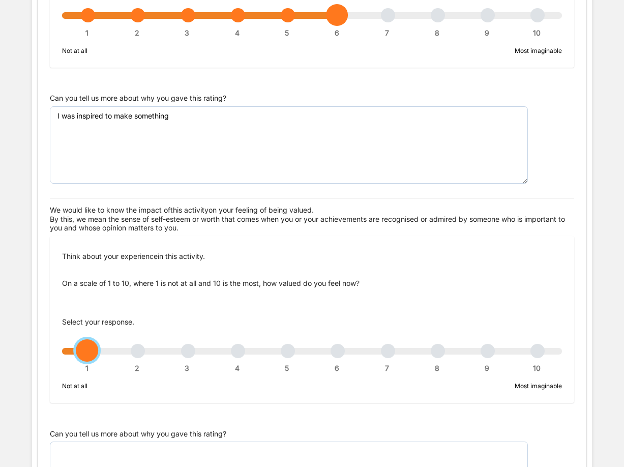
click at [338, 353] on div "1 2 3 4 5 6 7 8 9 10" at bounding box center [312, 356] width 500 height 7
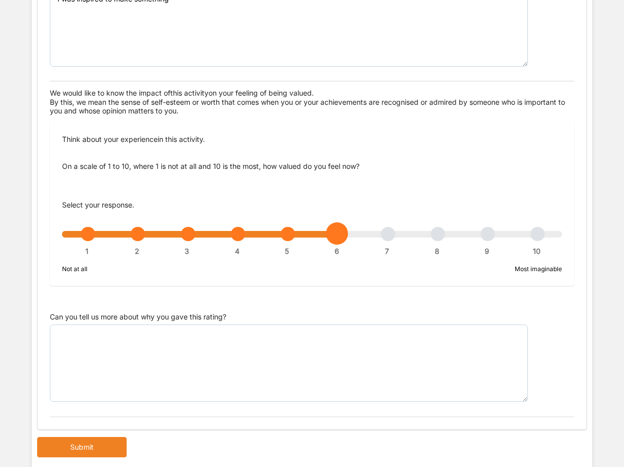
scroll to position [380, 0]
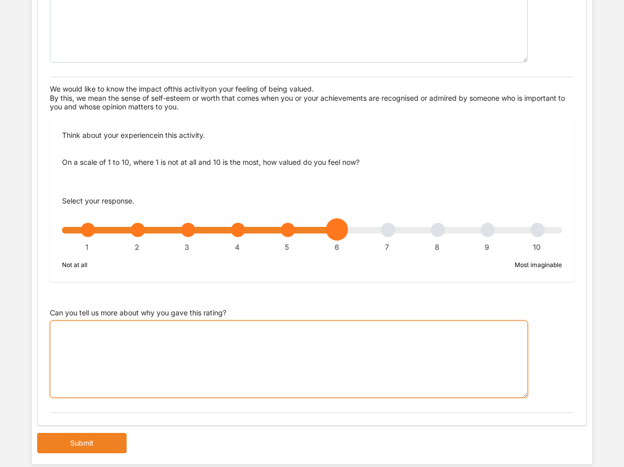
click at [149, 328] on textarea "Can you tell us more about why you gave this rating?" at bounding box center [289, 358] width 478 height 77
type textarea "O"
drag, startPoint x: 220, startPoint y: 330, endPoint x: 230, endPoint y: 357, distance: 28.6
click at [220, 330] on textarea "It was something I did not expect but now recognise." at bounding box center [289, 358] width 478 height 77
click at [209, 329] on textarea "It was something I did not expect but now recognise." at bounding box center [289, 358] width 478 height 77
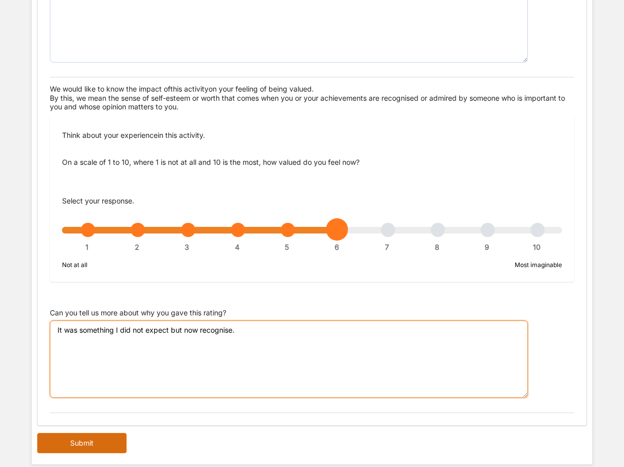
type textarea "It was something I did not expect but now recognise."
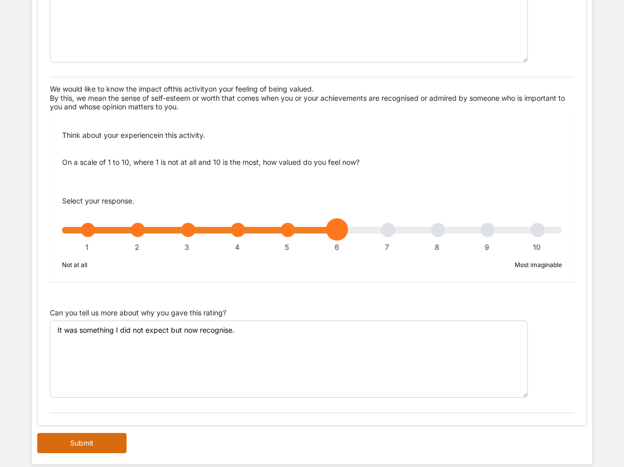
click at [106, 443] on button "Submit" at bounding box center [82, 443] width 90 height 20
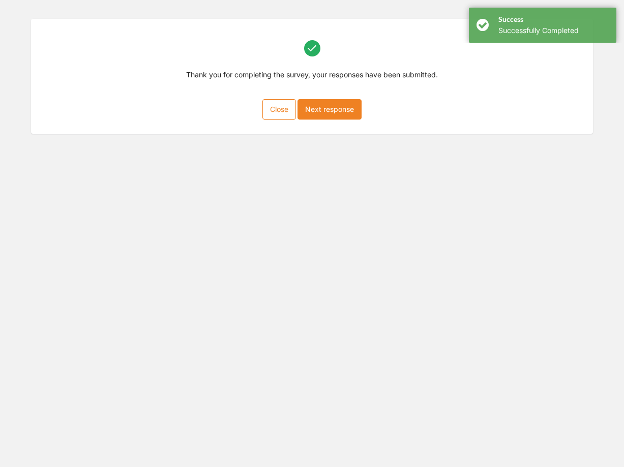
scroll to position [46, 0]
click at [331, 105] on button "Next response" at bounding box center [330, 109] width 64 height 20
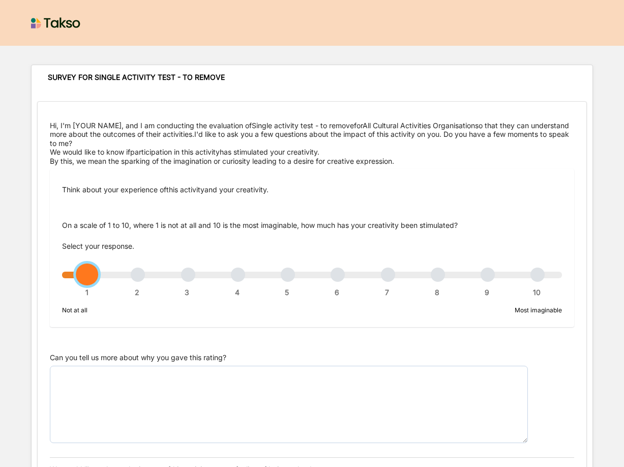
click at [537, 276] on div "1 2 3 4 5 6 7 8 9 10" at bounding box center [312, 279] width 500 height 7
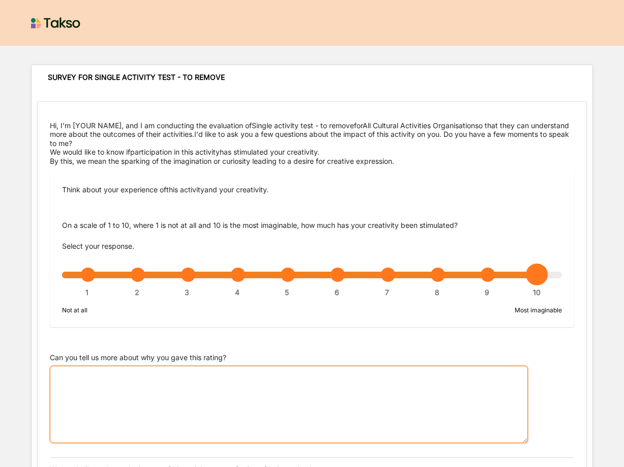
click at [306, 379] on textarea "Can you tell us more about why you gave this rating?" at bounding box center [289, 404] width 478 height 77
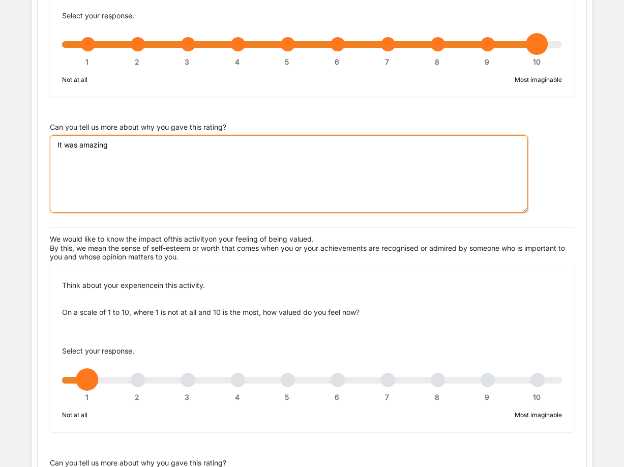
scroll to position [242, 0]
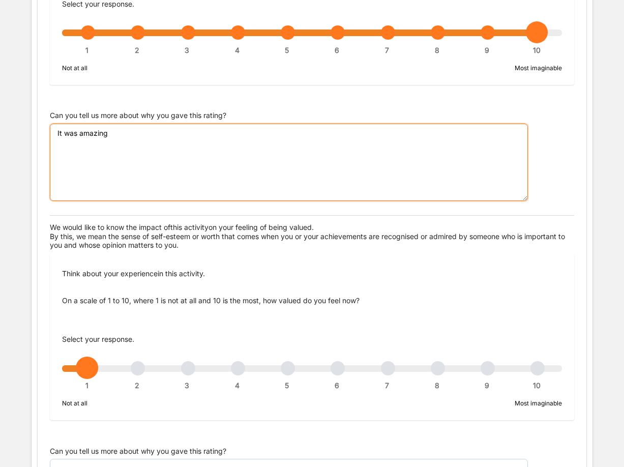
type textarea "It was amazing"
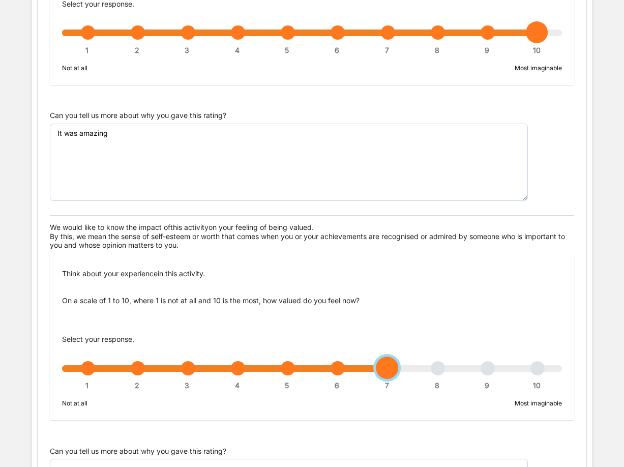
click at [388, 370] on div "1 2 3 4 5 6 7 8 9 10" at bounding box center [312, 373] width 500 height 7
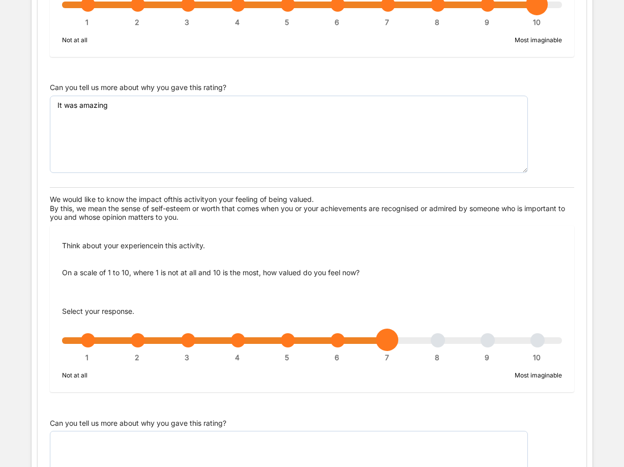
scroll to position [363, 0]
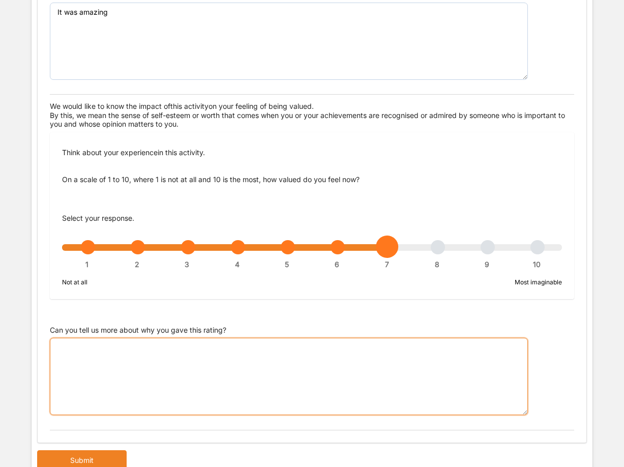
click at [249, 356] on textarea "Can you tell us more about why you gave this rating?" at bounding box center [289, 376] width 478 height 77
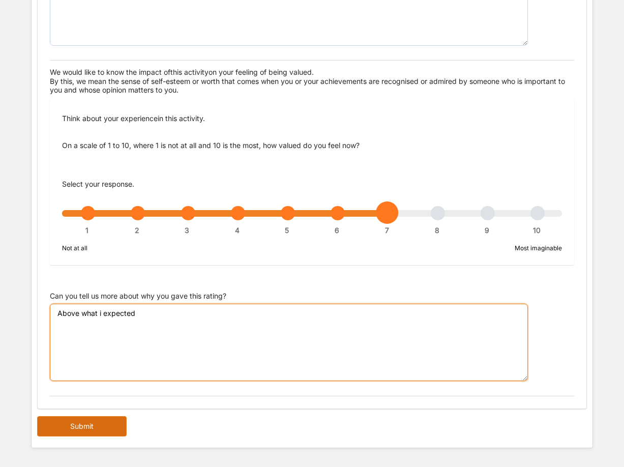
type textarea "Above what i expected"
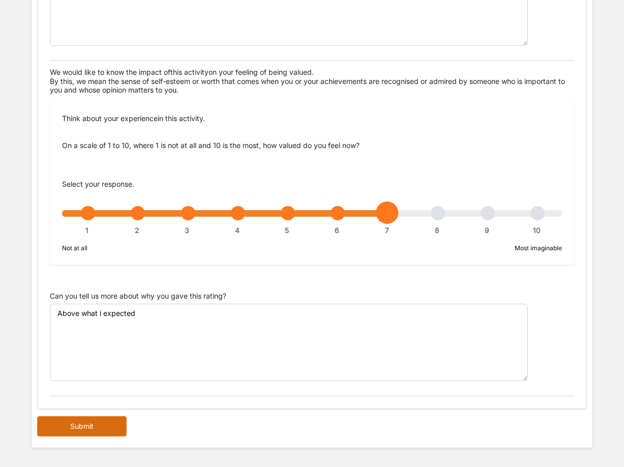
click at [85, 427] on button "Submit" at bounding box center [82, 426] width 90 height 20
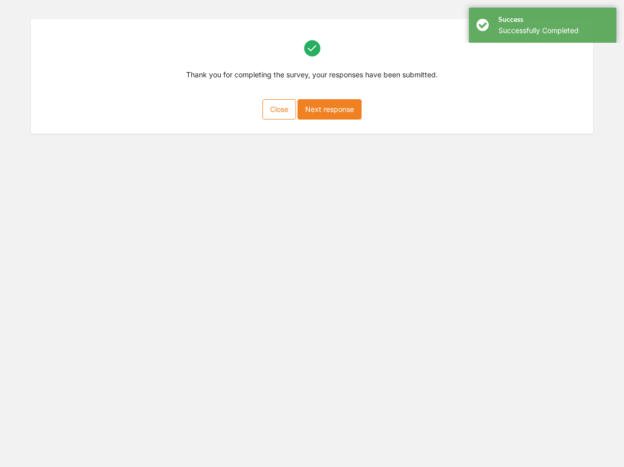
scroll to position [46, 0]
click at [280, 107] on button "Close" at bounding box center [279, 109] width 34 height 20
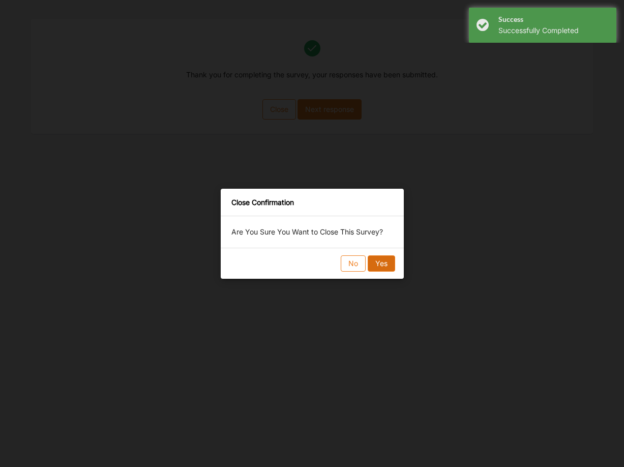
click at [379, 263] on button "Yes" at bounding box center [380, 263] width 27 height 16
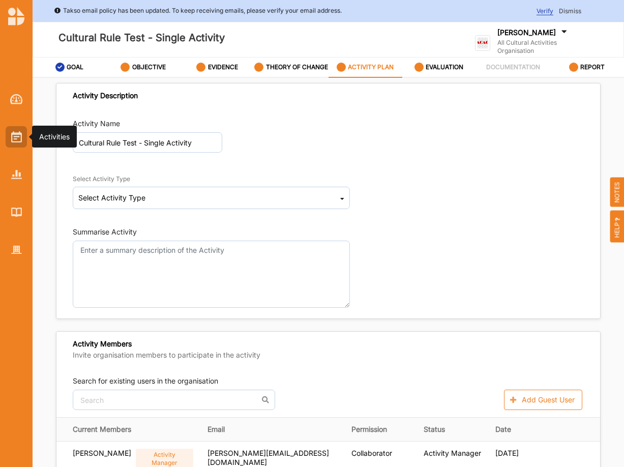
click at [13, 135] on img at bounding box center [16, 136] width 11 height 11
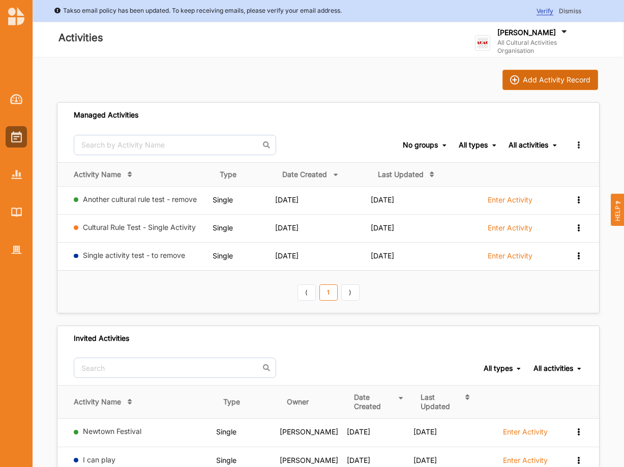
click at [541, 75] on button "Add Activity Record" at bounding box center [551, 80] width 96 height 20
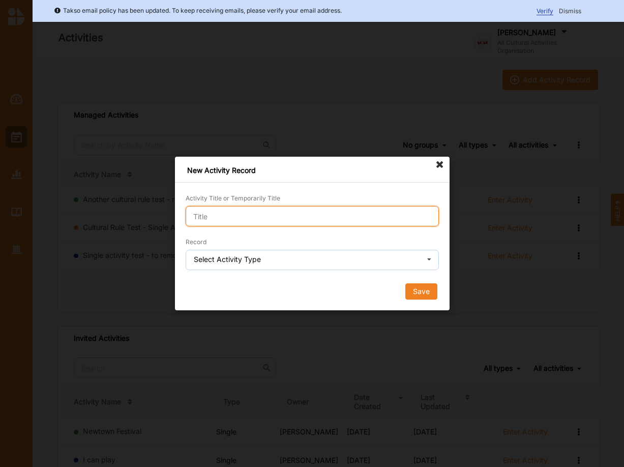
click at [279, 217] on input "Activity Title or Temporarily Title" at bounding box center [312, 216] width 253 height 20
type input "Cultural Rule test - MAP"
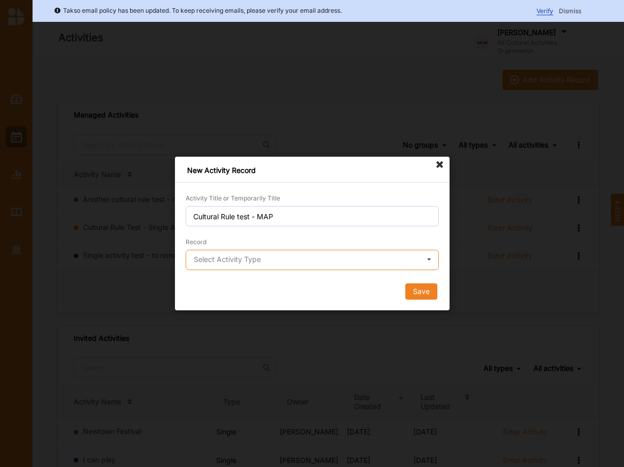
click at [241, 266] on input "text" at bounding box center [313, 260] width 252 height 20
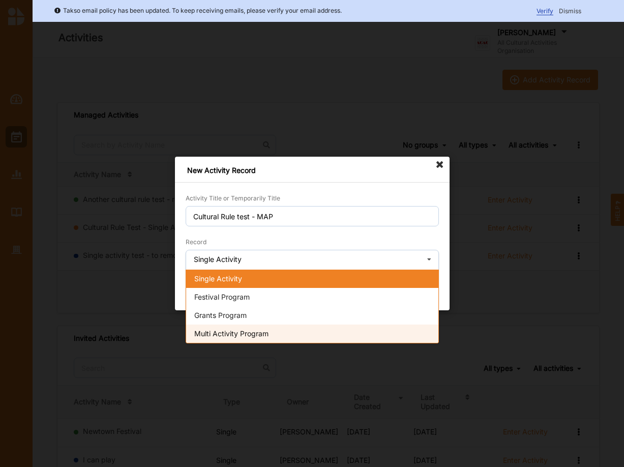
click at [230, 330] on span "Multi Activity Program" at bounding box center [231, 333] width 74 height 9
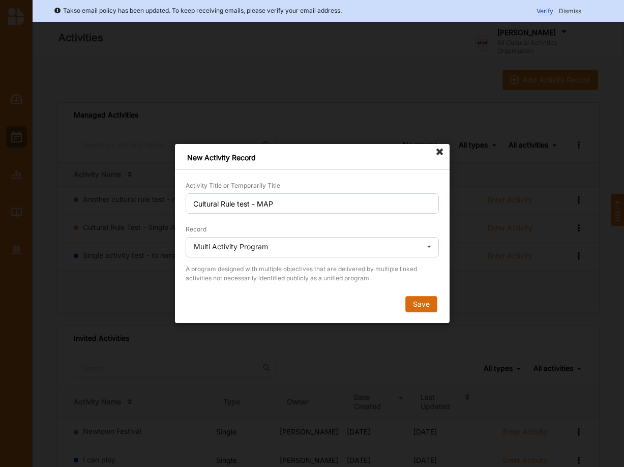
click at [419, 304] on button "Save" at bounding box center [421, 304] width 32 height 16
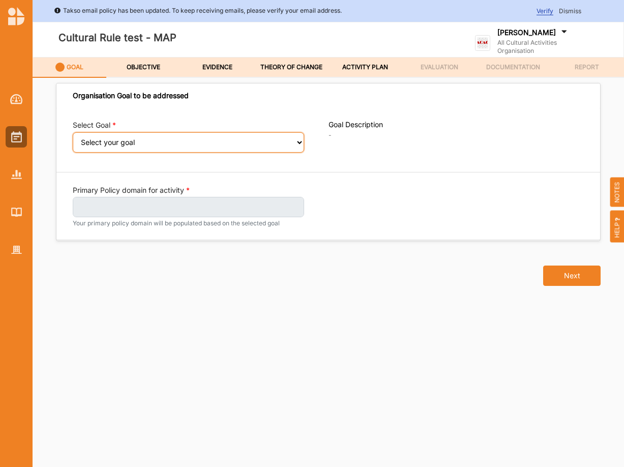
click at [73, 132] on select "Select your goal A healthy, safe and inclusive community A connected and health…" at bounding box center [188, 142] width 231 height 20
select select "394"
click option "A healthy, safe and inclusive community" at bounding box center [0, 0] width 0 height 0
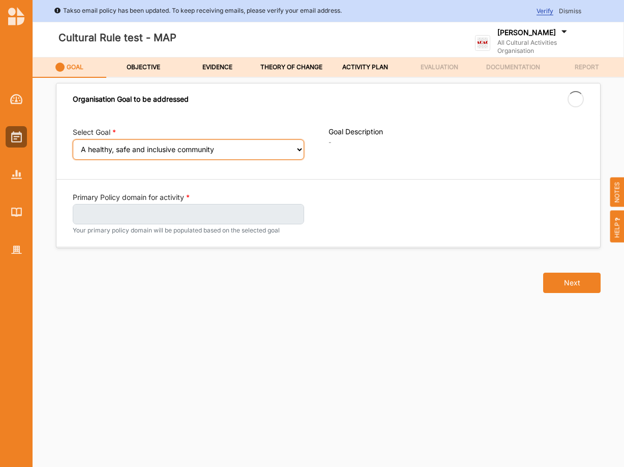
select select "394"
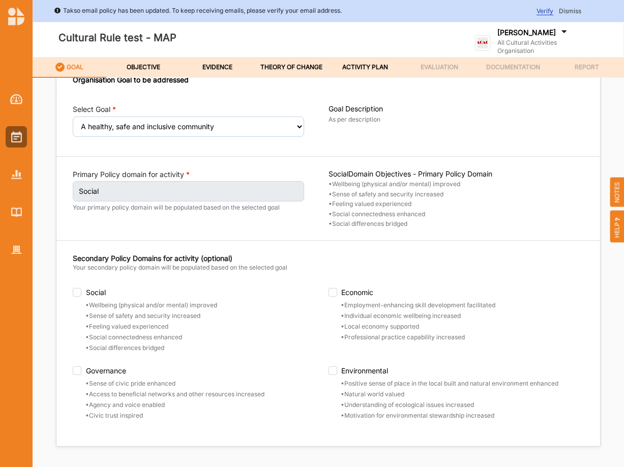
scroll to position [25, 0]
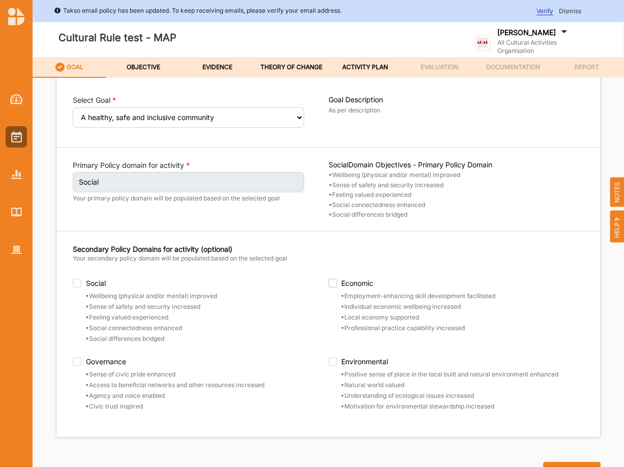
click at [334, 279] on label "Economic" at bounding box center [457, 283] width 256 height 9
checkbox input "true"
click at [80, 361] on label "Governance" at bounding box center [201, 361] width 256 height 9
checkbox input "true"
click at [78, 282] on label "Social" at bounding box center [201, 283] width 256 height 9
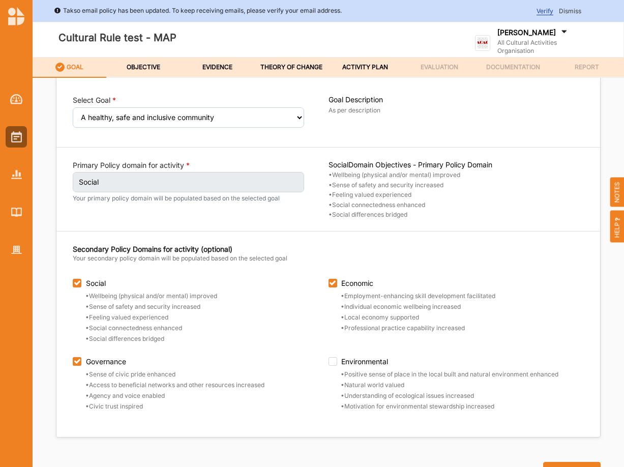
checkbox input "true"
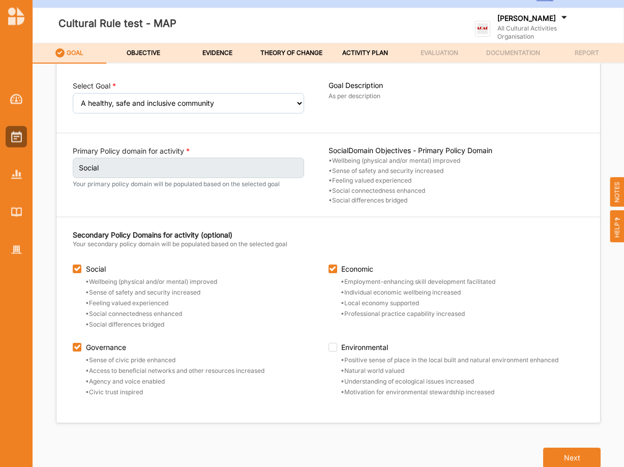
scroll to position [49, 0]
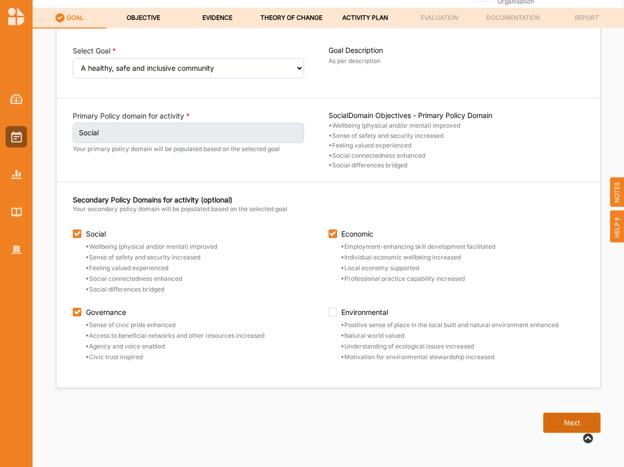
click at [567, 417] on button "Next" at bounding box center [571, 423] width 57 height 20
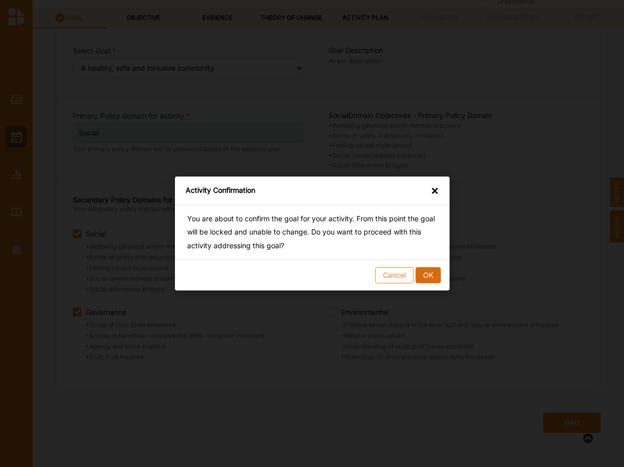
click at [431, 272] on button "OK" at bounding box center [427, 275] width 25 height 16
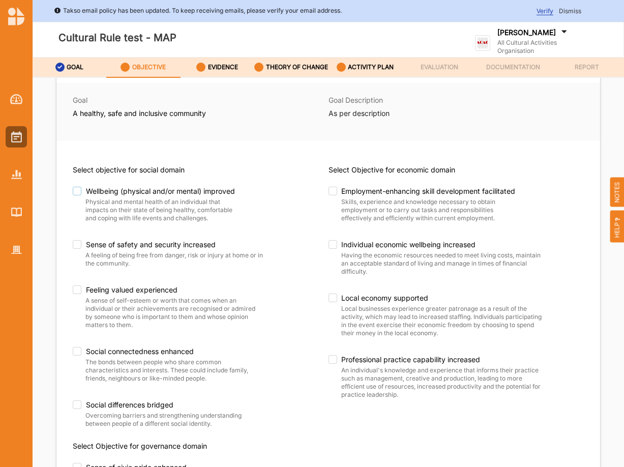
click at [80, 196] on label "Wellbeing (physical and/or mental) improved" at bounding box center [156, 191] width 166 height 9
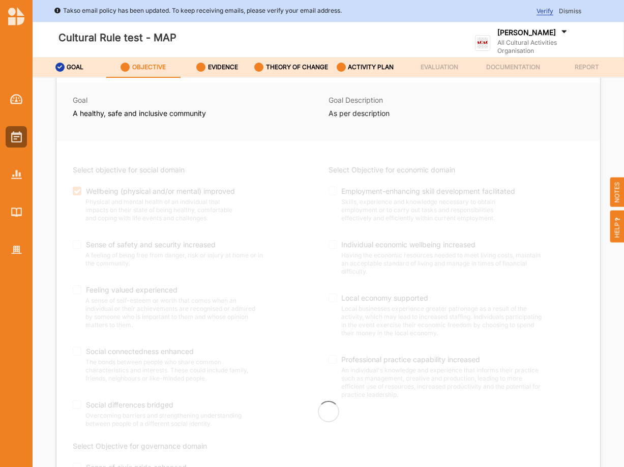
checkbox input "true"
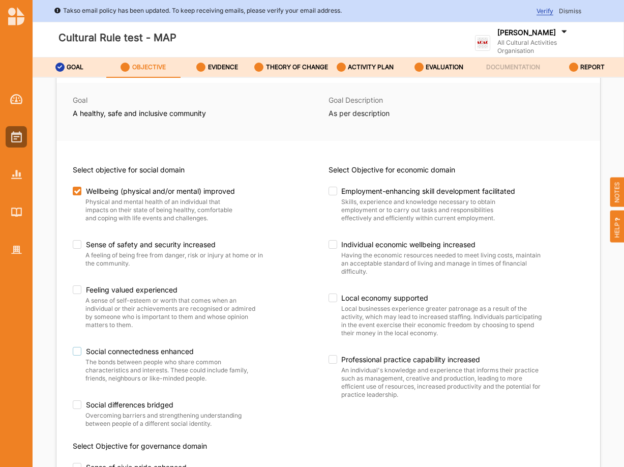
click at [79, 356] on label "Social connectedness enhanced" at bounding box center [168, 351] width 191 height 9
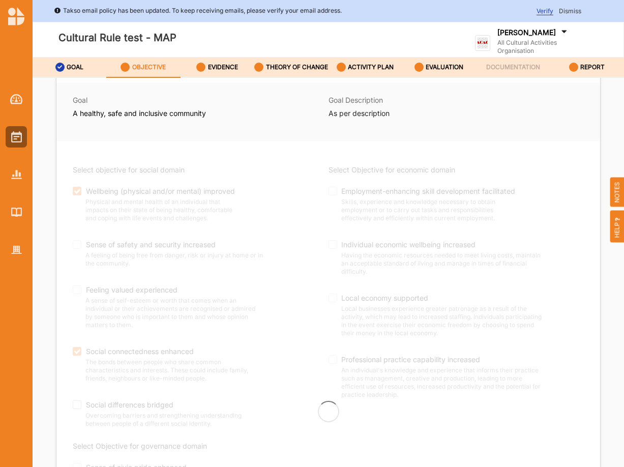
checkbox input "true"
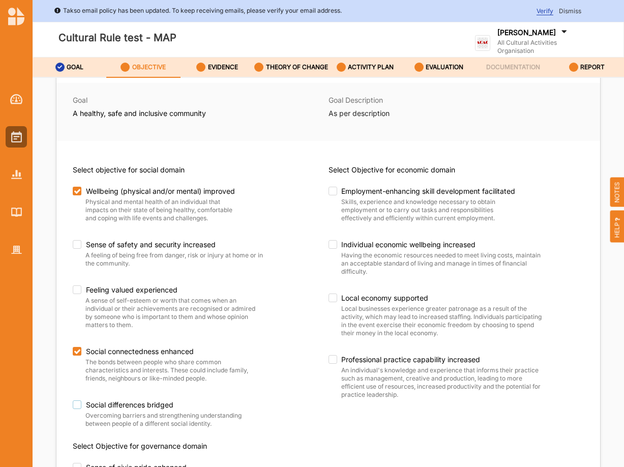
click at [82, 412] on div "Social differences bridged" at bounding box center [168, 405] width 191 height 11
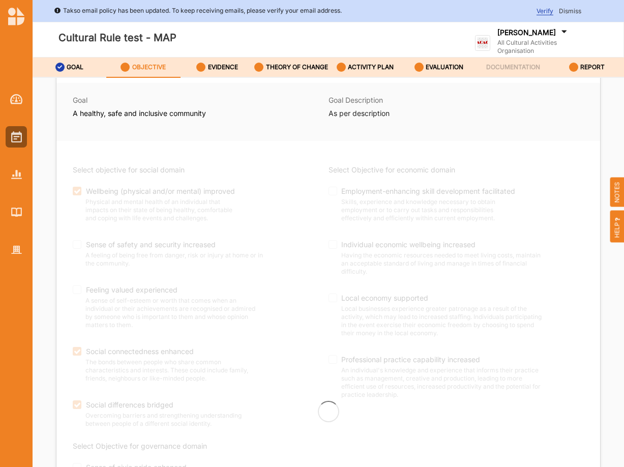
checkbox input "true"
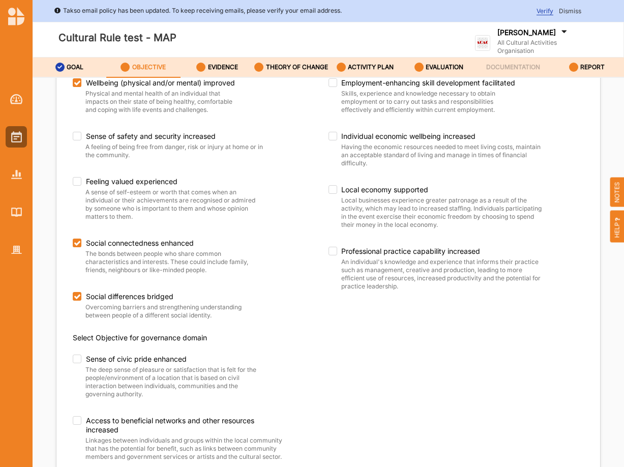
scroll to position [146, 0]
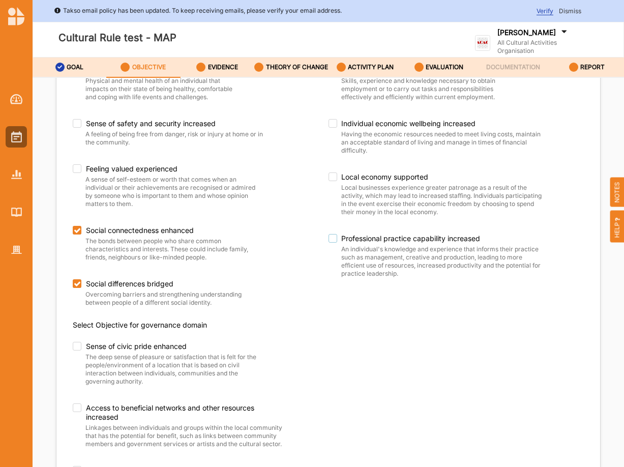
click at [333, 243] on label "Professional practice capability increased" at bounding box center [436, 238] width 215 height 9
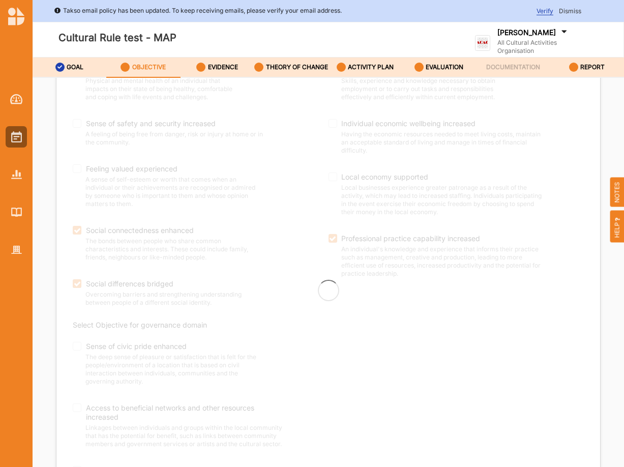
checkbox input "true"
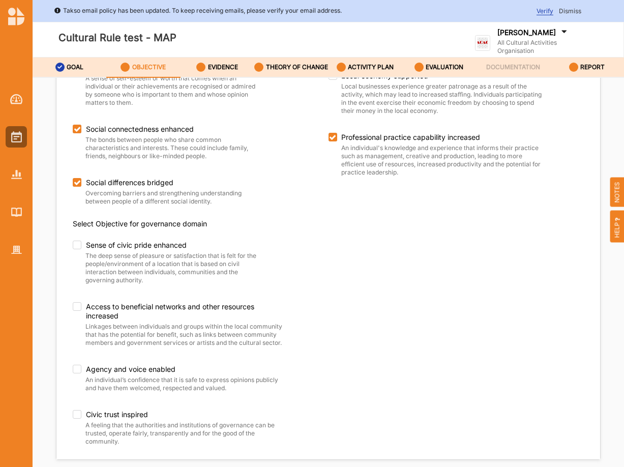
scroll to position [250, 0]
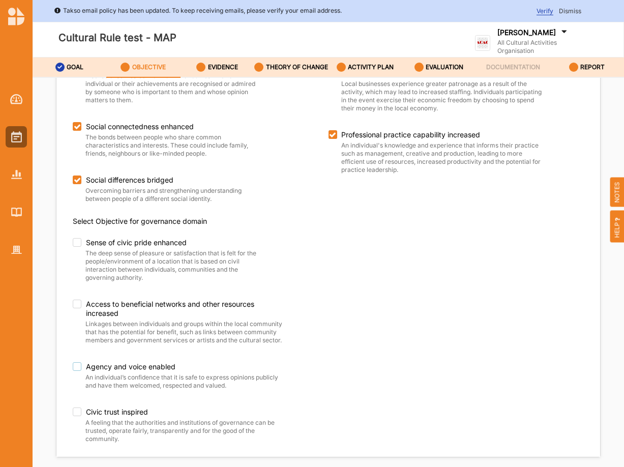
click at [78, 371] on label "Agency and voice enabled" at bounding box center [180, 366] width 215 height 9
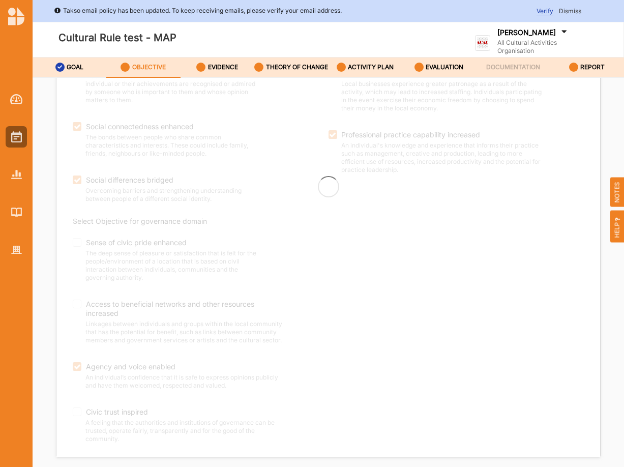
checkbox input "true"
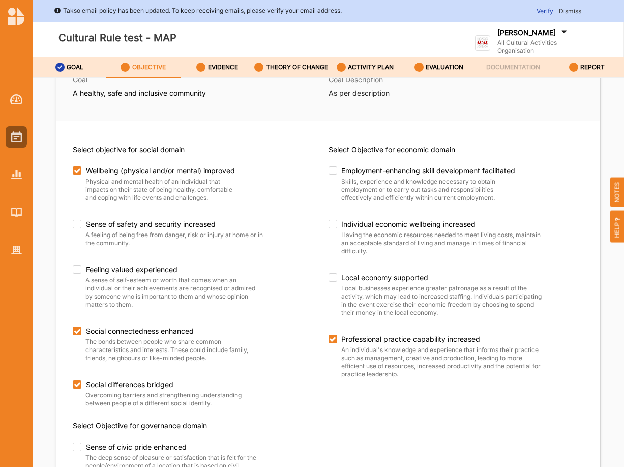
scroll to position [0, 0]
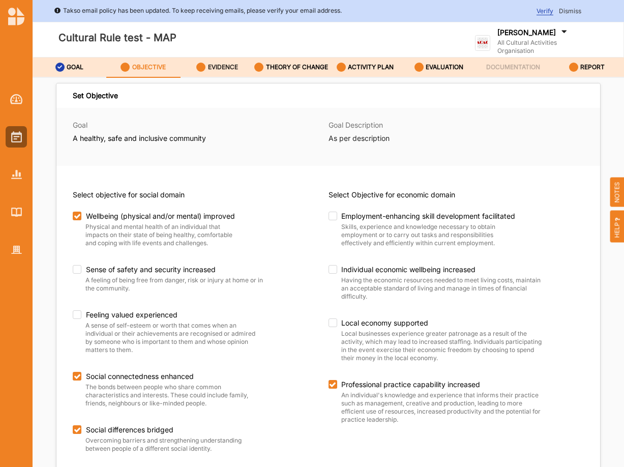
click at [220, 65] on div "EVIDENCE" at bounding box center [217, 67] width 42 height 18
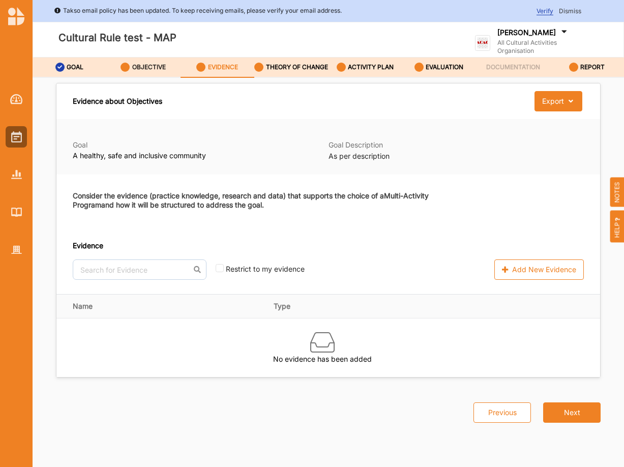
click at [149, 71] on label "OBJECTIVE" at bounding box center [149, 67] width 34 height 8
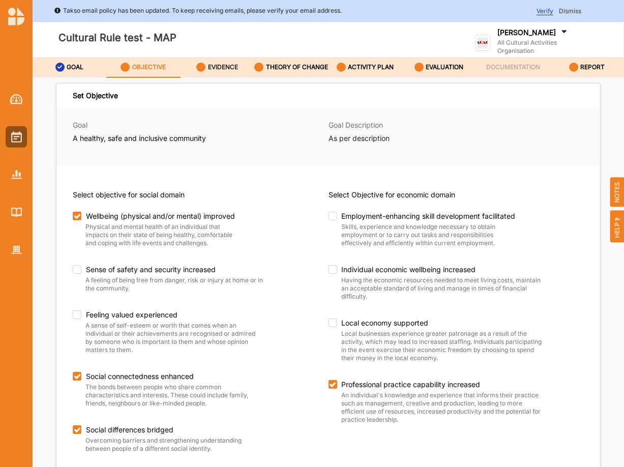
click at [225, 71] on label "EVIDENCE" at bounding box center [223, 67] width 30 height 8
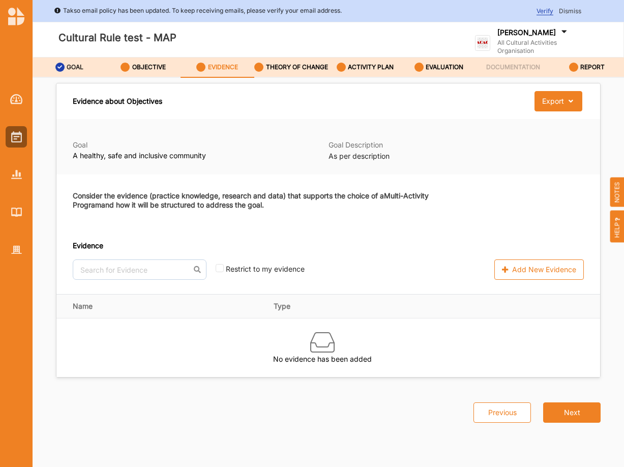
click at [74, 69] on label "GOAL" at bounding box center [75, 67] width 17 height 8
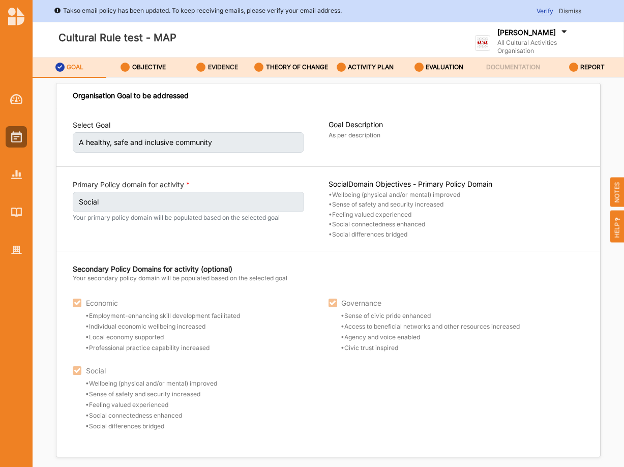
click at [221, 70] on label "EVIDENCE" at bounding box center [223, 67] width 30 height 8
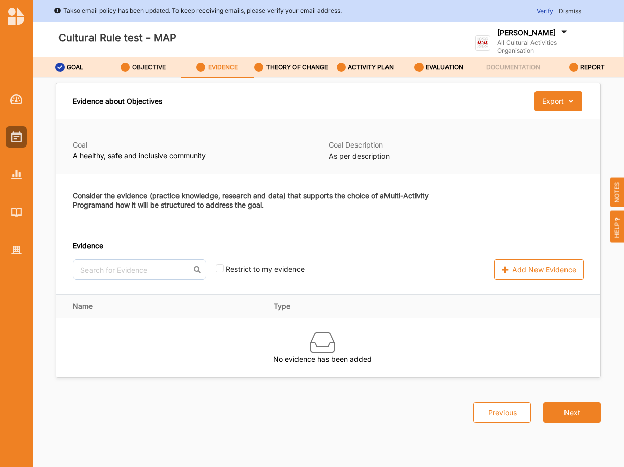
click at [150, 66] on div "OBJECTIVE" at bounding box center [143, 67] width 45 height 18
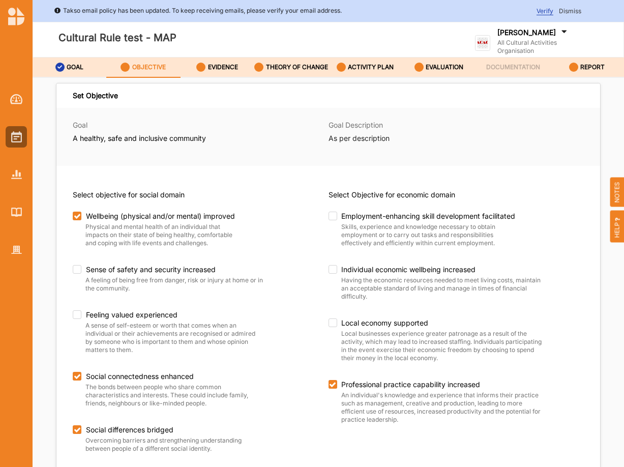
scroll to position [86, 0]
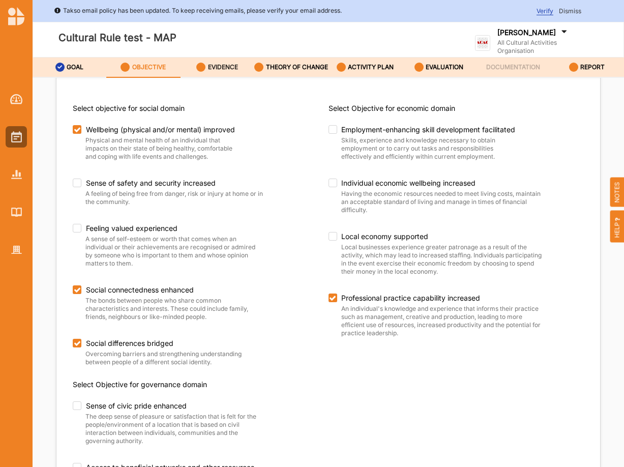
click at [227, 70] on label "EVIDENCE" at bounding box center [223, 67] width 30 height 8
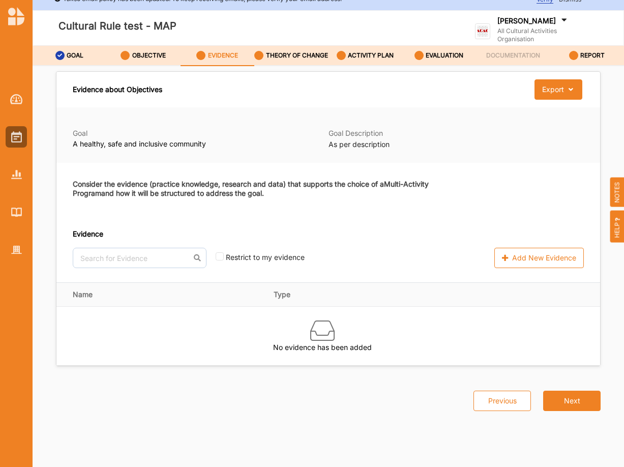
scroll to position [17, 0]
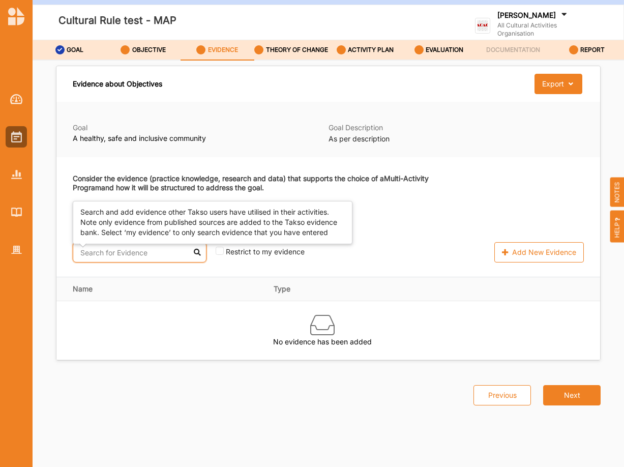
click at [110, 262] on input "text" at bounding box center [140, 252] width 134 height 20
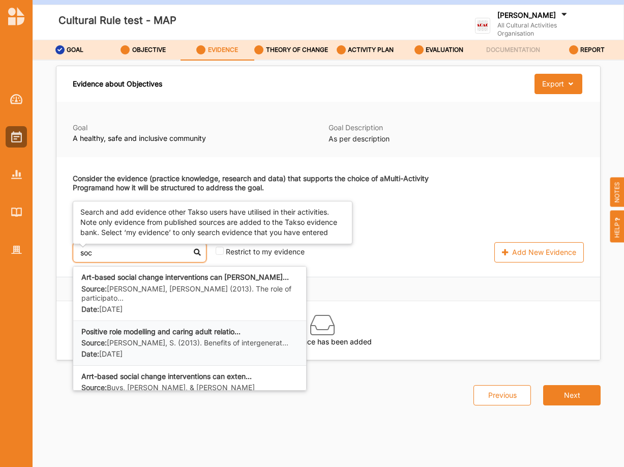
click at [134, 327] on b "Positive role modelling and caring adult relatio..." at bounding box center [160, 331] width 159 height 9
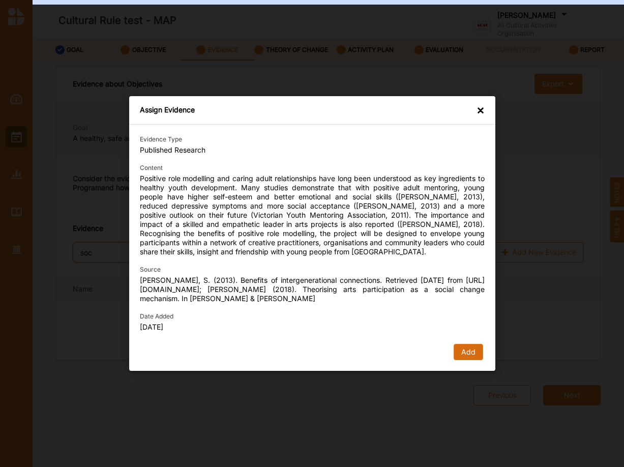
type input "soc"
click at [472, 354] on button "Add" at bounding box center [468, 352] width 30 height 16
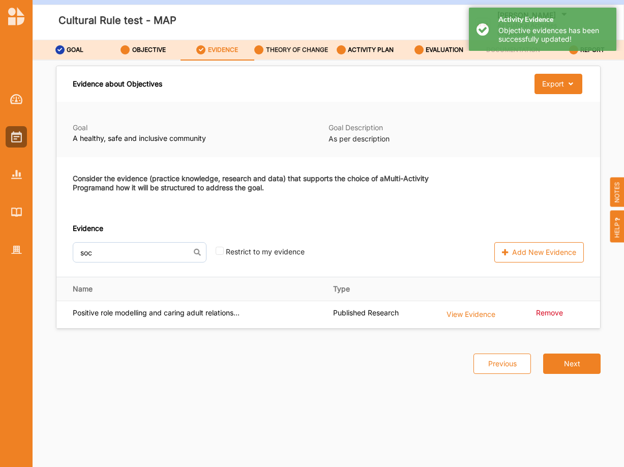
click at [284, 54] on label "THEORY OF CHANGE" at bounding box center [297, 50] width 62 height 8
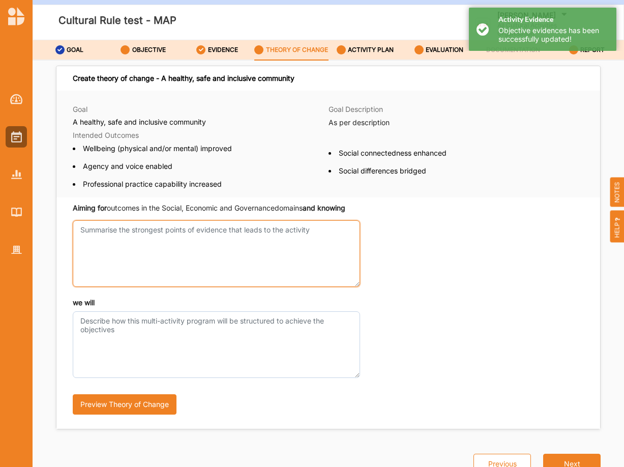
click at [129, 248] on textarea "Aiming for outcomes in the Social, Economic and Governance domains and knowing" at bounding box center [216, 253] width 287 height 67
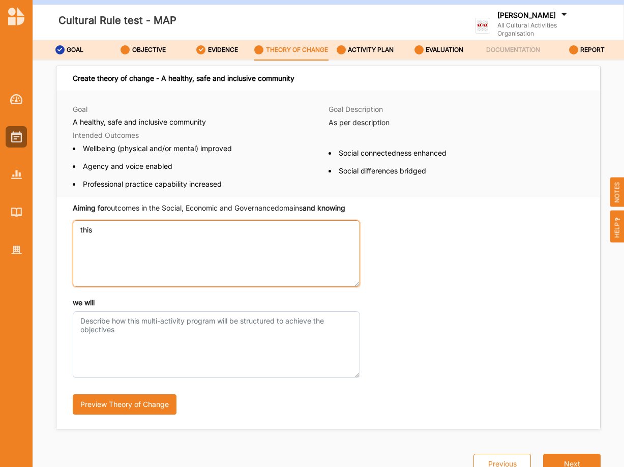
type textarea "this"
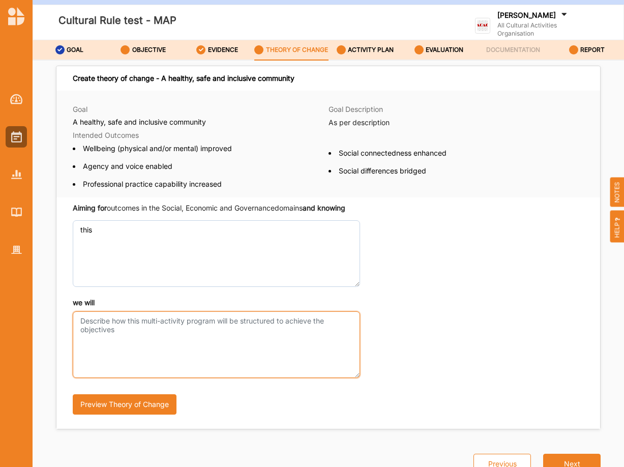
click at [144, 333] on textarea "we will" at bounding box center [216, 344] width 287 height 67
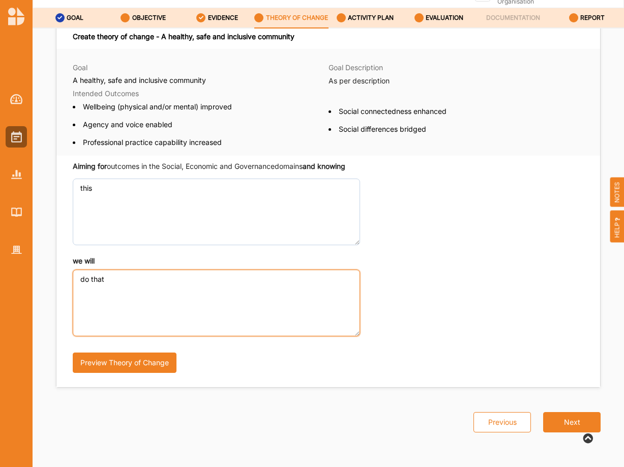
scroll to position [20, 0]
type textarea "do that"
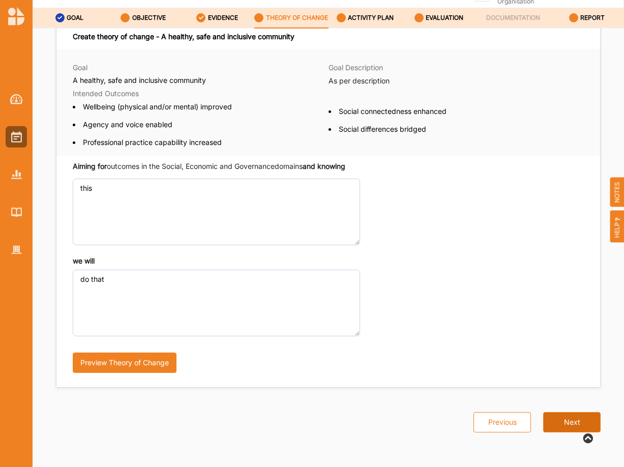
click at [575, 426] on button "Next" at bounding box center [571, 422] width 57 height 20
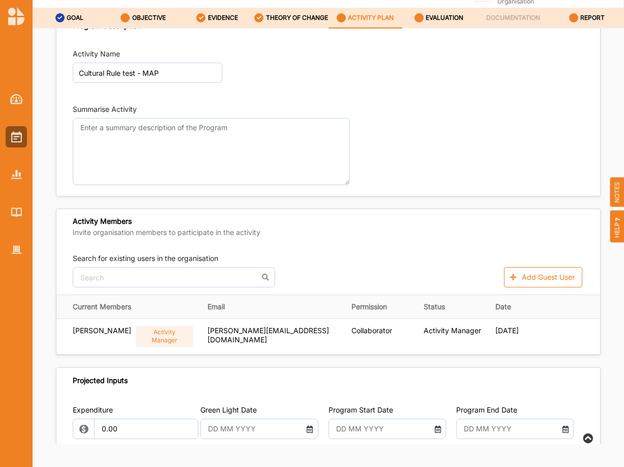
scroll to position [17, 0]
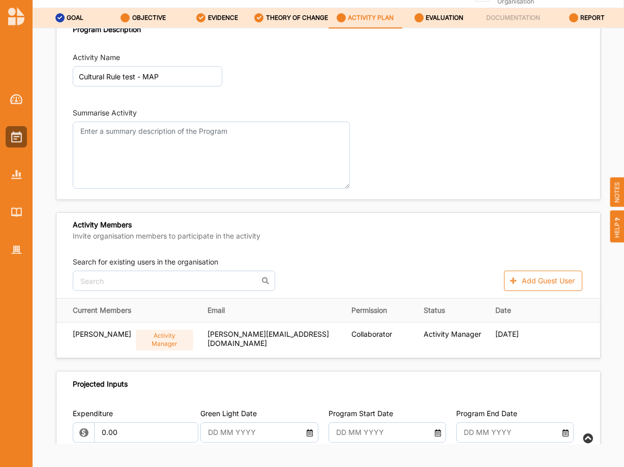
click at [378, 18] on label "ACTIVITY PLAN" at bounding box center [371, 18] width 46 height 8
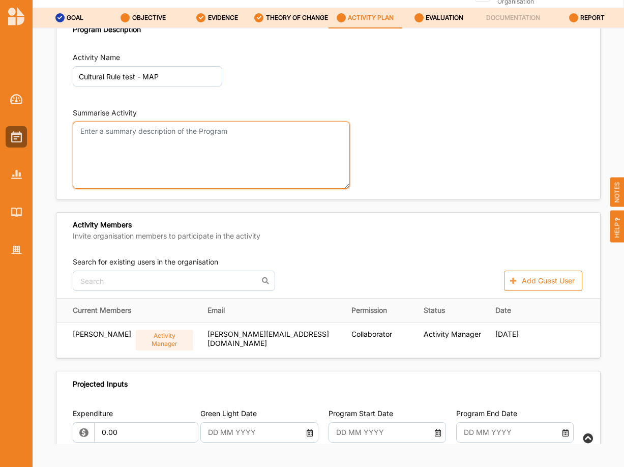
click at [180, 137] on textarea "Summarise Activity" at bounding box center [211, 155] width 277 height 67
click at [99, 130] on textarea "A grop of activities" at bounding box center [211, 155] width 277 height 67
click at [197, 140] on textarea "A group of activities" at bounding box center [211, 155] width 277 height 67
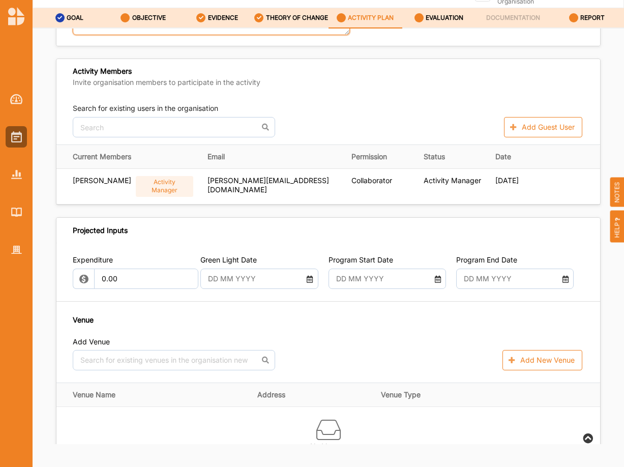
scroll to position [190, 0]
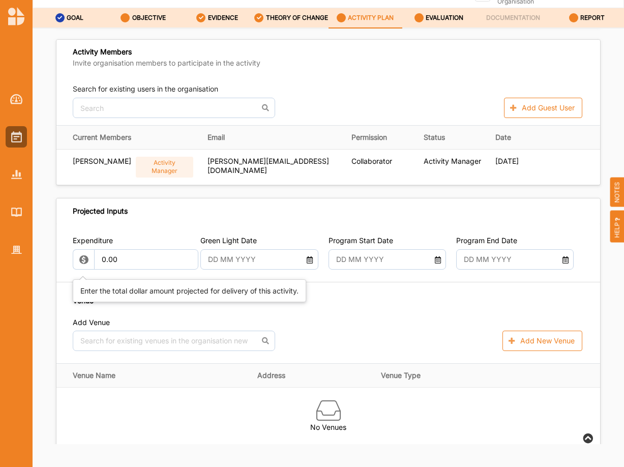
type textarea "A group of activities"
drag, startPoint x: 137, startPoint y: 258, endPoint x: 55, endPoint y: 248, distance: 83.0
click at [94, 256] on input "0.00" at bounding box center [146, 259] width 104 height 20
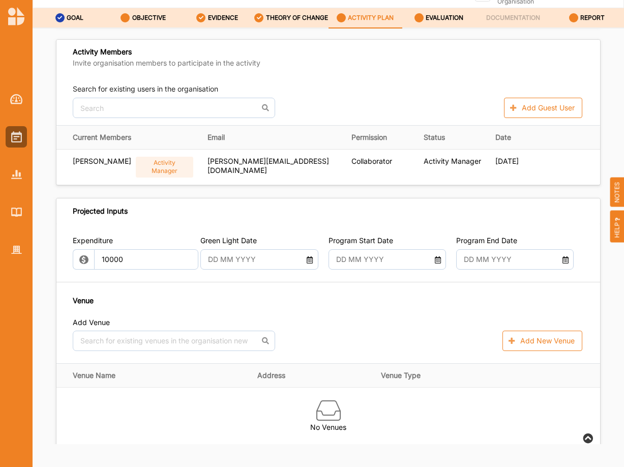
click at [228, 258] on input "text" at bounding box center [254, 259] width 103 height 20
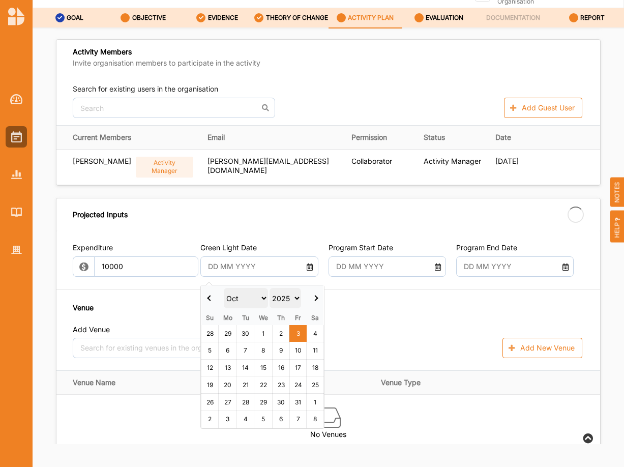
type input "10,000.00"
type input "-10,000.00"
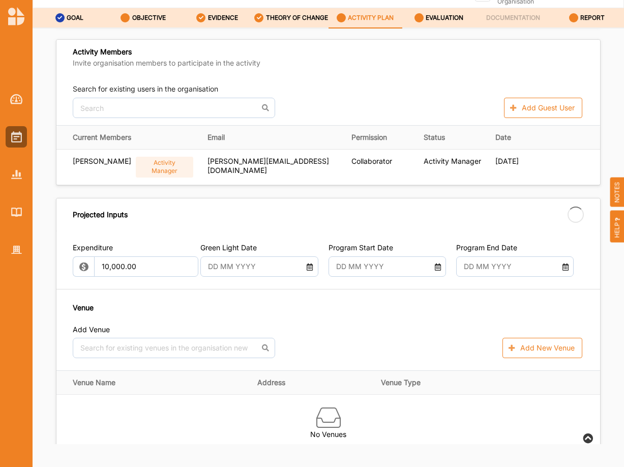
click at [362, 263] on input "text" at bounding box center [382, 266] width 103 height 20
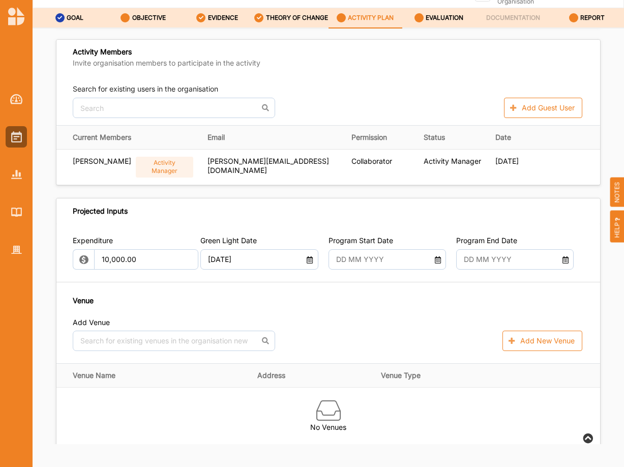
type input "[DATE]"
click at [490, 252] on input "text" at bounding box center [509, 259] width 103 height 20
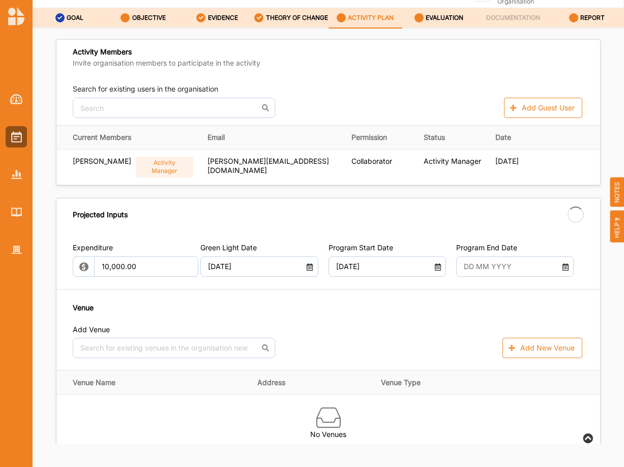
type input "[DATE]"
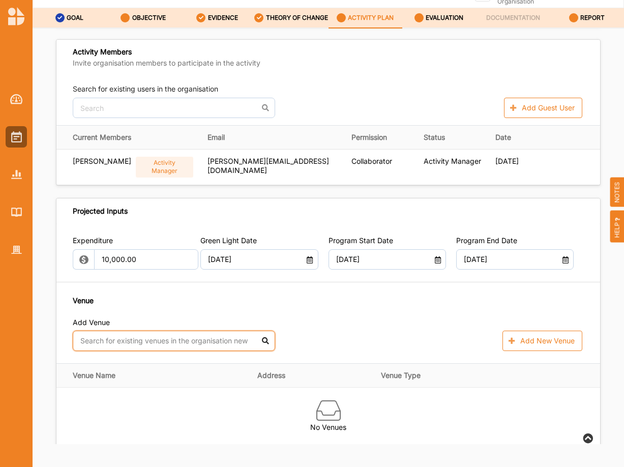
click at [109, 340] on input "text" at bounding box center [174, 341] width 202 height 20
type input "h"
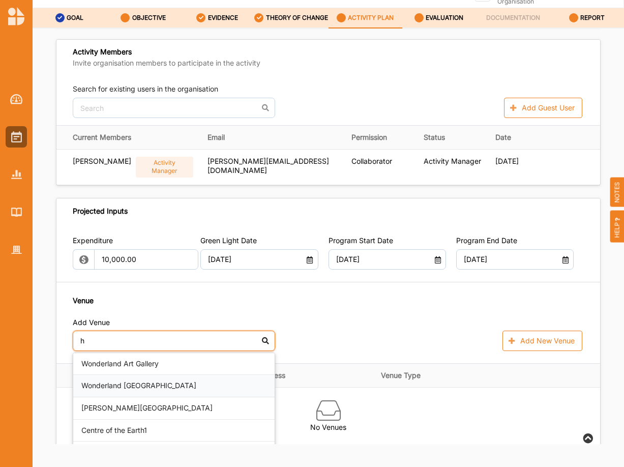
click at [102, 384] on div "Wonderland [GEOGRAPHIC_DATA]" at bounding box center [173, 386] width 201 height 22
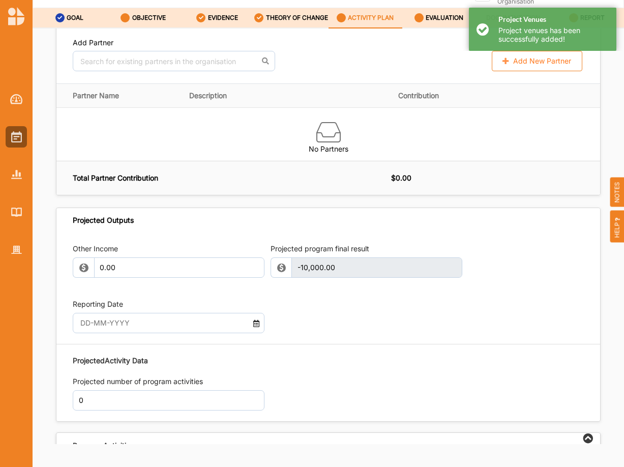
scroll to position [778, 0]
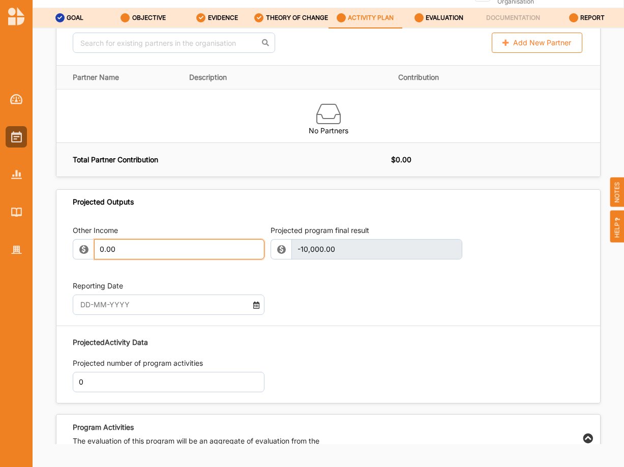
drag, startPoint x: 123, startPoint y: 248, endPoint x: 54, endPoint y: 244, distance: 68.3
click at [94, 244] on input "0.00" at bounding box center [179, 249] width 170 height 20
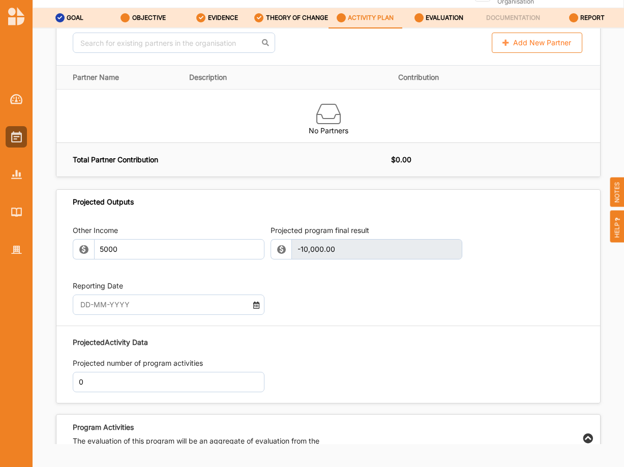
click at [101, 297] on input "text" at bounding box center [161, 305] width 172 height 20
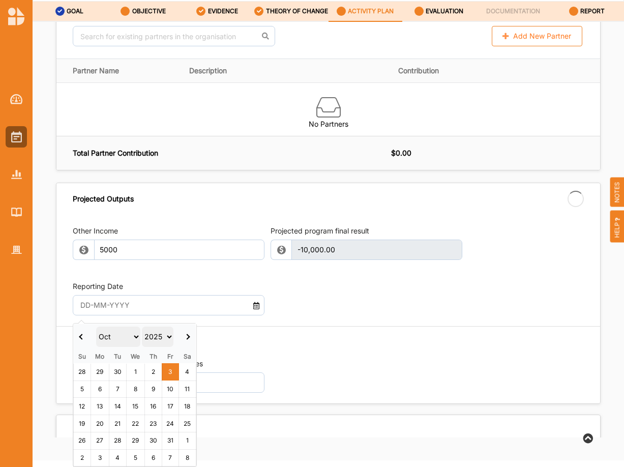
type input "5,000.00"
type input "-5,000.00"
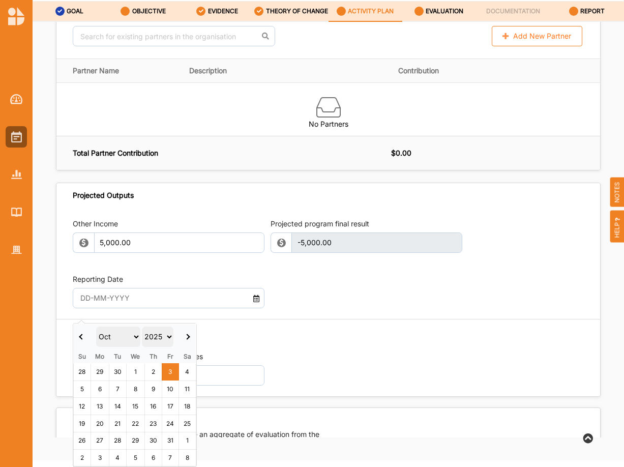
scroll to position [56, 0]
type input "[DATE]"
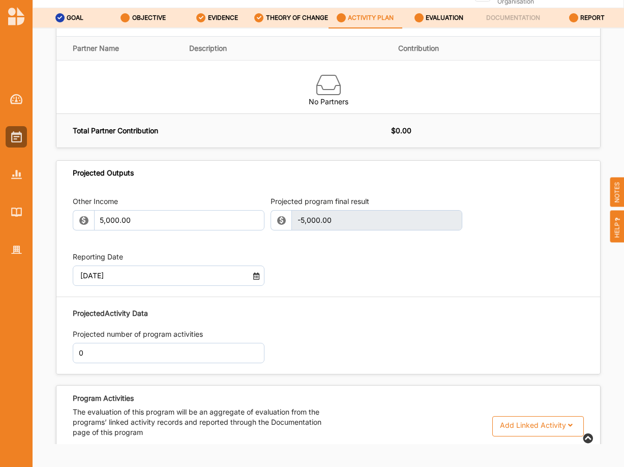
scroll to position [812, 0]
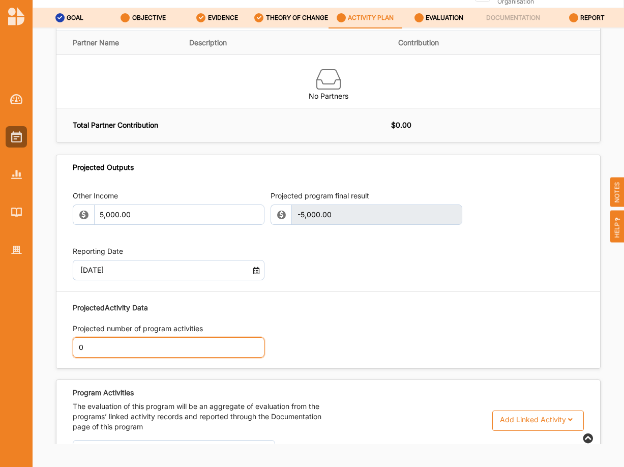
drag, startPoint x: 142, startPoint y: 342, endPoint x: 74, endPoint y: 342, distance: 67.7
click at [74, 342] on input "0" at bounding box center [169, 347] width 192 height 20
type input "3"
click at [311, 311] on div "Projected Activity Data Projected number of program activities 3" at bounding box center [328, 330] width 511 height 66
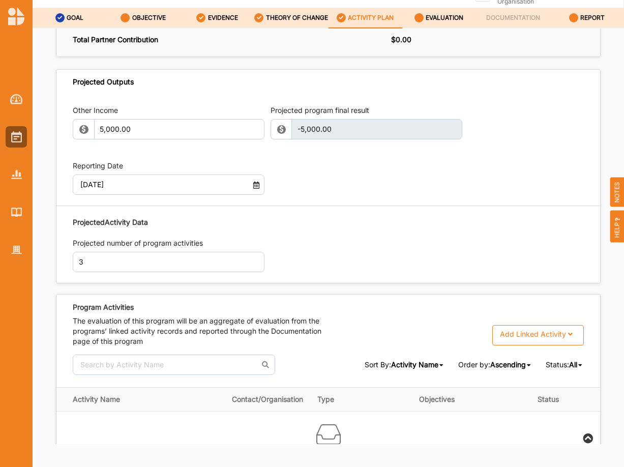
scroll to position [916, 0]
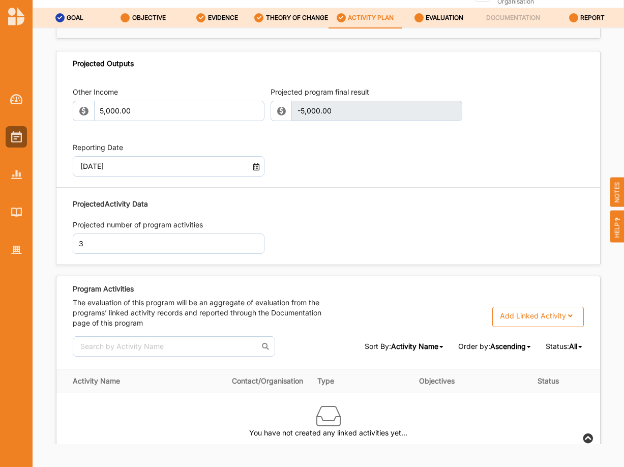
click at [544, 313] on div "Add Linked Activity" at bounding box center [533, 315] width 66 height 9
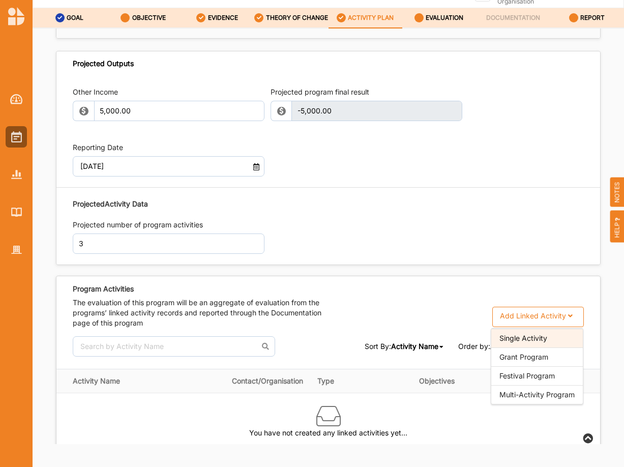
click at [524, 335] on div "Single Activity" at bounding box center [537, 338] width 92 height 19
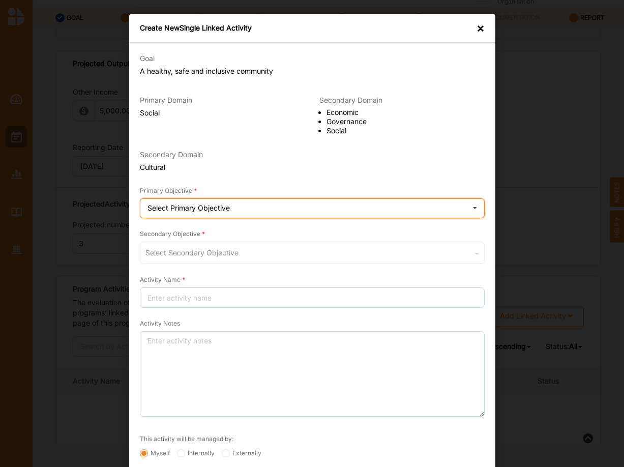
click at [249, 209] on div "Select Primary Objective Wellbeing (physical and/or mental) improved Social con…" at bounding box center [312, 208] width 345 height 20
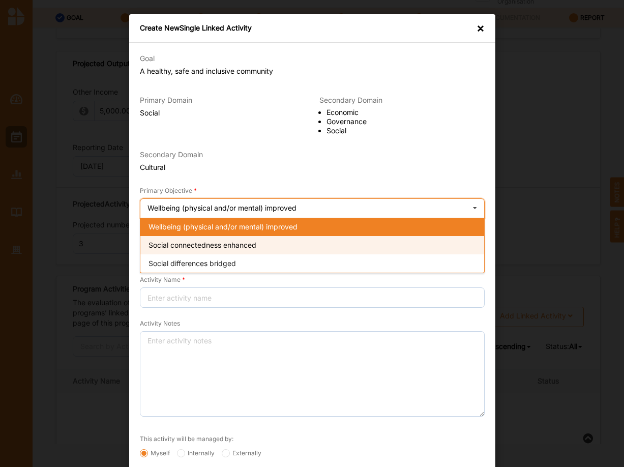
click at [180, 246] on span "Social connectedness enhanced" at bounding box center [203, 245] width 108 height 9
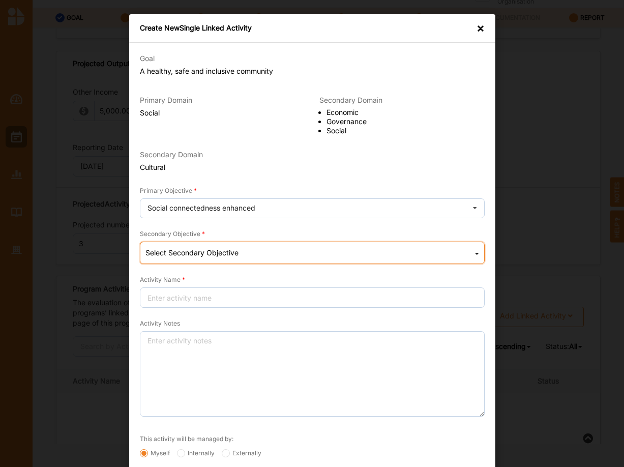
click at [179, 252] on div "Select Secondary Objective" at bounding box center [191, 252] width 93 height 7
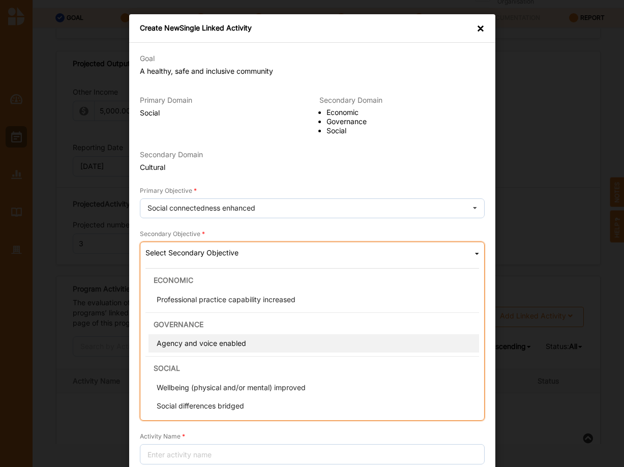
click at [180, 345] on span "Agency and voice enabled" at bounding box center [201, 343] width 90 height 9
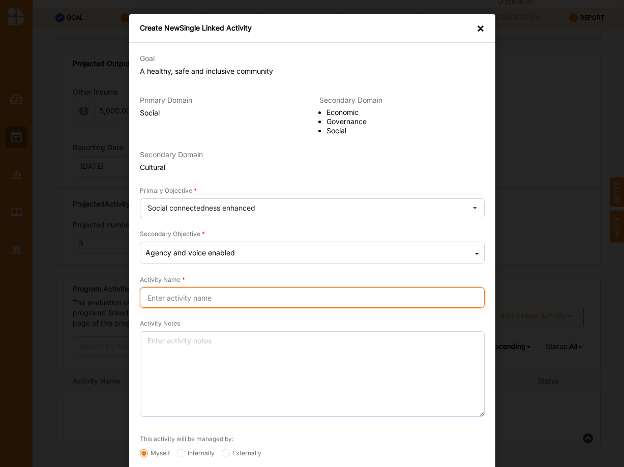
click at [221, 297] on input "Activity Name" at bounding box center [312, 297] width 345 height 20
click at [190, 296] on input "A" at bounding box center [312, 297] width 345 height 20
click at [159, 299] on input "A nfun day" at bounding box center [312, 297] width 345 height 20
type input "A fun day"
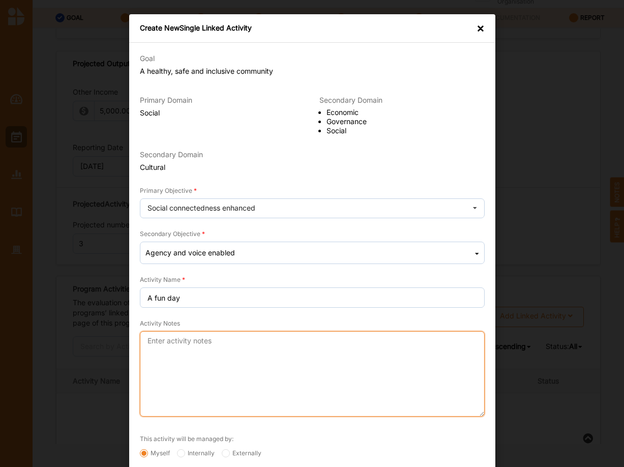
click at [195, 343] on textarea "Activity Notes" at bounding box center [312, 373] width 345 height 85
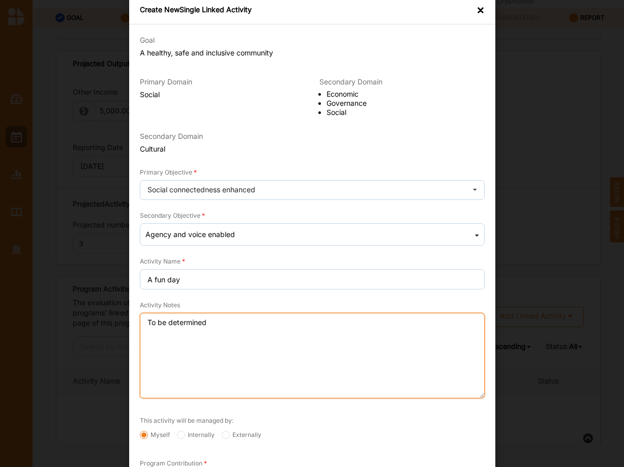
scroll to position [107, 0]
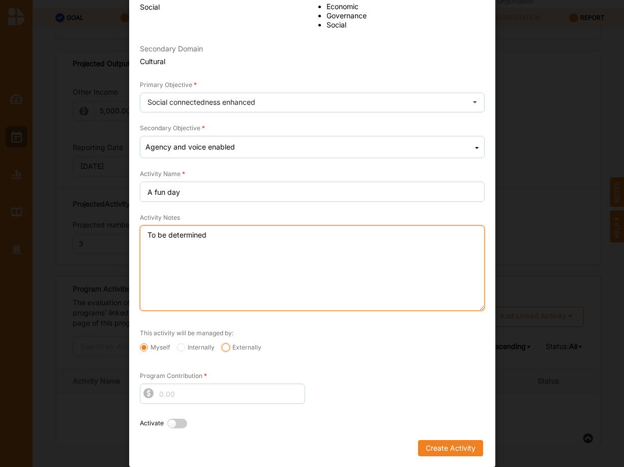
type textarea "To be determined"
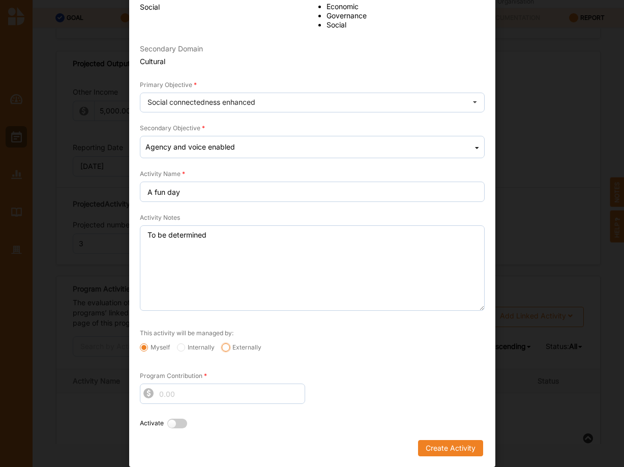
click at [225, 349] on input "Externally" at bounding box center [226, 347] width 8 height 8
radio input "true"
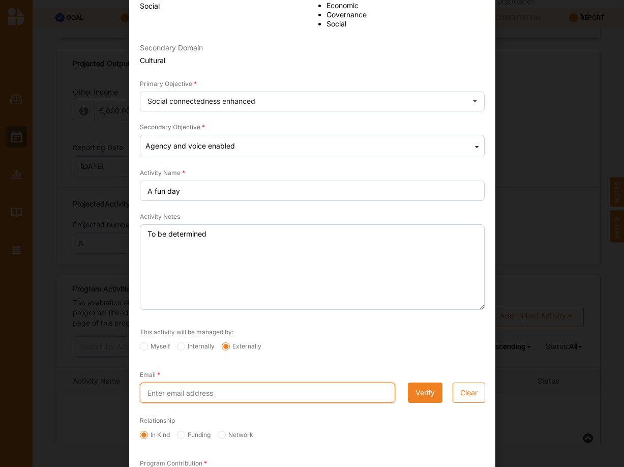
click at [220, 395] on input "Email" at bounding box center [267, 393] width 255 height 20
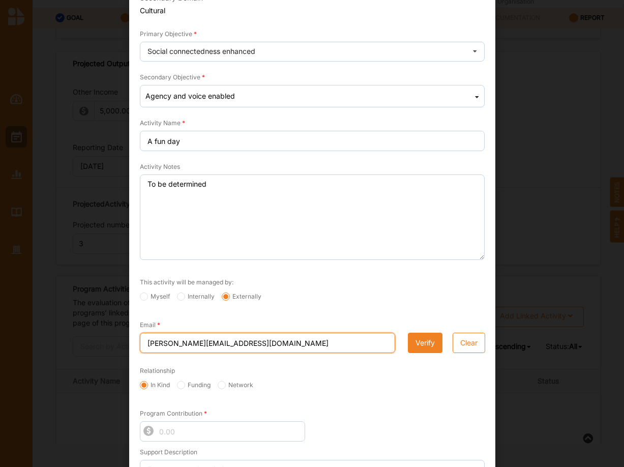
scroll to position [193, 0]
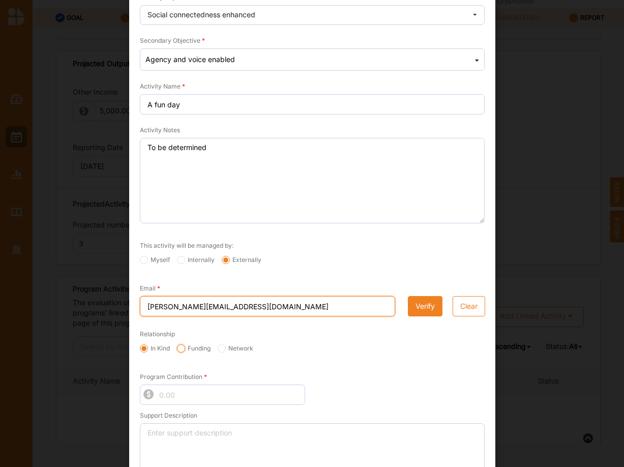
type input "[PERSON_NAME][EMAIL_ADDRESS][DOMAIN_NAME]"
click at [184, 348] on input "Funding" at bounding box center [181, 348] width 8 height 8
radio input "true"
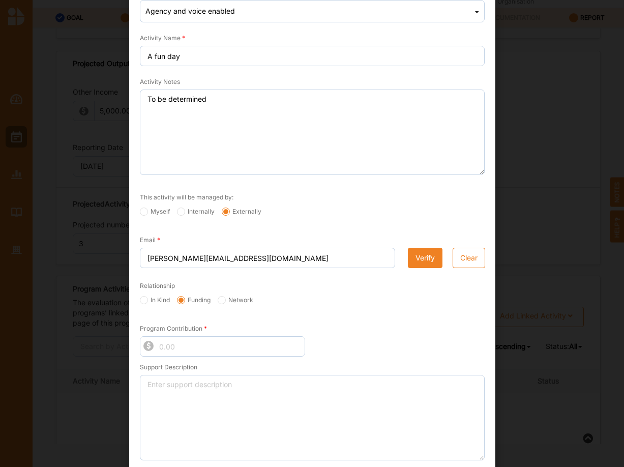
scroll to position [242, 0]
drag, startPoint x: 190, startPoint y: 346, endPoint x: 135, endPoint y: 348, distance: 54.4
click at [147, 342] on input "Program Contribution" at bounding box center [222, 346] width 165 height 20
type input "2000"
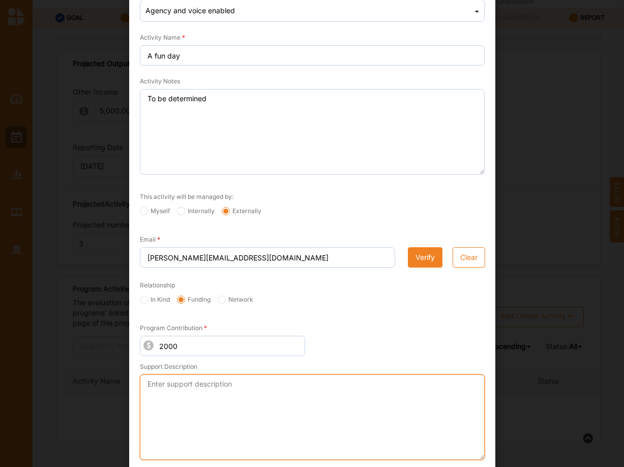
click at [190, 387] on textarea "Support Description" at bounding box center [312, 416] width 345 height 85
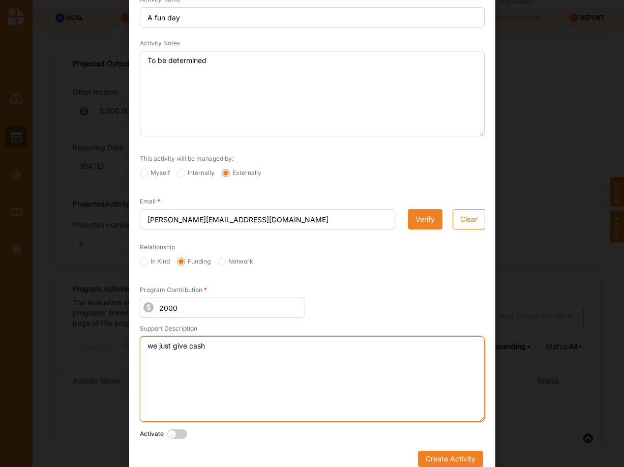
scroll to position [291, 0]
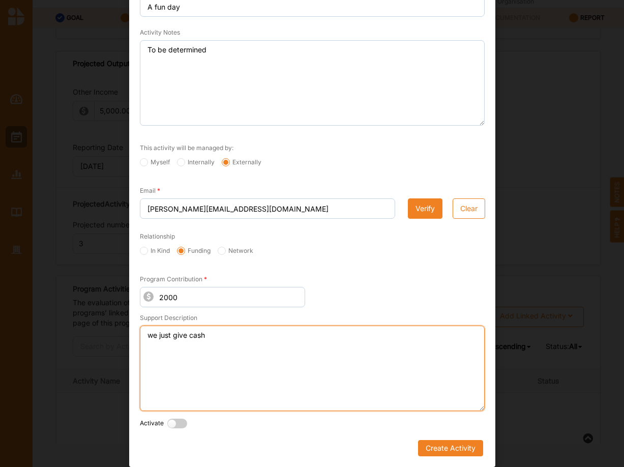
type textarea "we just give cash"
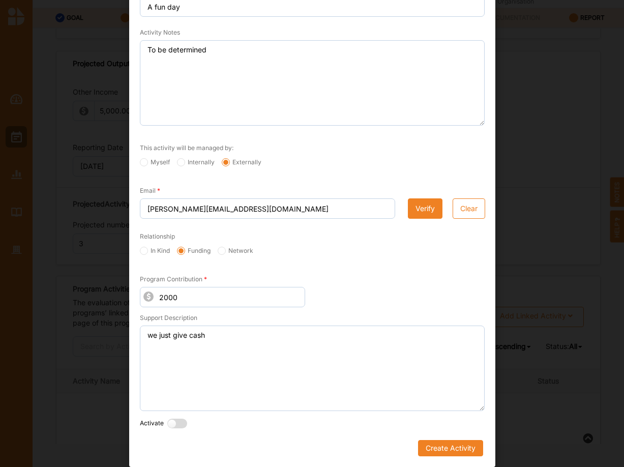
click at [185, 428] on label at bounding box center [179, 424] width 25 height 11
radio input "true"
click at [300, 424] on label at bounding box center [296, 424] width 25 height 11
radio input "true"
click at [441, 449] on button "Create Activity" at bounding box center [450, 448] width 65 height 16
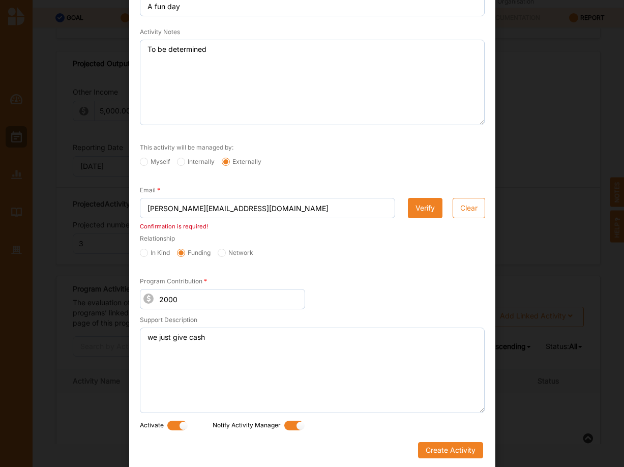
click at [429, 205] on button "Verify" at bounding box center [425, 208] width 35 height 20
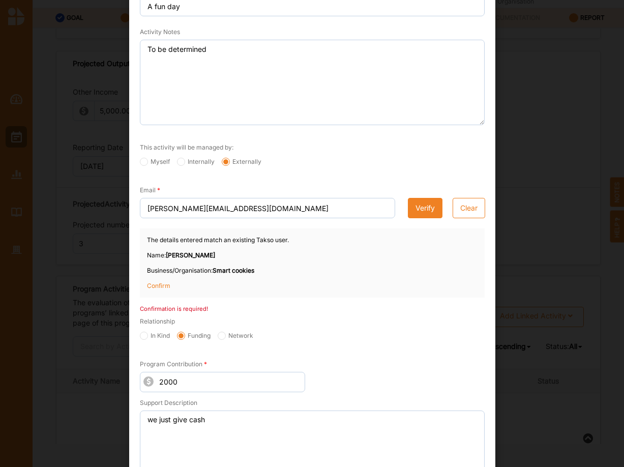
click at [158, 288] on p "Confirm" at bounding box center [172, 285] width 51 height 9
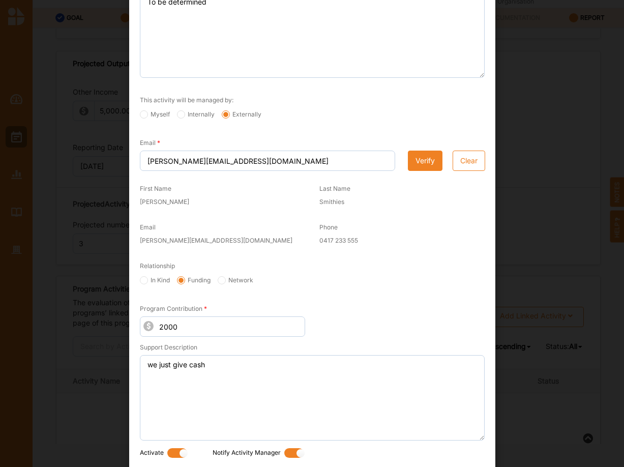
scroll to position [369, 0]
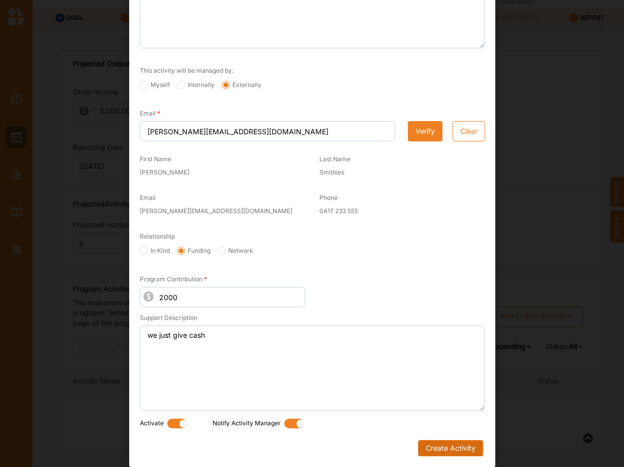
click at [450, 443] on button "Create Activity" at bounding box center [450, 448] width 65 height 16
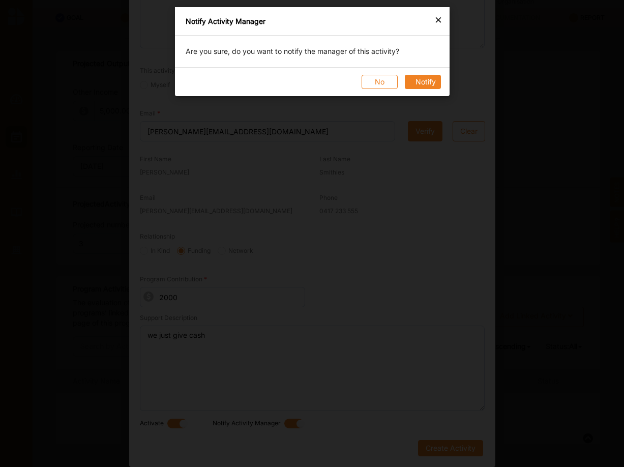
click at [429, 79] on button "Notify" at bounding box center [422, 82] width 36 height 14
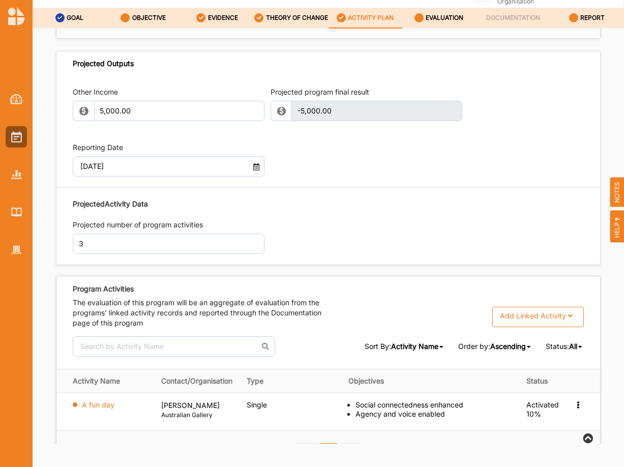
click at [520, 159] on div "Reporting Date [DATE]" at bounding box center [328, 159] width 511 height 45
click at [546, 315] on div "Add Linked Activity" at bounding box center [533, 315] width 66 height 9
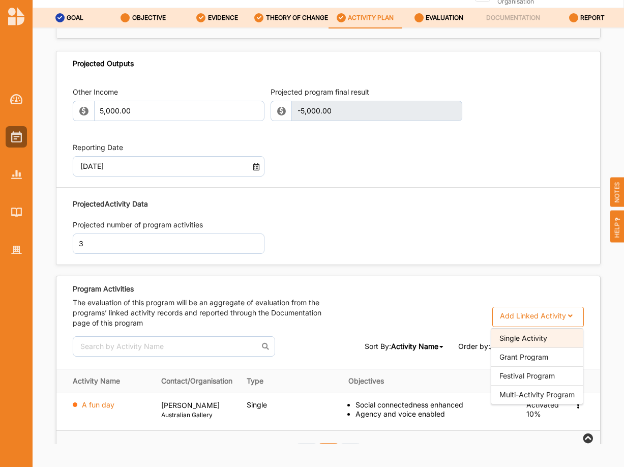
click at [531, 337] on div "Single Activity" at bounding box center [537, 338] width 92 height 19
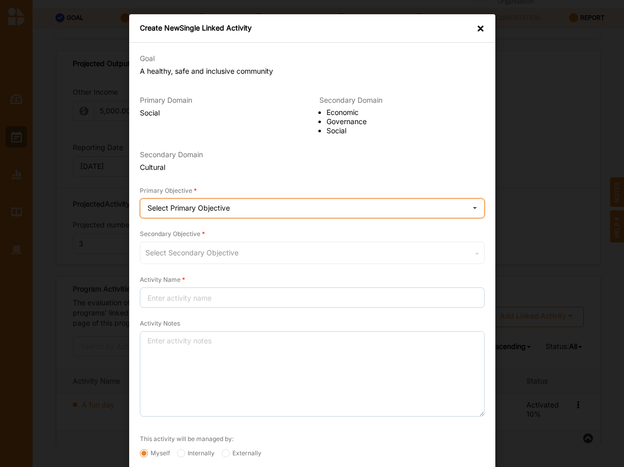
click at [197, 207] on div "Select Primary Objective" at bounding box center [189, 207] width 82 height 7
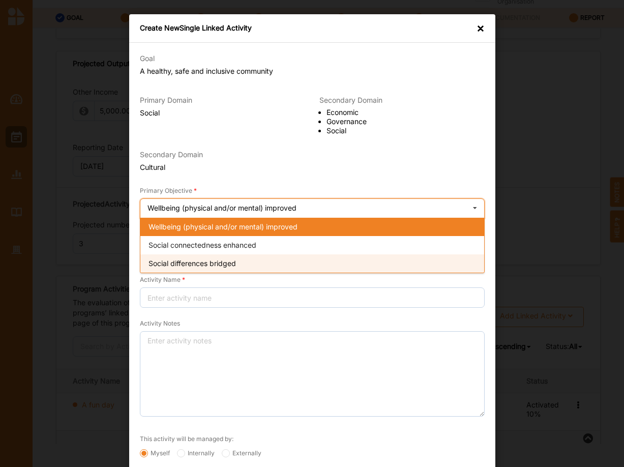
click at [188, 267] on span "Social differences bridged" at bounding box center [192, 263] width 87 height 9
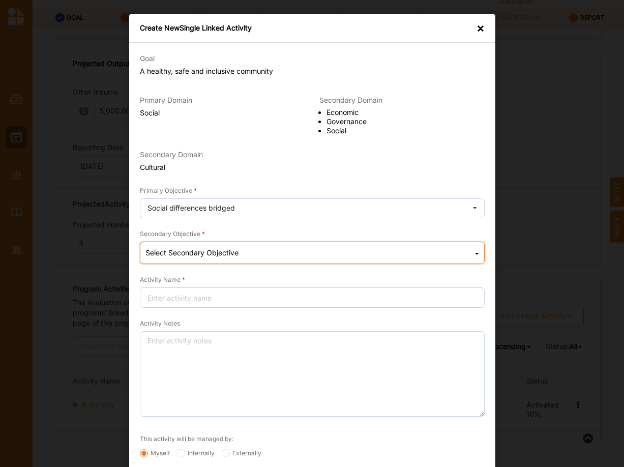
click at [190, 251] on div "Select Secondary Objective" at bounding box center [191, 252] width 93 height 7
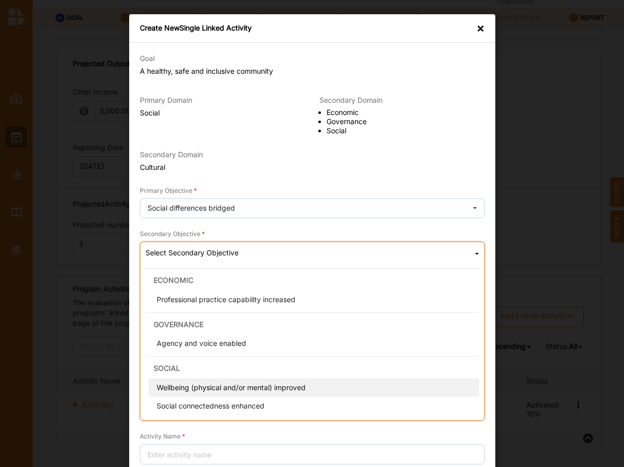
click at [199, 391] on span "Wellbeing (physical and/or mental) improved" at bounding box center [230, 387] width 149 height 9
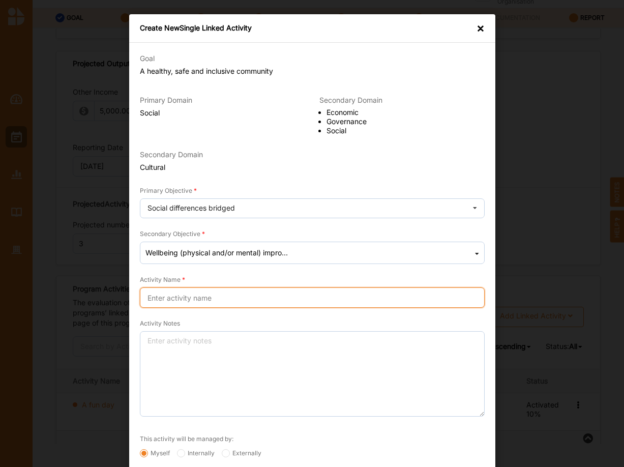
click at [207, 303] on input "Activity Name" at bounding box center [312, 297] width 345 height 20
type input "A social activity"
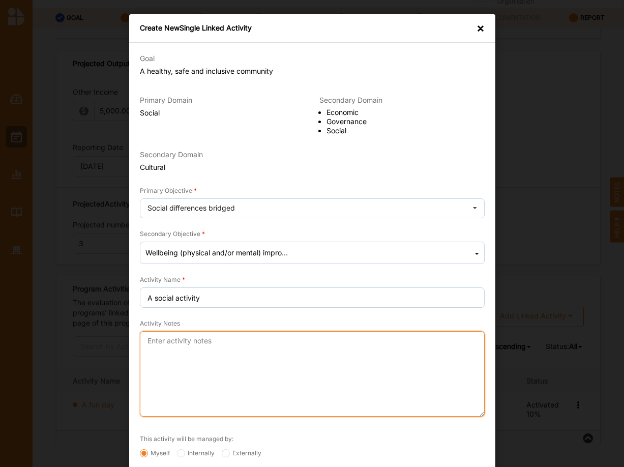
click at [197, 339] on textarea "Activity Notes" at bounding box center [312, 373] width 345 height 85
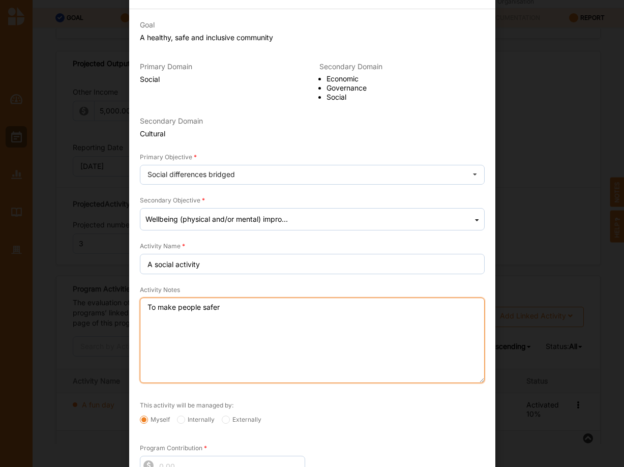
scroll to position [104, 0]
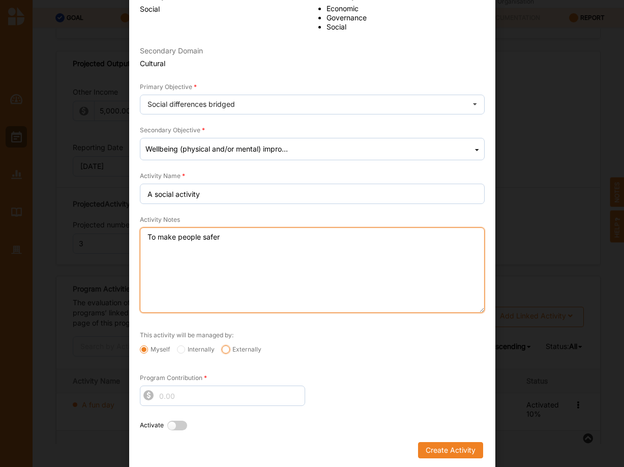
type textarea "To make people safer"
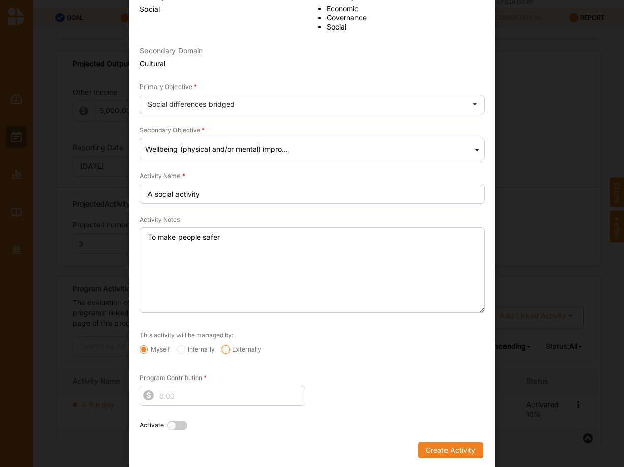
click at [228, 350] on input "Externally" at bounding box center [226, 349] width 8 height 8
radio input "true"
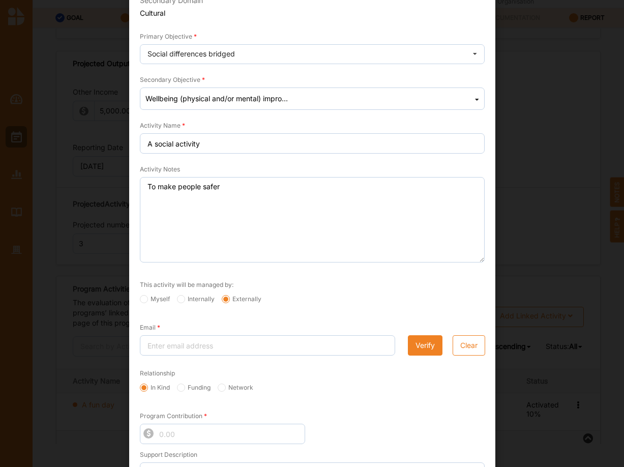
scroll to position [190, 0]
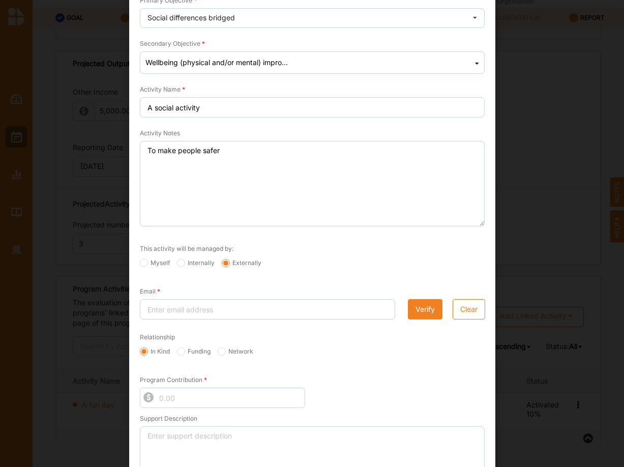
click at [529, 129] on div "Create New Single Linked Activity × Goal A healthy, safe and inclusive communit…" at bounding box center [312, 233] width 624 height 467
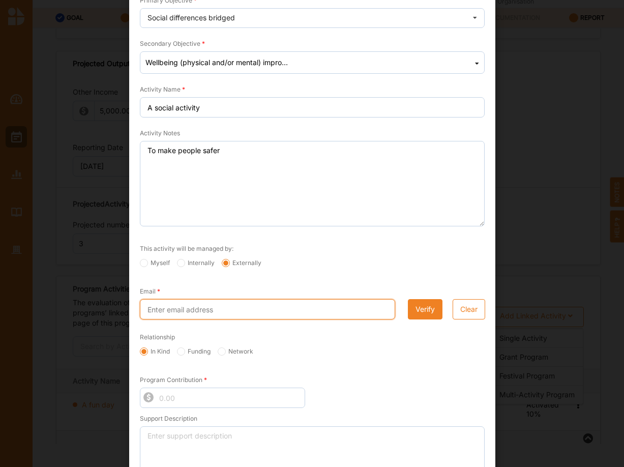
click at [200, 315] on input "Email" at bounding box center [267, 309] width 255 height 20
type input "[PERSON_NAME][EMAIL_ADDRESS][DOMAIN_NAME]"
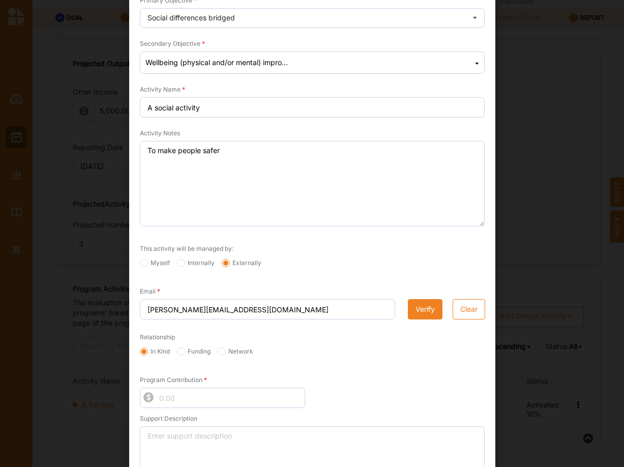
click at [219, 355] on label "Network" at bounding box center [236, 351] width 36 height 8
click at [219, 355] on input "Network" at bounding box center [222, 351] width 8 height 8
radio input "true"
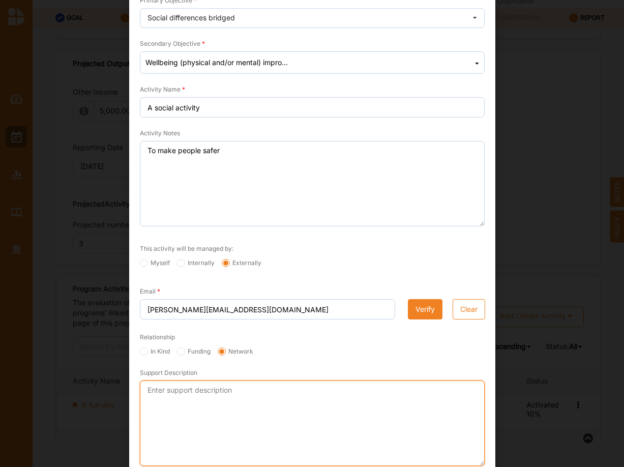
click at [257, 400] on textarea "Support Description" at bounding box center [312, 422] width 345 height 85
drag, startPoint x: 178, startPoint y: 393, endPoint x: 179, endPoint y: 402, distance: 9.2
click at [177, 393] on textarea "Some siupport" at bounding box center [312, 422] width 345 height 85
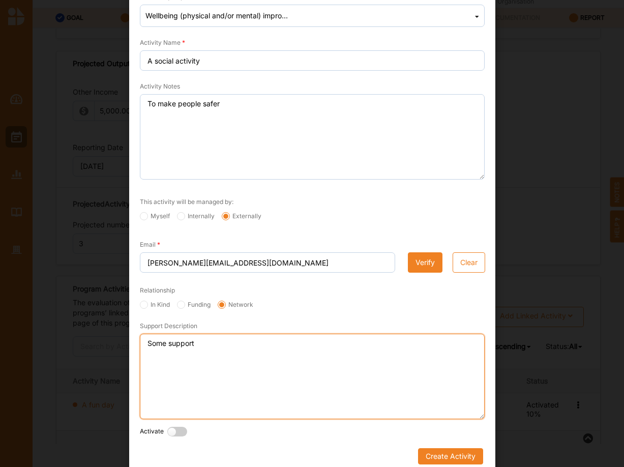
scroll to position [246, 0]
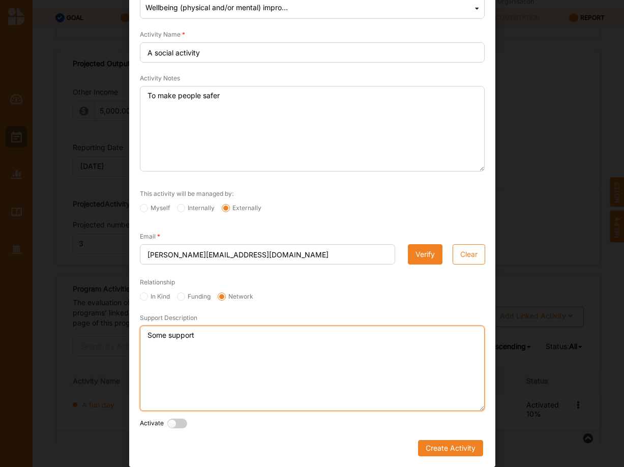
type textarea "Some support"
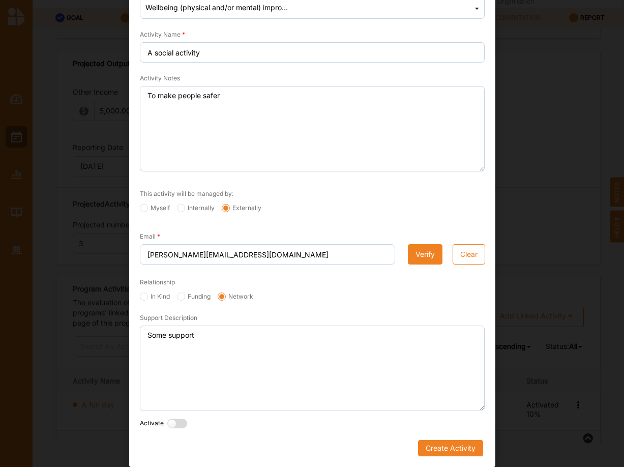
click at [183, 426] on label at bounding box center [179, 424] width 25 height 11
radio input "true"
click at [295, 423] on label at bounding box center [296, 424] width 25 height 11
radio input "true"
click at [428, 259] on button "Verify" at bounding box center [425, 254] width 35 height 20
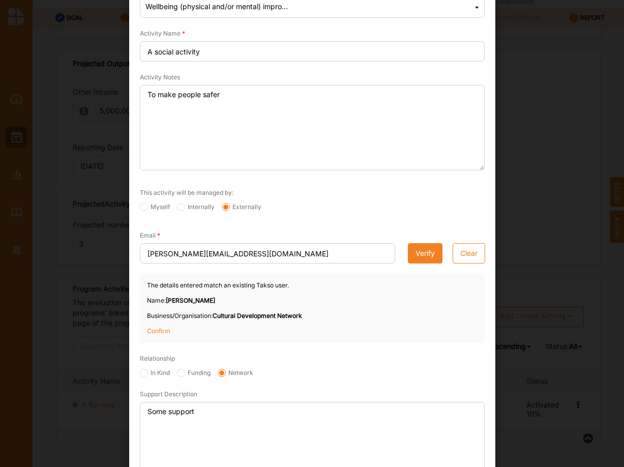
click at [150, 333] on p "Confirm" at bounding box center [172, 331] width 51 height 9
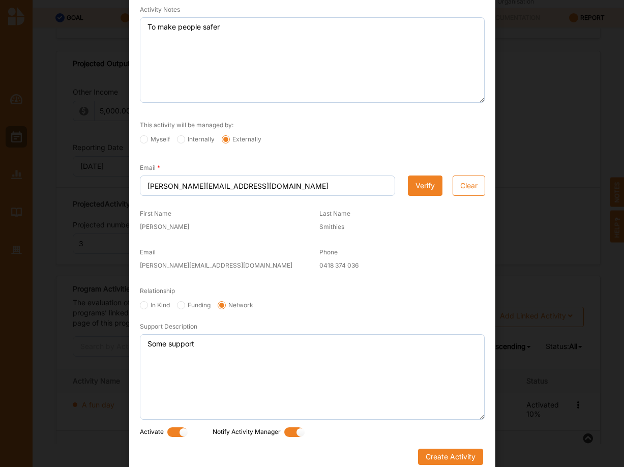
scroll to position [323, 0]
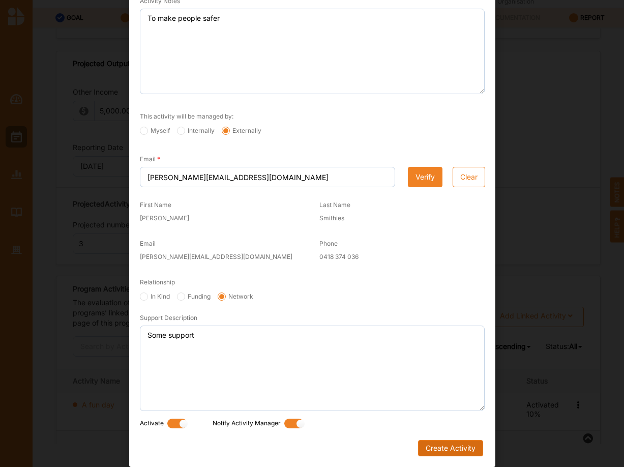
click at [444, 446] on button "Create Activity" at bounding box center [450, 448] width 65 height 16
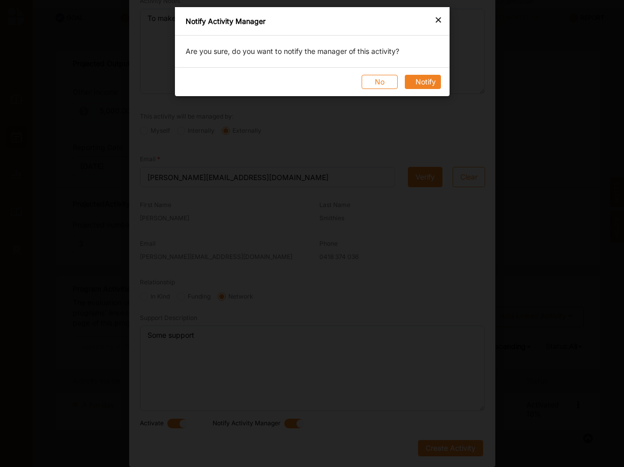
click at [419, 87] on button "Notify" at bounding box center [422, 82] width 36 height 14
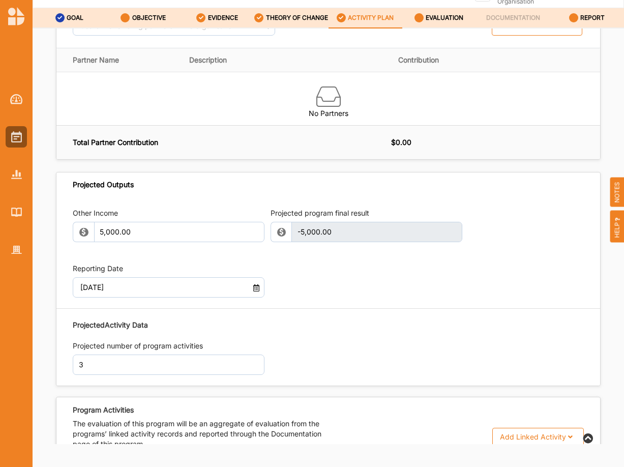
scroll to position [709, 0]
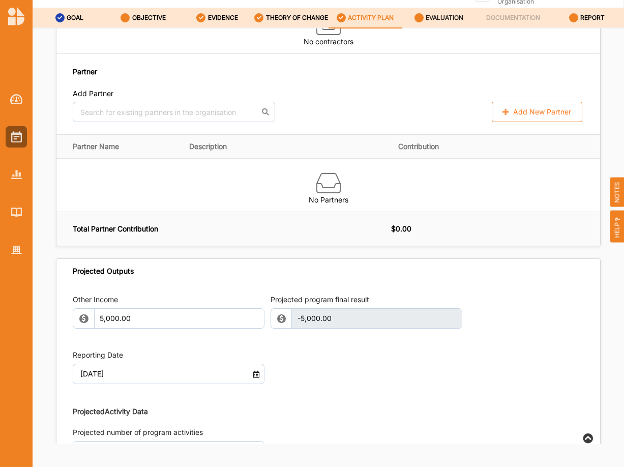
click at [444, 17] on label "EVALUATION" at bounding box center [445, 18] width 38 height 8
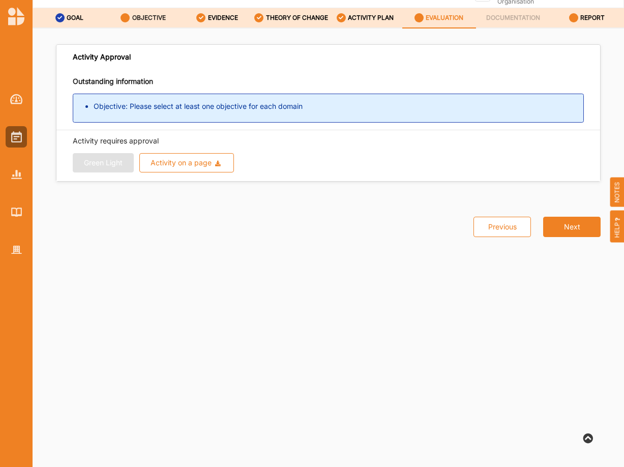
click at [149, 15] on label "OBJECTIVE" at bounding box center [149, 18] width 34 height 8
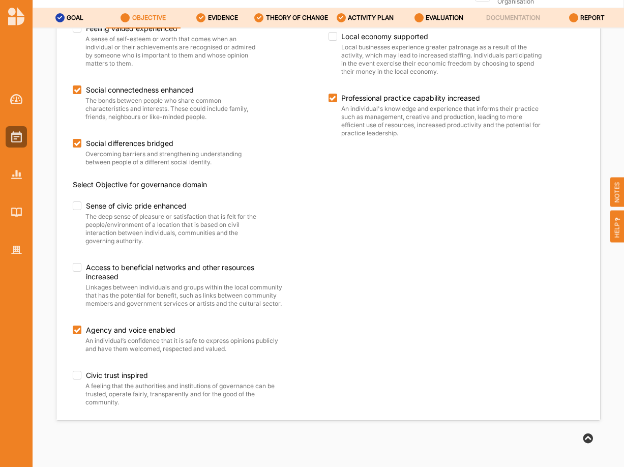
scroll to position [236, 0]
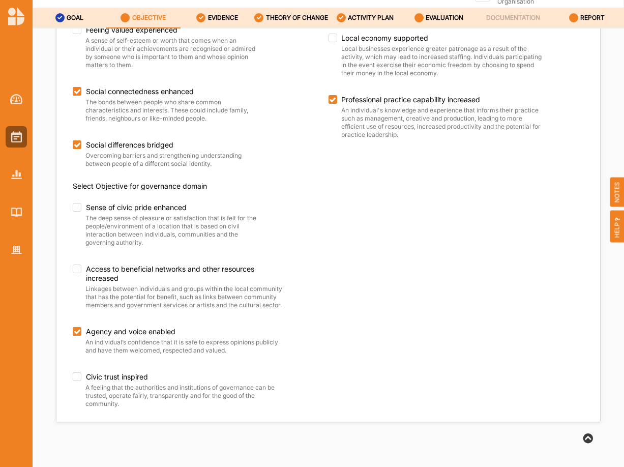
click at [123, 13] on icon at bounding box center [125, 17] width 9 height 9
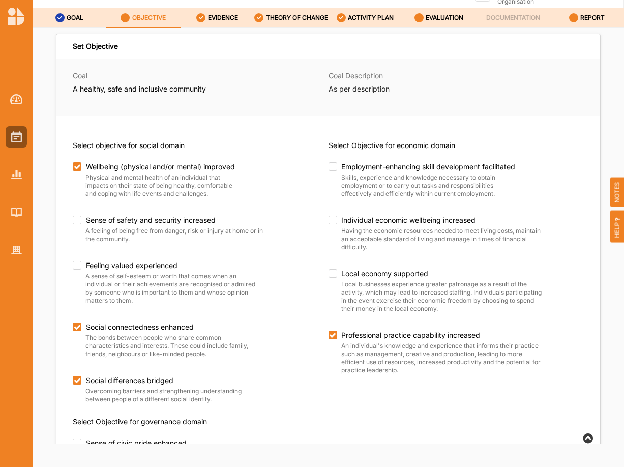
scroll to position [0, 0]
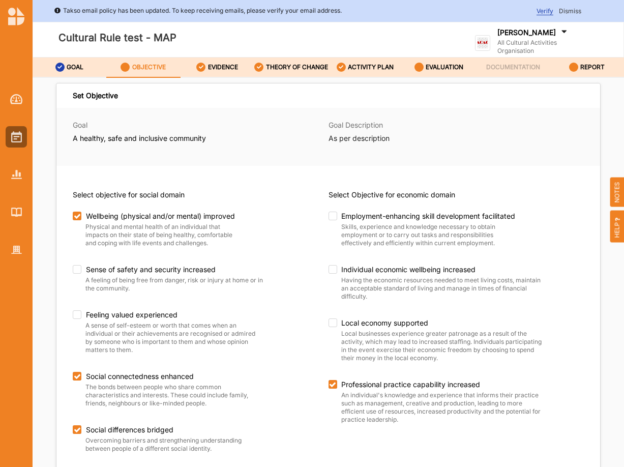
click at [262, 154] on div "Goal A healthy, safe and inclusive community" at bounding box center [201, 137] width 256 height 34
click at [15, 136] on img at bounding box center [16, 136] width 11 height 11
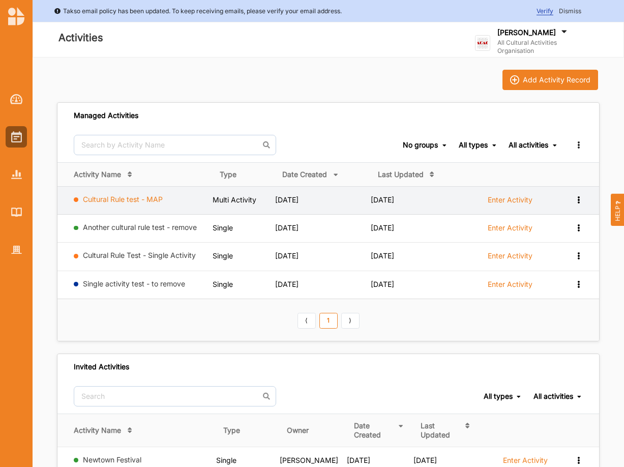
click at [108, 203] on link "Cultural Rule test - MAP" at bounding box center [123, 199] width 80 height 9
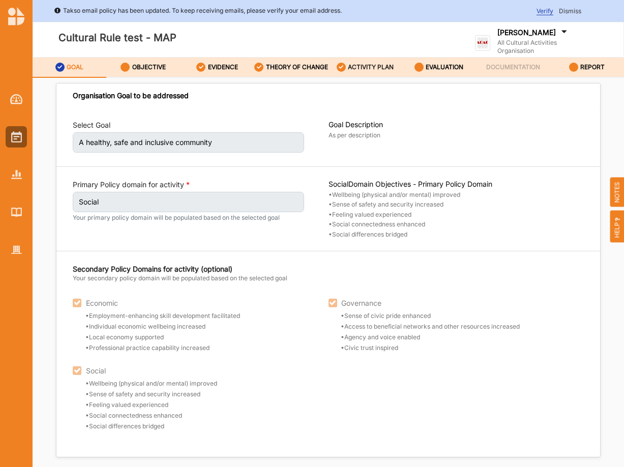
click at [345, 67] on div "ACTIVITY PLAN" at bounding box center [365, 67] width 57 height 18
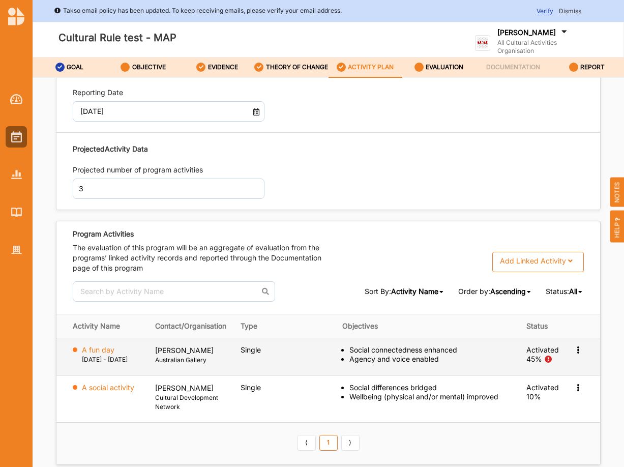
scroll to position [1084, 0]
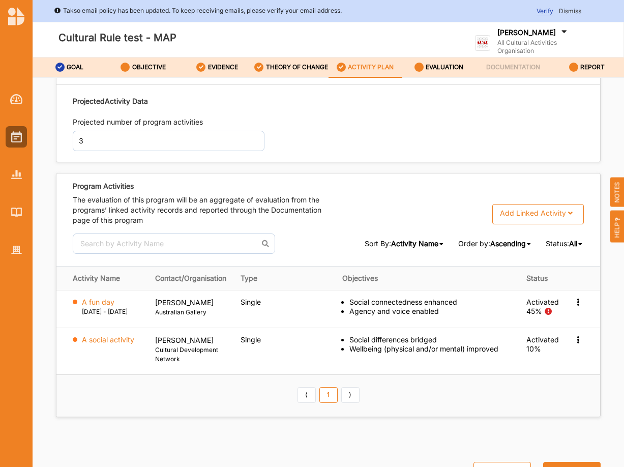
click at [541, 209] on div "Add Linked Activity" at bounding box center [533, 213] width 66 height 9
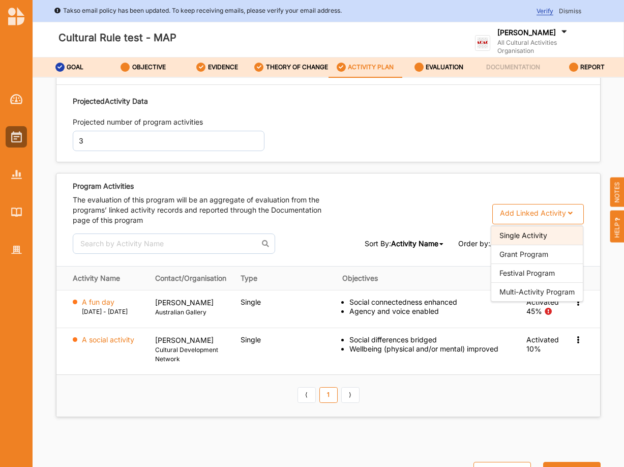
click at [519, 226] on div "Single Activity" at bounding box center [537, 235] width 92 height 19
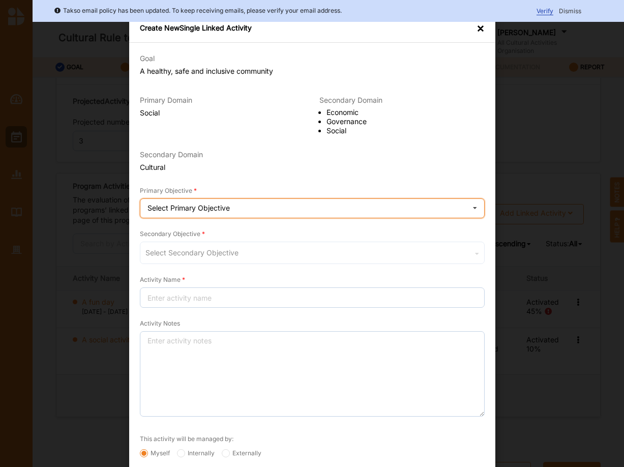
click at [185, 213] on div "Select Primary Objective Wellbeing (physical and/or mental) improved Social con…" at bounding box center [312, 208] width 345 height 20
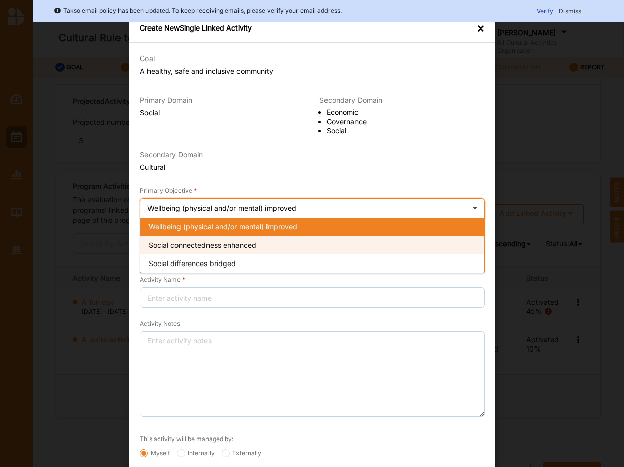
click at [178, 247] on span "Social connectedness enhanced" at bounding box center [203, 245] width 108 height 9
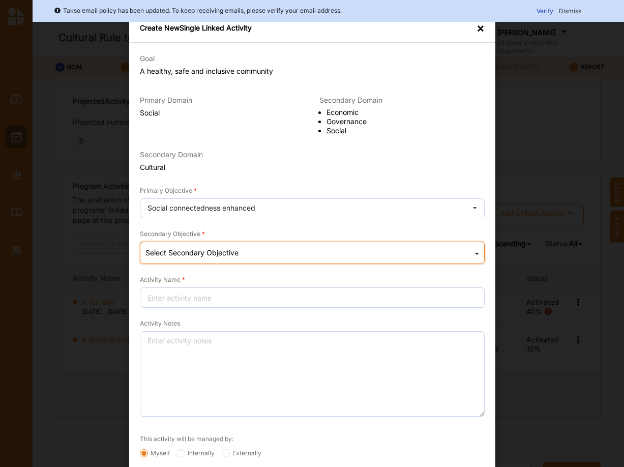
click at [176, 250] on div "Select Secondary Objective" at bounding box center [191, 252] width 93 height 7
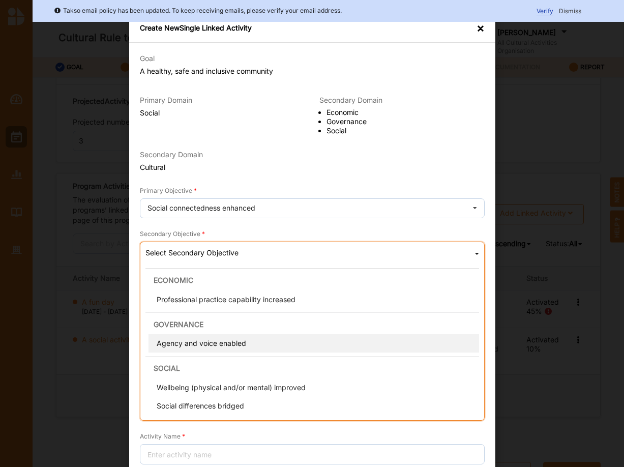
click at [180, 347] on span "Agency and voice enabled" at bounding box center [201, 343] width 90 height 9
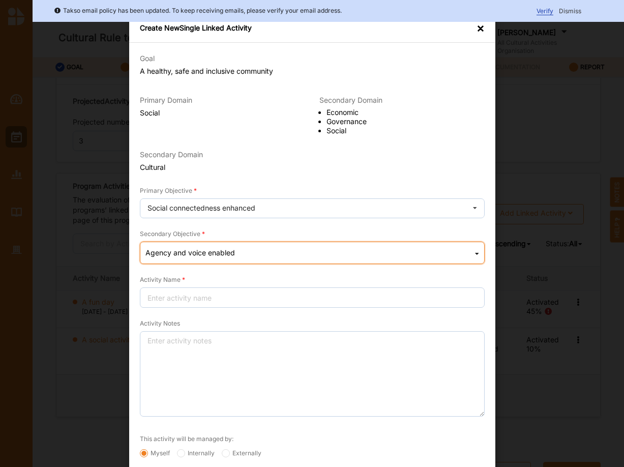
click at [192, 252] on div "Agency and voice enabled" at bounding box center [190, 252] width 90 height 7
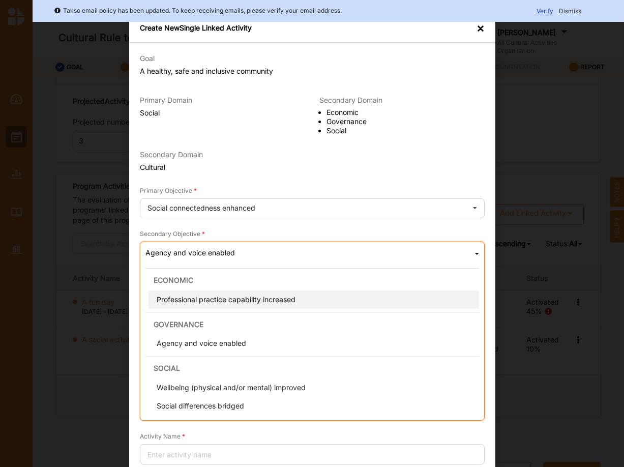
click at [182, 304] on span "Professional practice capability increased" at bounding box center [225, 299] width 139 height 9
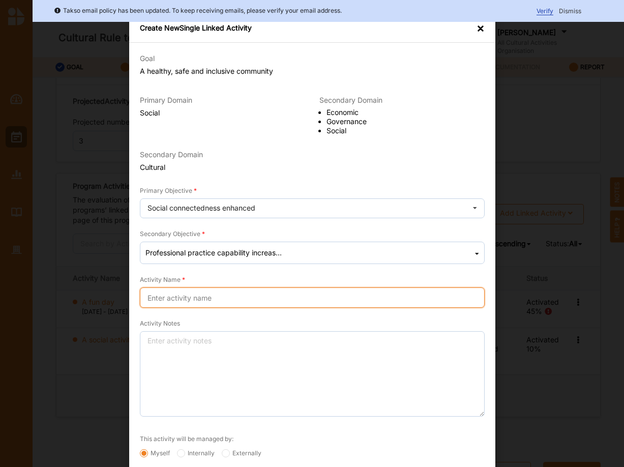
click at [182, 304] on input "Activity Name" at bounding box center [312, 297] width 345 height 20
click at [172, 297] on input "Workimng a stuido" at bounding box center [312, 297] width 345 height 20
click at [177, 301] on input "Working a stuido" at bounding box center [312, 297] width 345 height 20
type input "Working in a stuido"
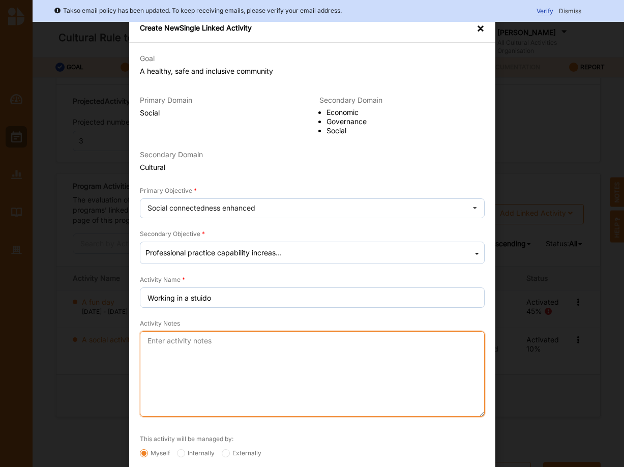
click at [177, 353] on textarea "Activity Notes" at bounding box center [312, 373] width 345 height 85
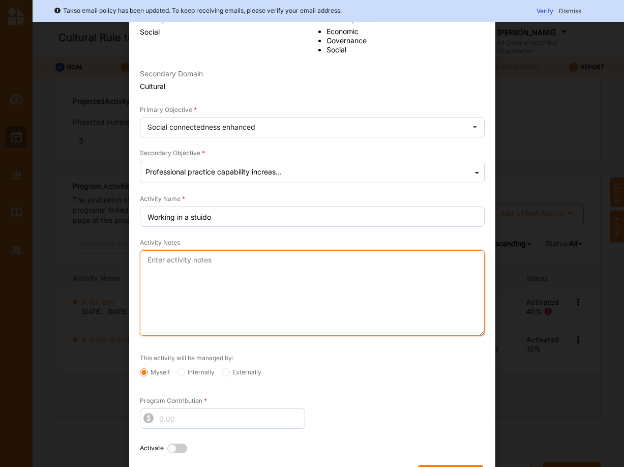
scroll to position [107, 0]
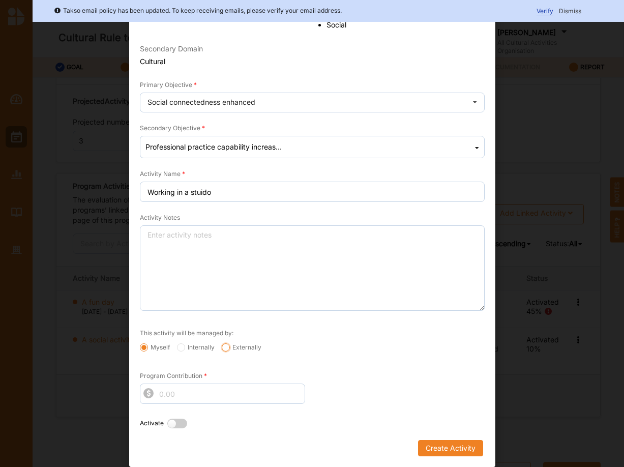
click at [226, 350] on input "Externally" at bounding box center [226, 347] width 8 height 8
radio input "true"
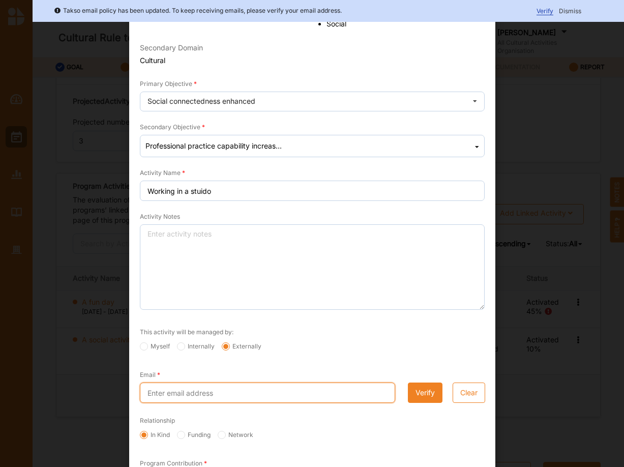
click at [174, 394] on input "Email" at bounding box center [267, 393] width 255 height 20
click at [186, 389] on input "Email" at bounding box center [267, 393] width 255 height 20
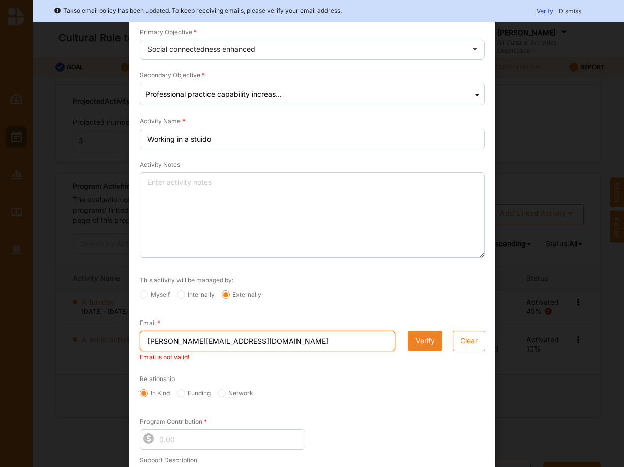
scroll to position [176, 0]
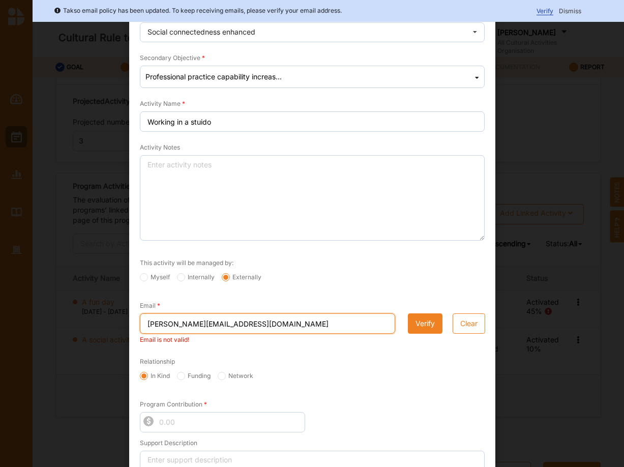
type input "[PERSON_NAME][EMAIL_ADDRESS][DOMAIN_NAME]"
click at [426, 324] on button "Verify" at bounding box center [425, 323] width 35 height 20
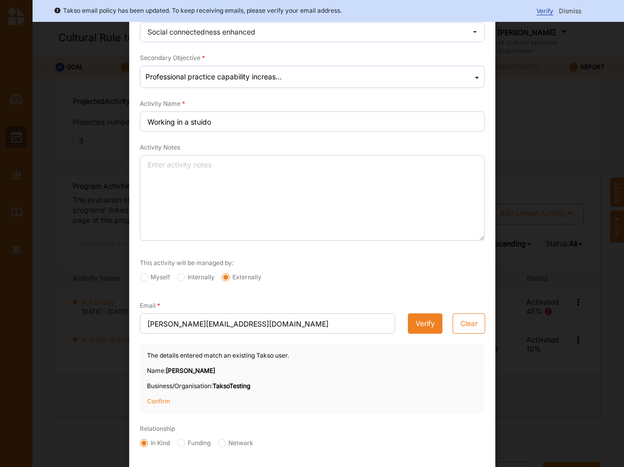
click at [163, 402] on p "Confirm" at bounding box center [172, 401] width 51 height 9
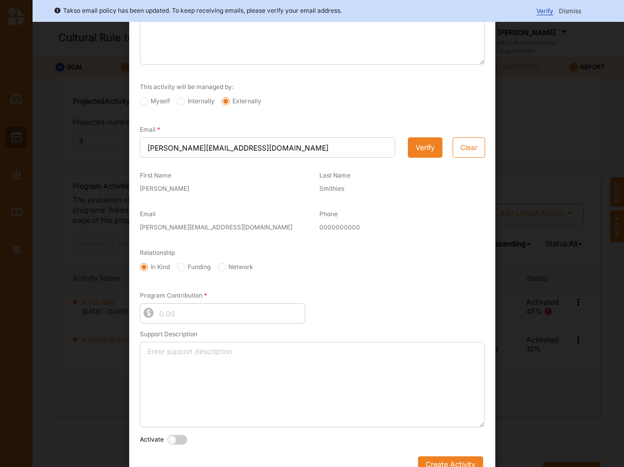
scroll to position [369, 0]
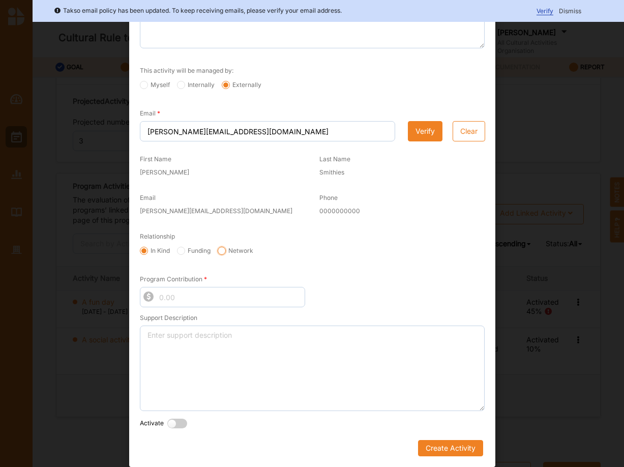
click at [223, 251] on input "Network" at bounding box center [222, 251] width 8 height 8
radio input "true"
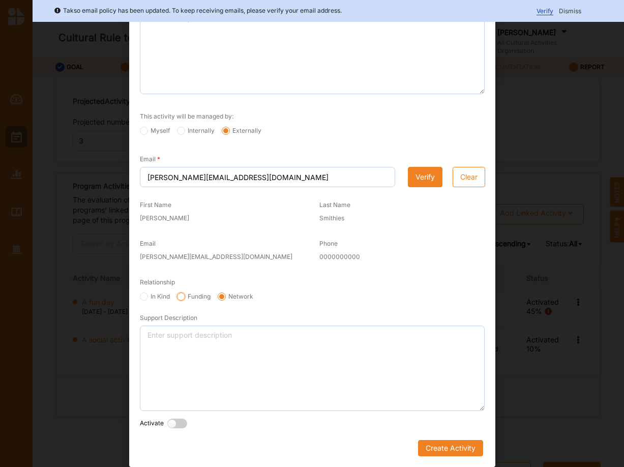
click at [184, 292] on input "Funding" at bounding box center [181, 296] width 8 height 8
radio input "true"
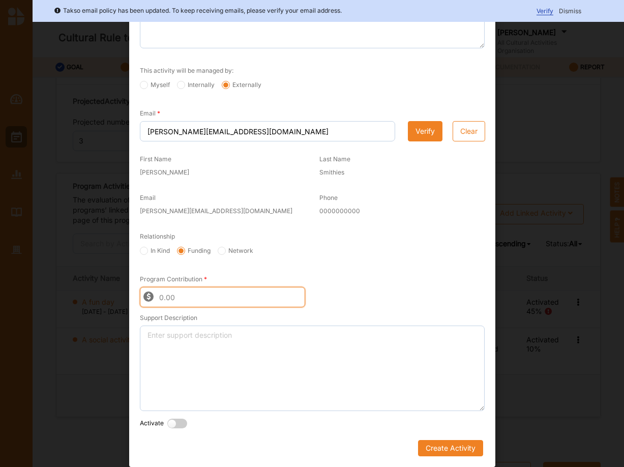
click at [164, 299] on input "Program Contribution" at bounding box center [222, 297] width 165 height 20
type input "5000"
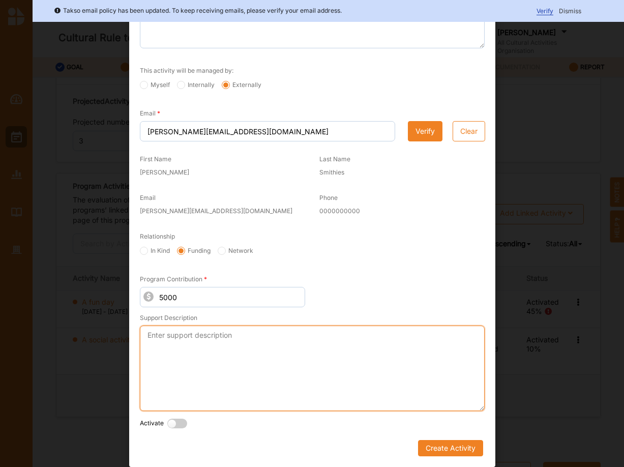
click at [200, 336] on textarea "Support Description" at bounding box center [312, 368] width 345 height 85
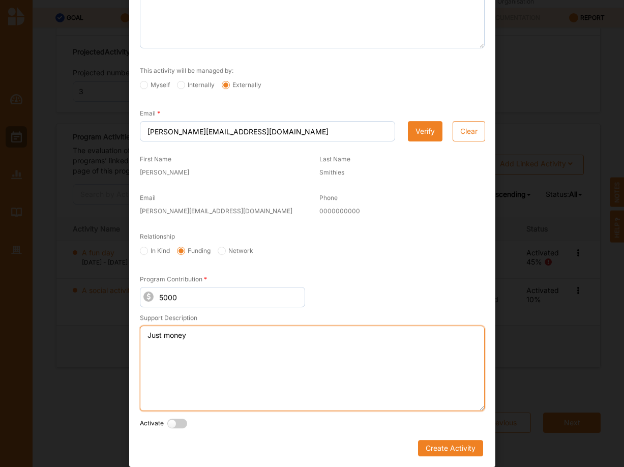
scroll to position [56, 0]
type textarea "Just money"
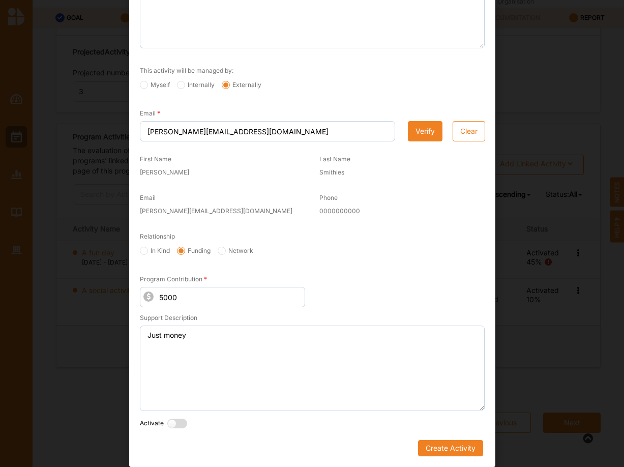
click at [183, 424] on label at bounding box center [179, 424] width 25 height 11
radio input "true"
click at [301, 422] on label at bounding box center [296, 424] width 25 height 11
radio input "true"
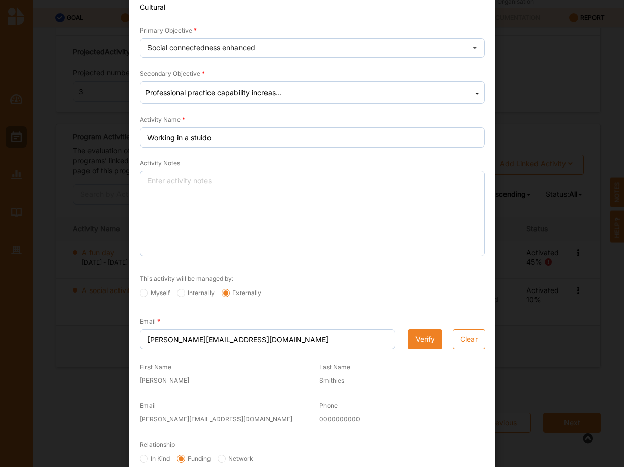
scroll to position [144, 0]
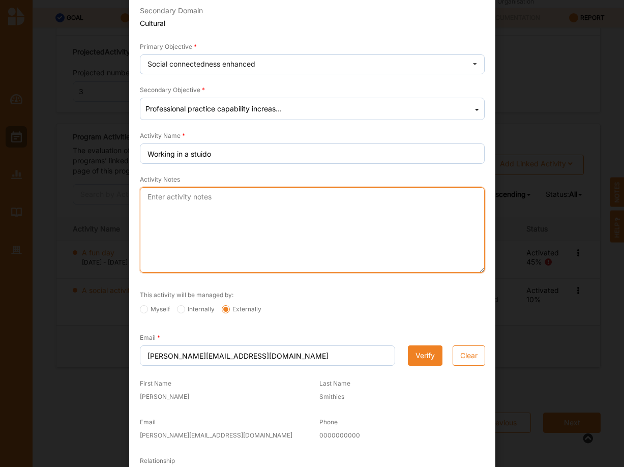
click at [195, 206] on textarea "Activity Notes" at bounding box center [312, 229] width 345 height 85
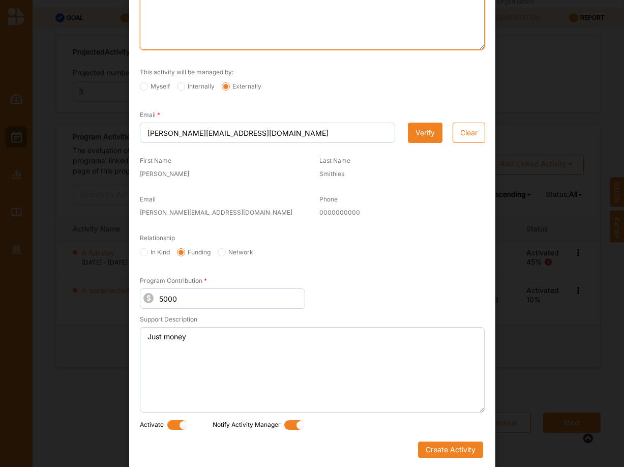
scroll to position [369, 0]
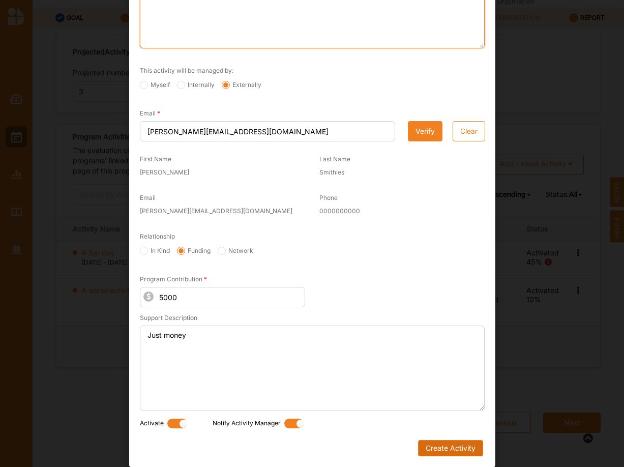
type textarea "How to enter"
click at [461, 447] on button "Create Activity" at bounding box center [450, 448] width 65 height 16
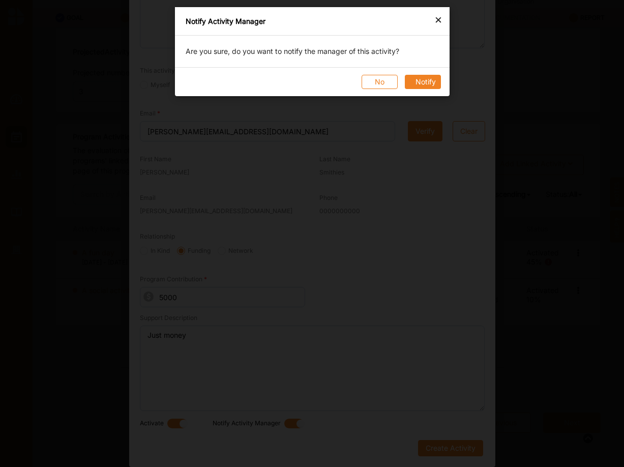
click at [418, 82] on button "Notify" at bounding box center [422, 82] width 36 height 14
